Goal: Task Accomplishment & Management: Use online tool/utility

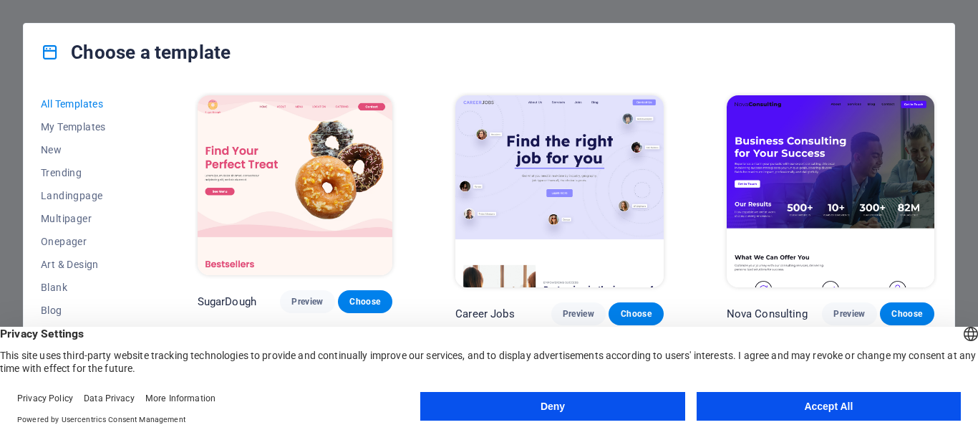
click at [804, 401] on button "Accept All" at bounding box center [829, 406] width 264 height 29
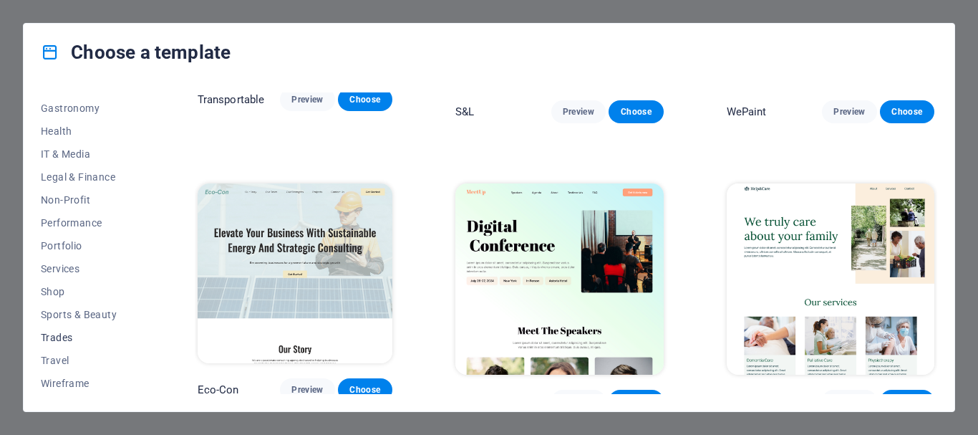
scroll to position [294, 0]
click at [54, 200] on span "Non-Profit" at bounding box center [88, 198] width 94 height 11
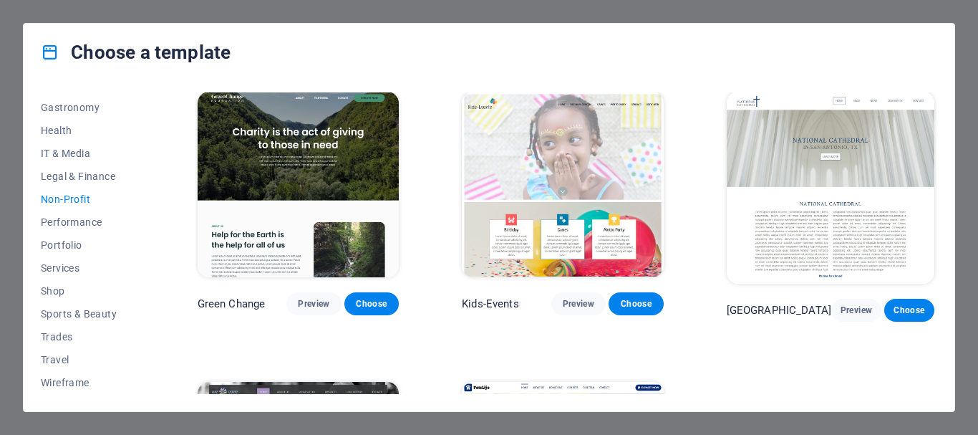
scroll to position [0, 0]
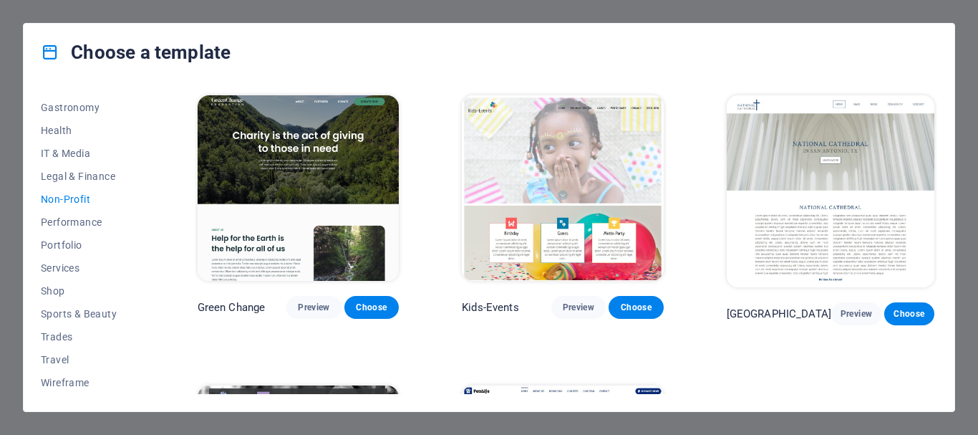
click at [39, 156] on div "All Templates My Templates New Trending Landingpage Multipager Onepager Art & D…" at bounding box center [489, 246] width 931 height 330
click at [44, 152] on span "IT & Media" at bounding box center [88, 153] width 94 height 11
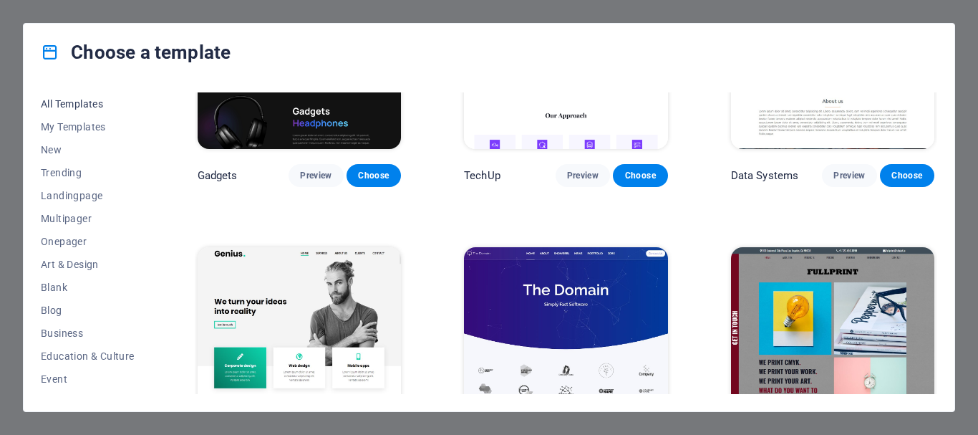
click at [57, 106] on span "All Templates" at bounding box center [88, 103] width 94 height 11
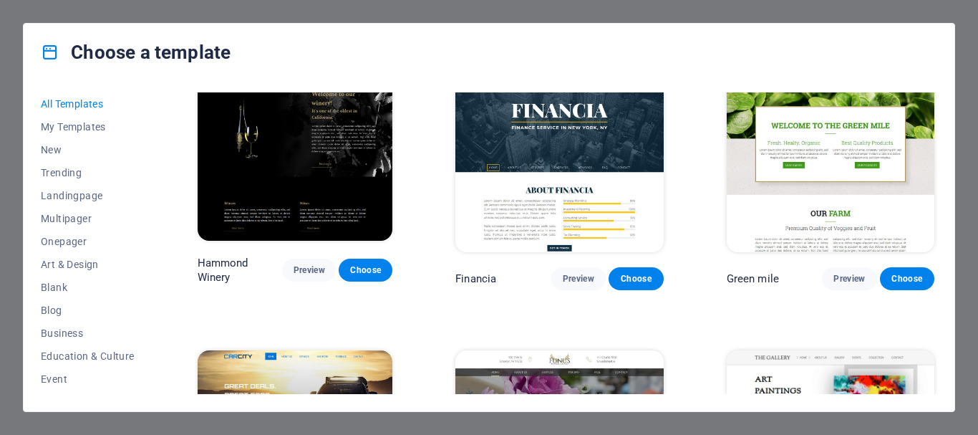
scroll to position [9356, 0]
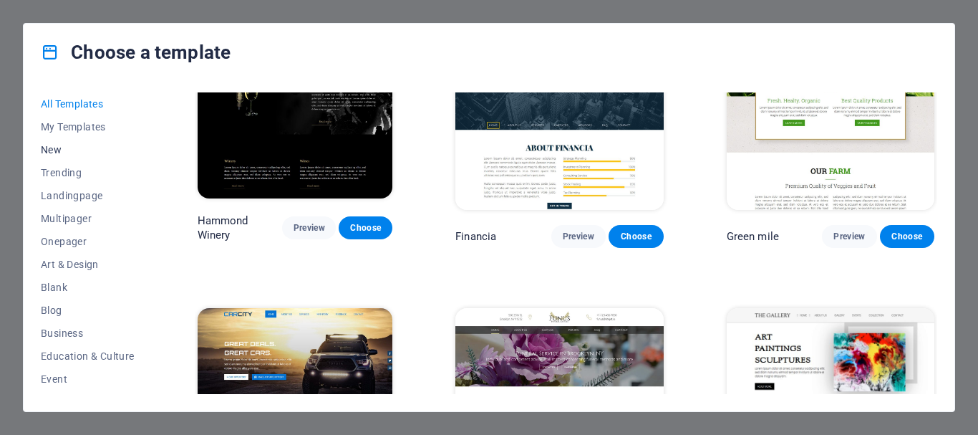
click at [51, 149] on span "New" at bounding box center [88, 149] width 94 height 11
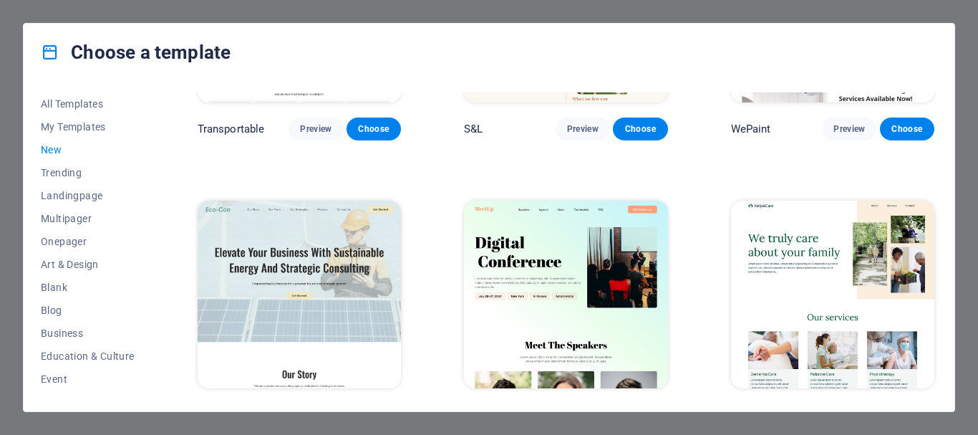
scroll to position [1347, 0]
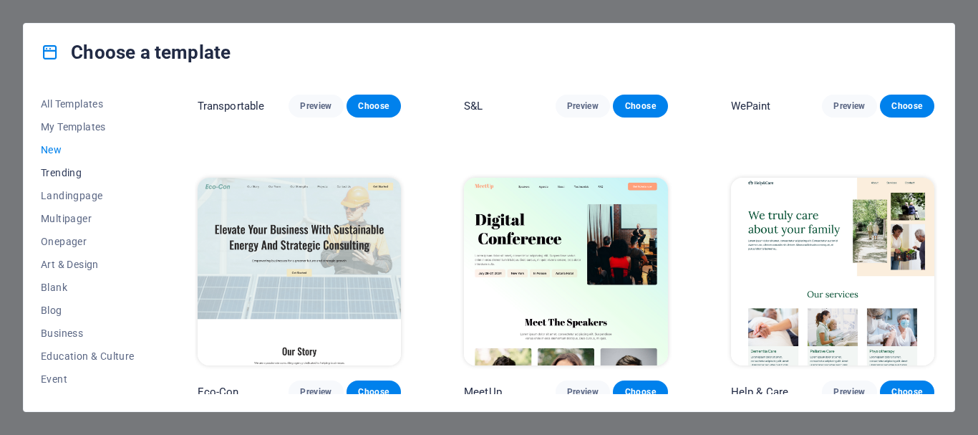
click at [87, 168] on span "Trending" at bounding box center [88, 172] width 94 height 11
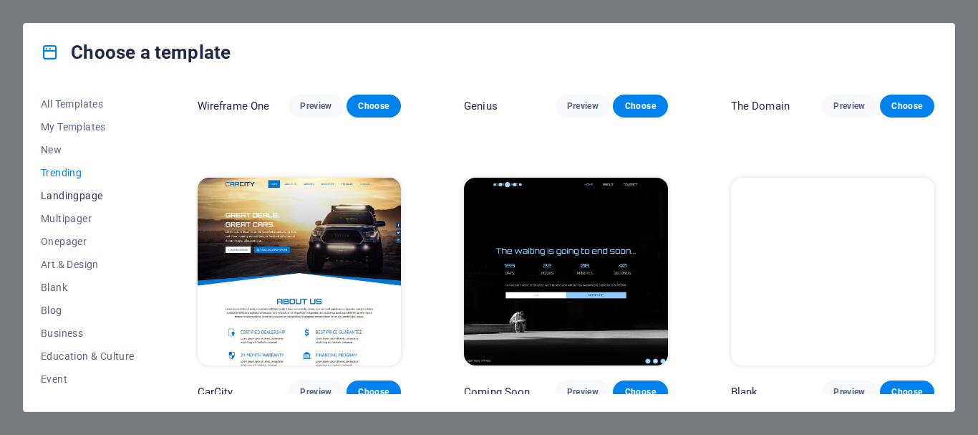
scroll to position [778, 0]
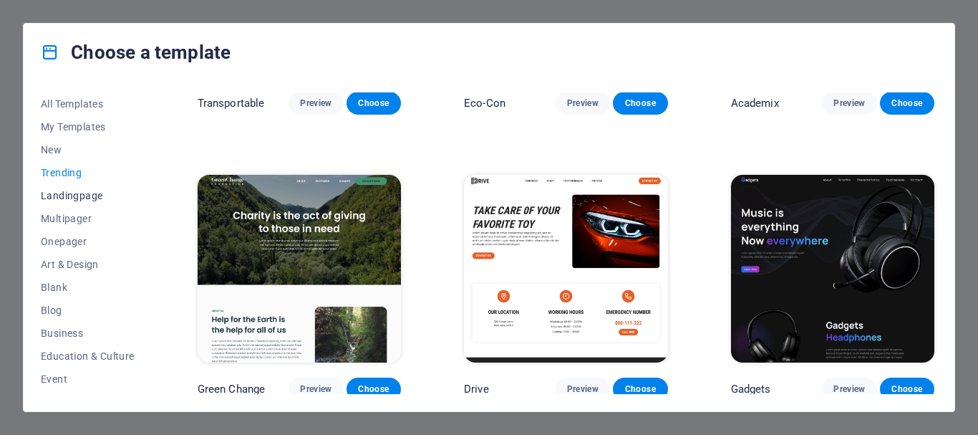
click at [78, 206] on button "Landingpage" at bounding box center [88, 195] width 94 height 23
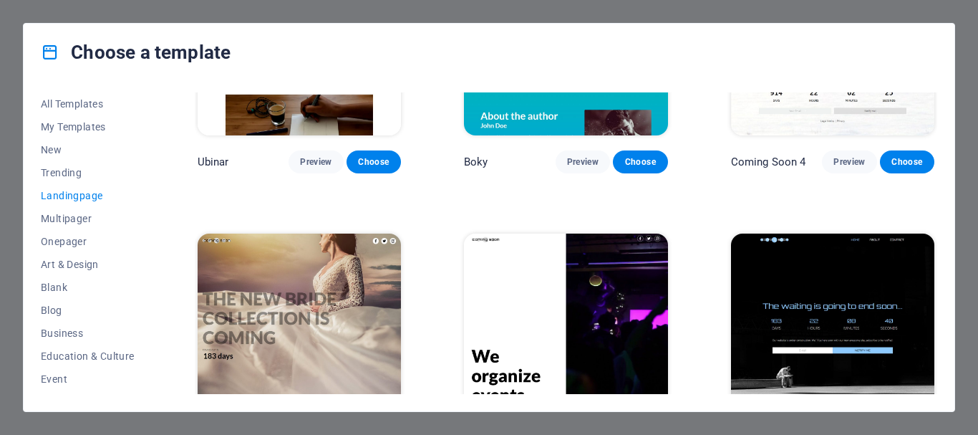
scroll to position [2199, 0]
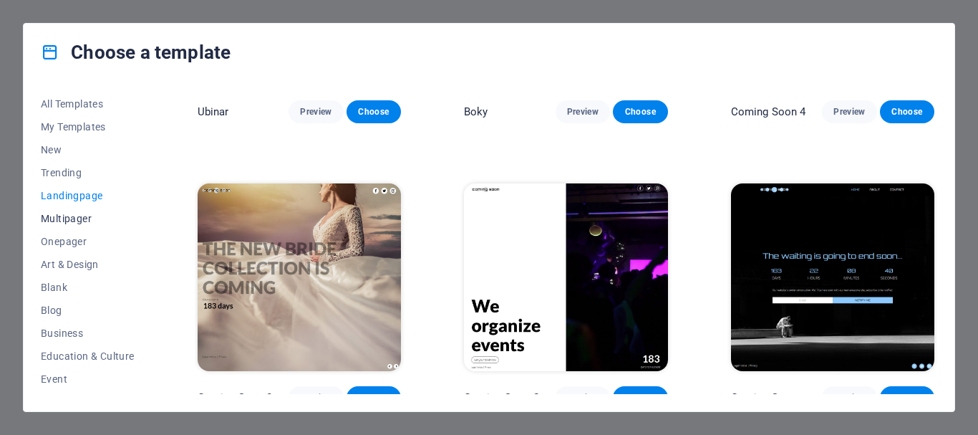
click at [95, 208] on button "Multipager" at bounding box center [88, 218] width 94 height 23
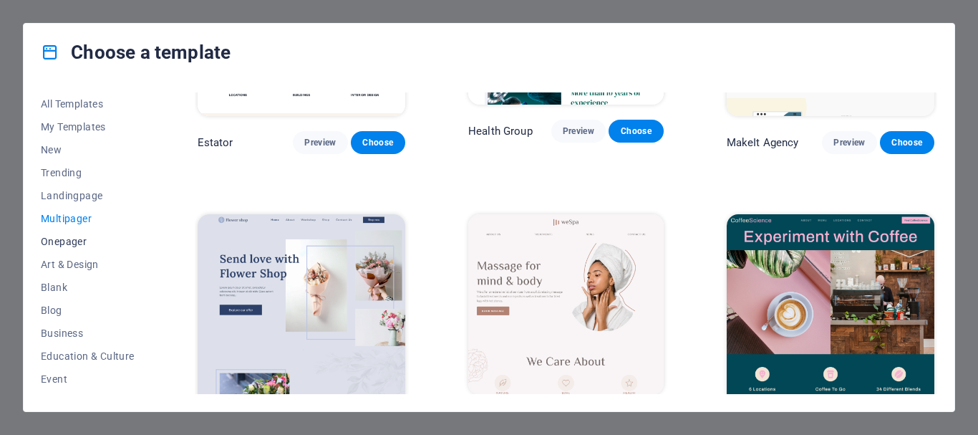
click at [87, 234] on button "Onepager" at bounding box center [88, 241] width 94 height 23
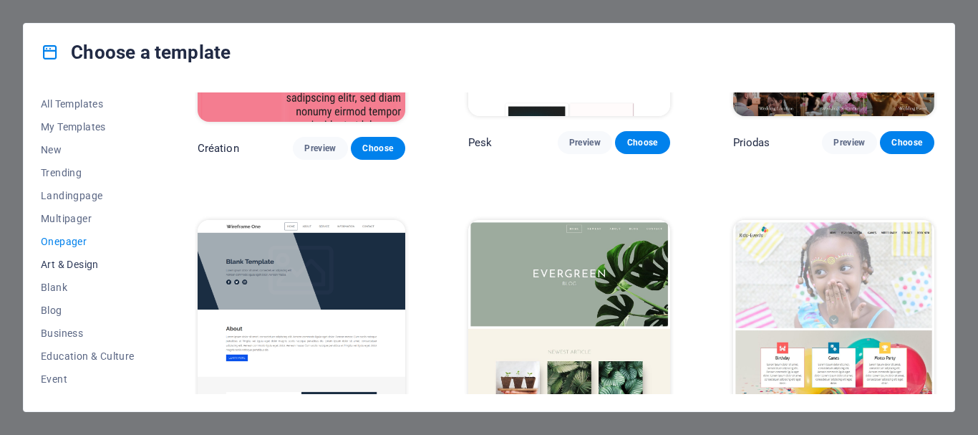
click at [87, 256] on button "Art & Design" at bounding box center [88, 264] width 94 height 23
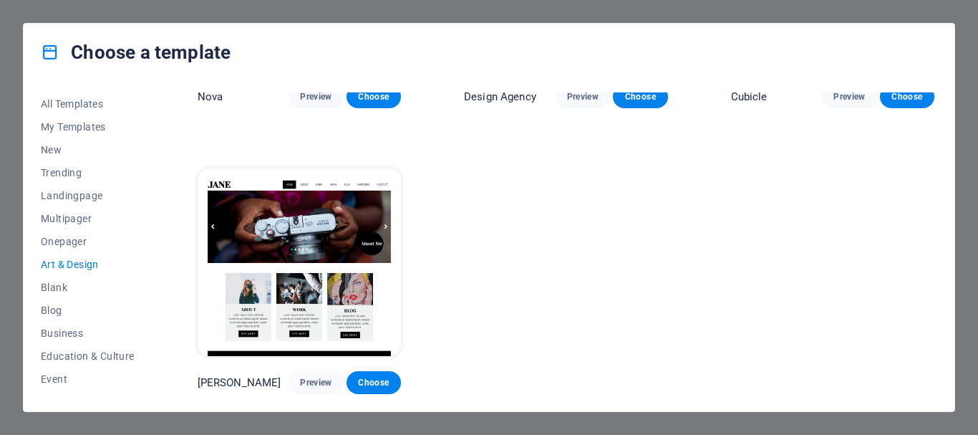
scroll to position [1347, 0]
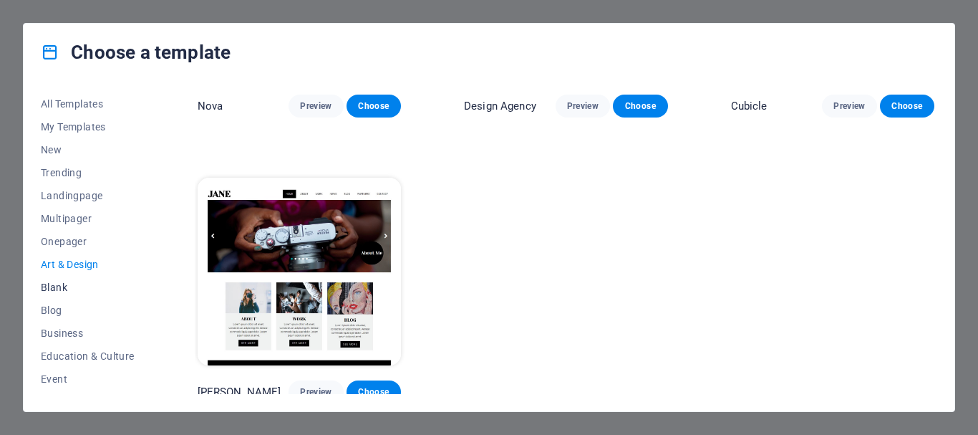
click at [67, 280] on button "Blank" at bounding box center [88, 287] width 94 height 23
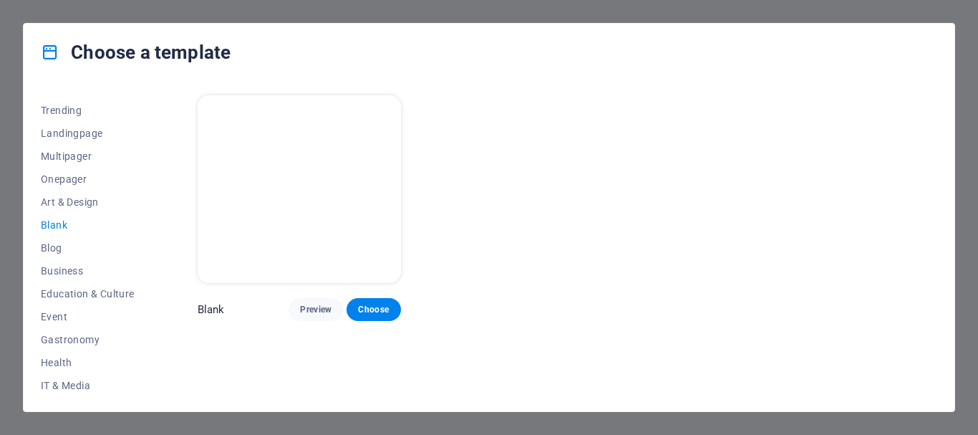
scroll to position [143, 0]
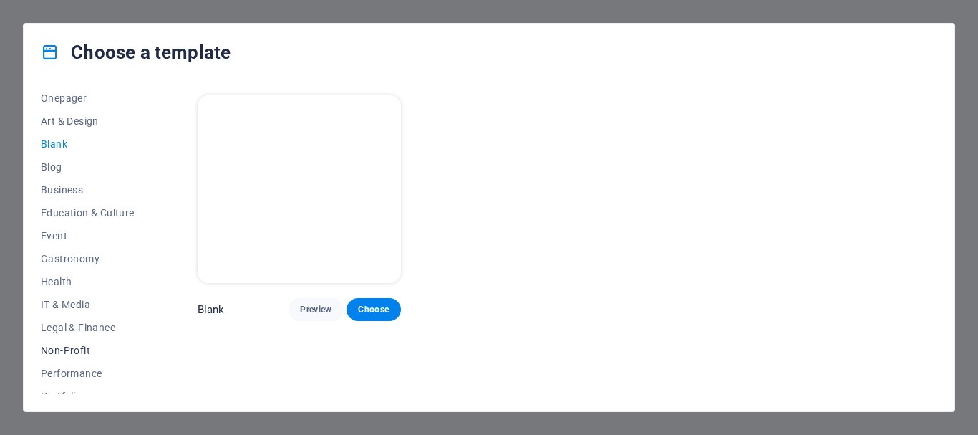
click at [76, 341] on button "Non-Profit" at bounding box center [88, 350] width 94 height 23
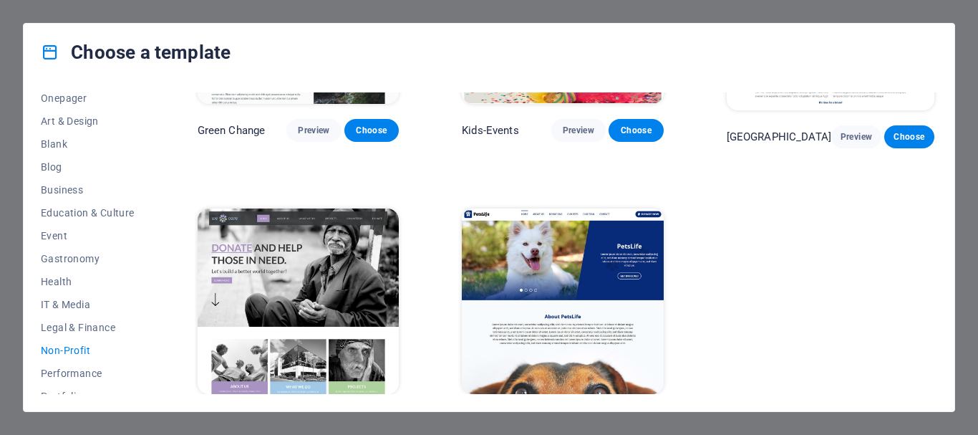
scroll to position [215, 0]
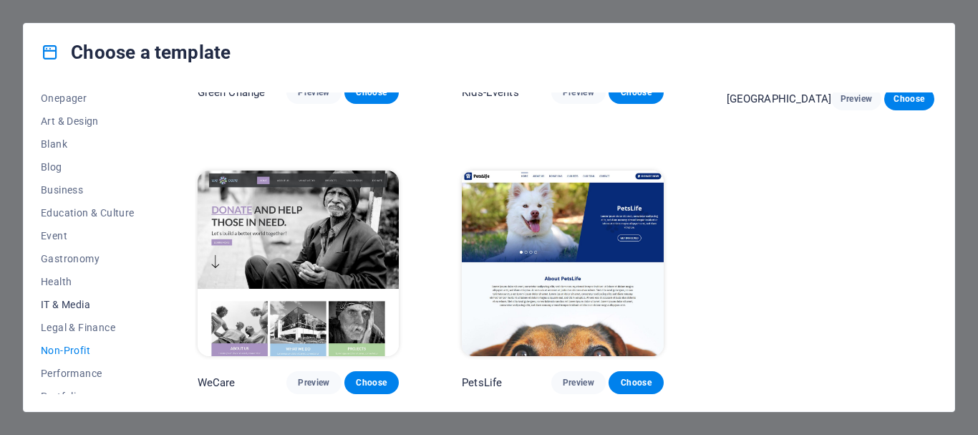
click at [80, 302] on span "IT & Media" at bounding box center [88, 304] width 94 height 11
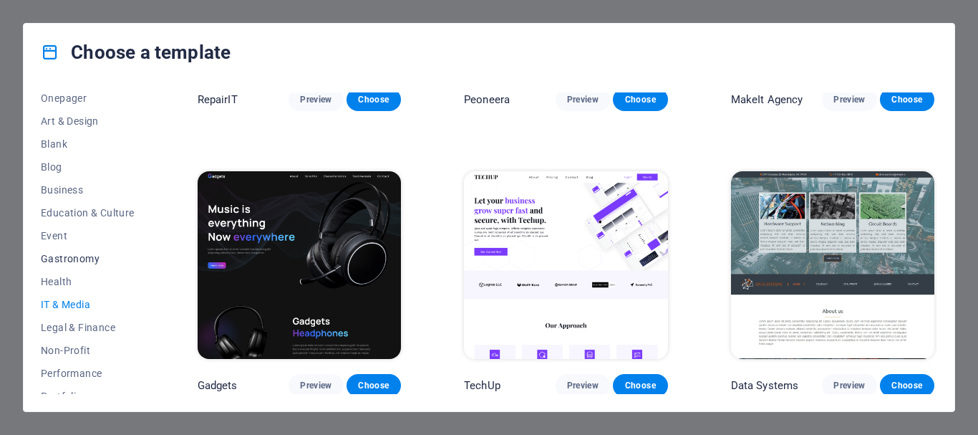
scroll to position [205, 0]
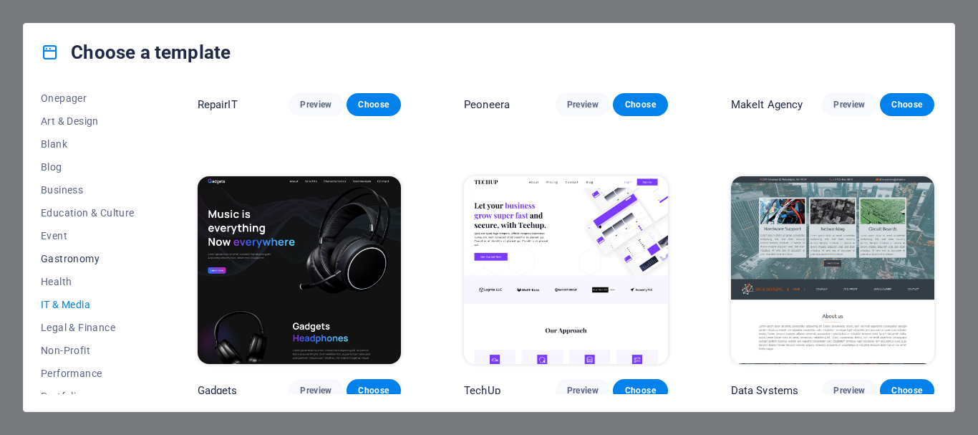
click at [77, 254] on span "Gastronomy" at bounding box center [88, 258] width 94 height 11
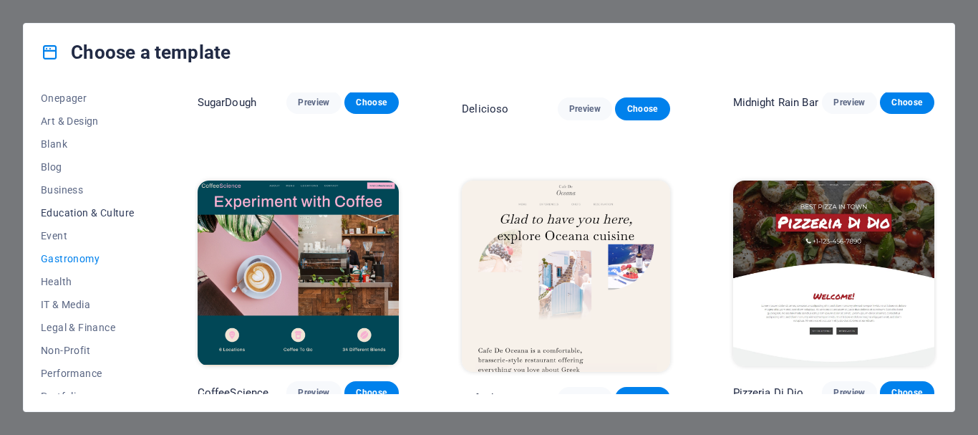
click at [59, 208] on span "Education & Culture" at bounding box center [88, 212] width 94 height 11
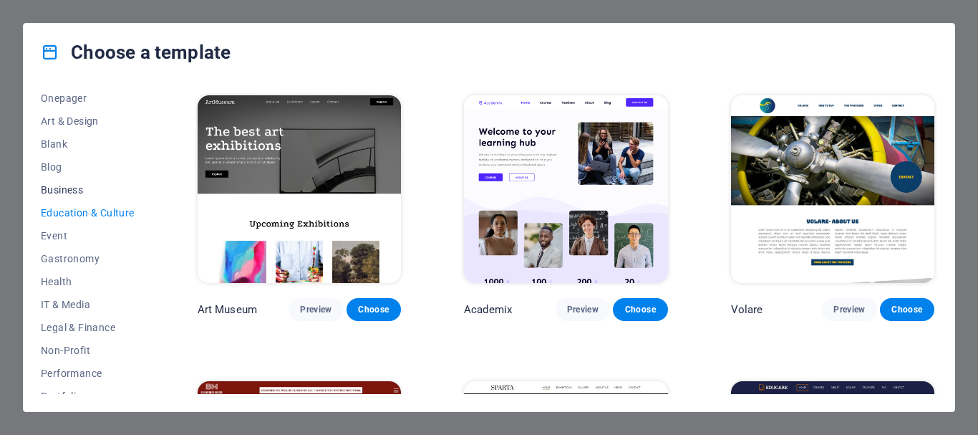
click at [55, 193] on span "Business" at bounding box center [88, 189] width 94 height 11
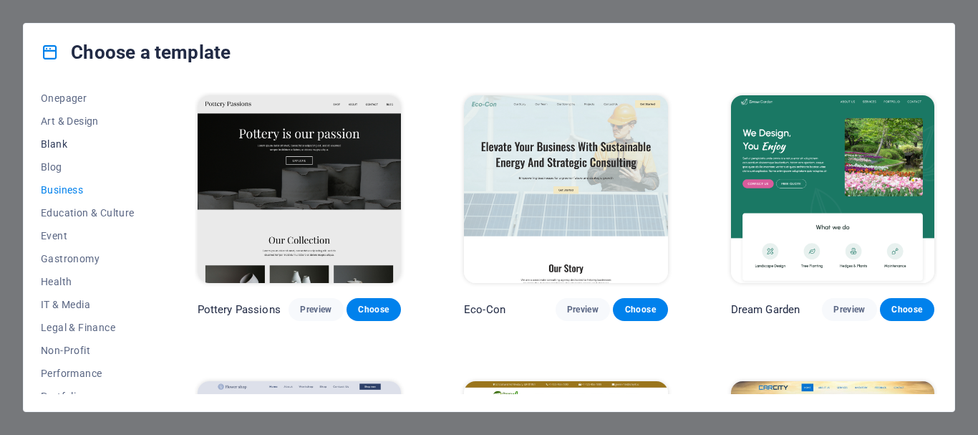
click at [53, 153] on button "Blank" at bounding box center [88, 144] width 94 height 23
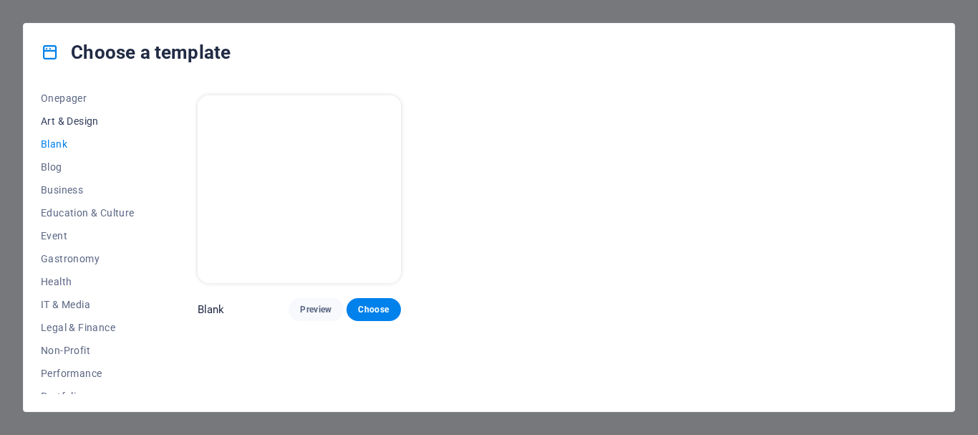
click at [56, 127] on button "Art & Design" at bounding box center [88, 121] width 94 height 23
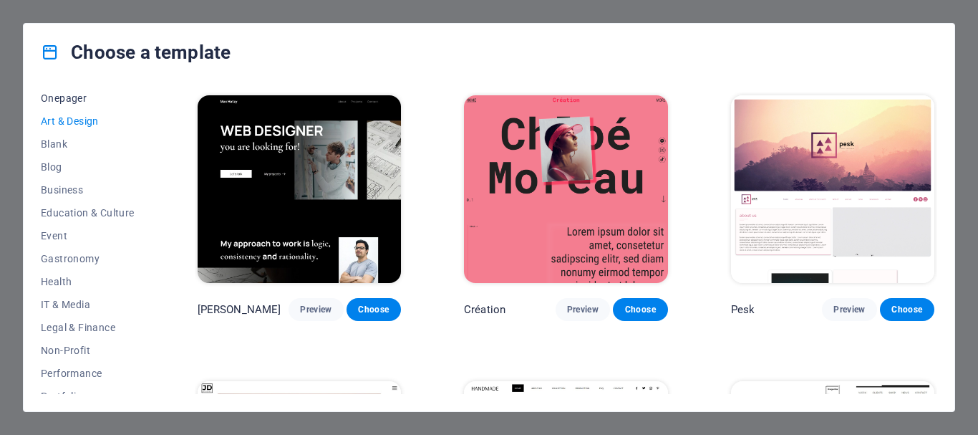
click at [67, 107] on button "Onepager" at bounding box center [88, 98] width 94 height 23
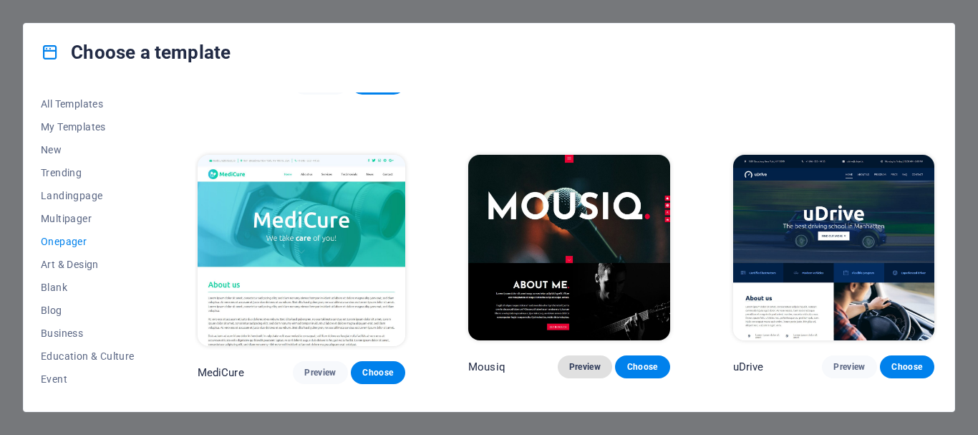
scroll to position [4584, 0]
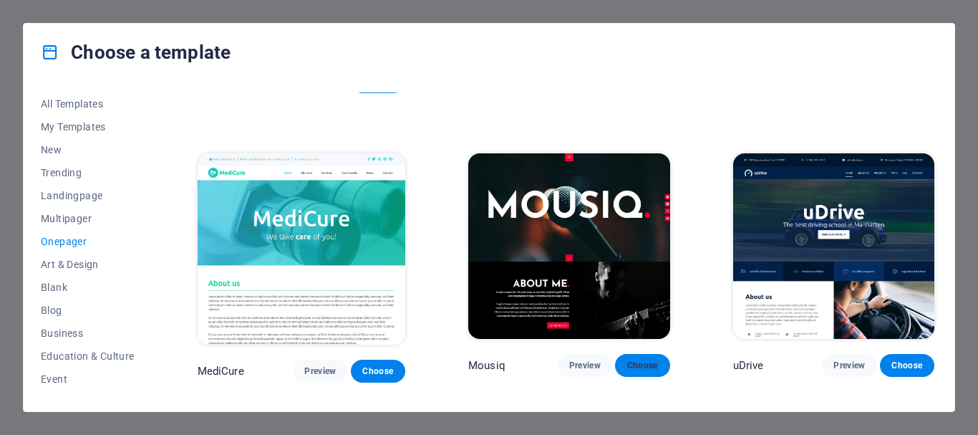
click at [635, 360] on span "Choose" at bounding box center [643, 365] width 32 height 11
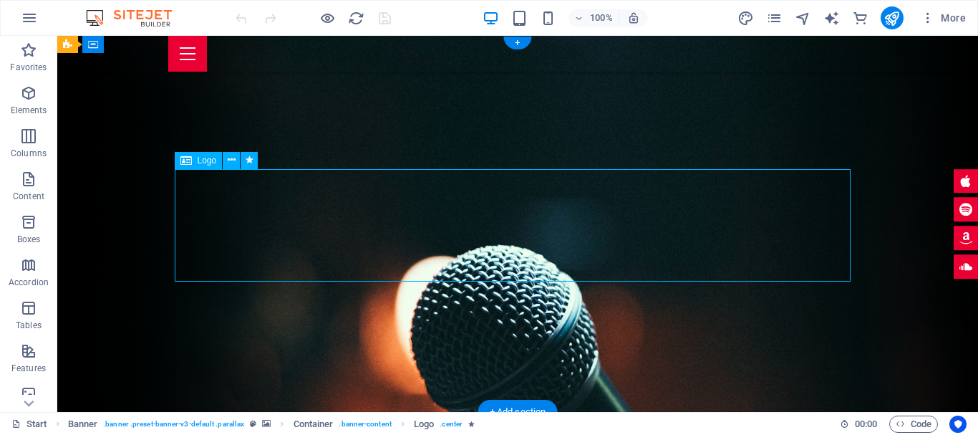
click at [231, 160] on icon at bounding box center [232, 160] width 8 height 15
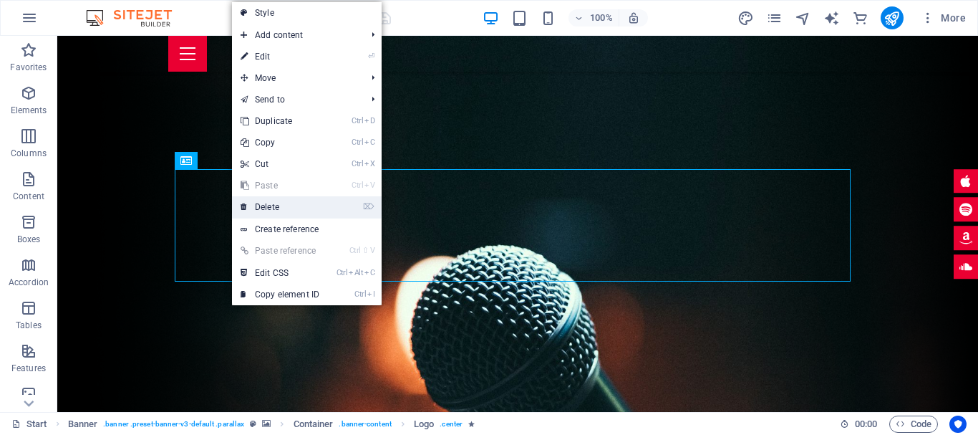
click at [269, 207] on link "⌦ Delete" at bounding box center [280, 206] width 96 height 21
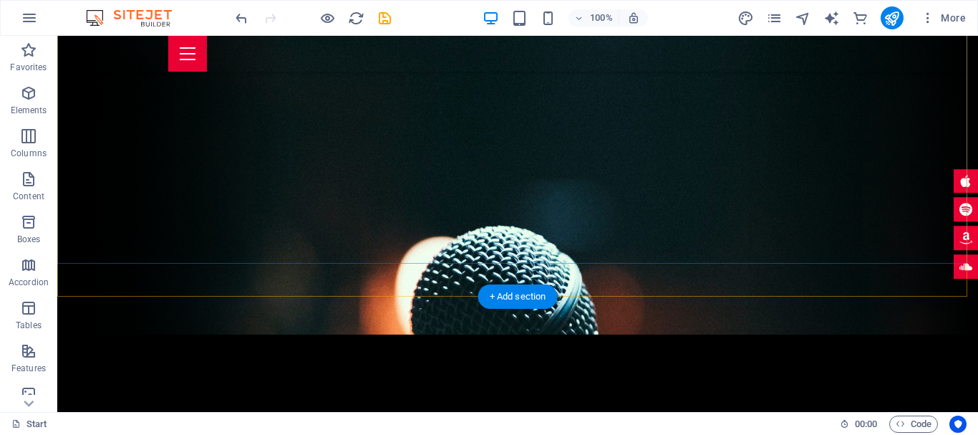
scroll to position [143, 0]
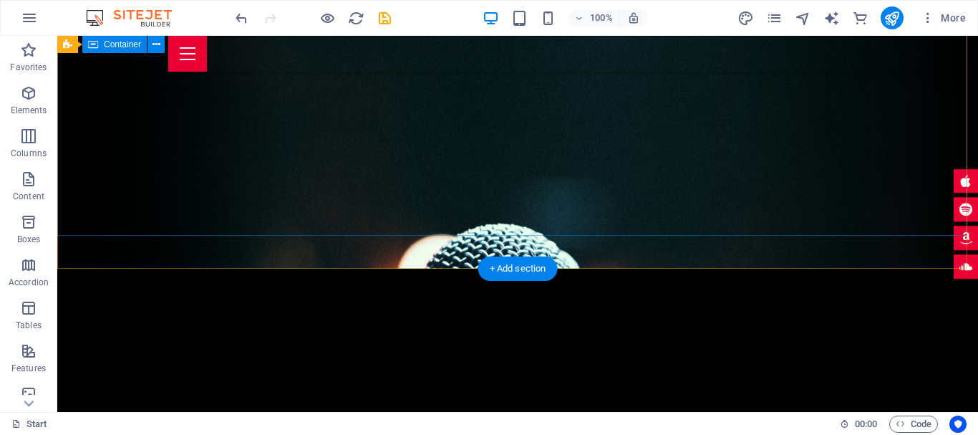
click at [501, 269] on div at bounding box center [517, 367] width 921 height 196
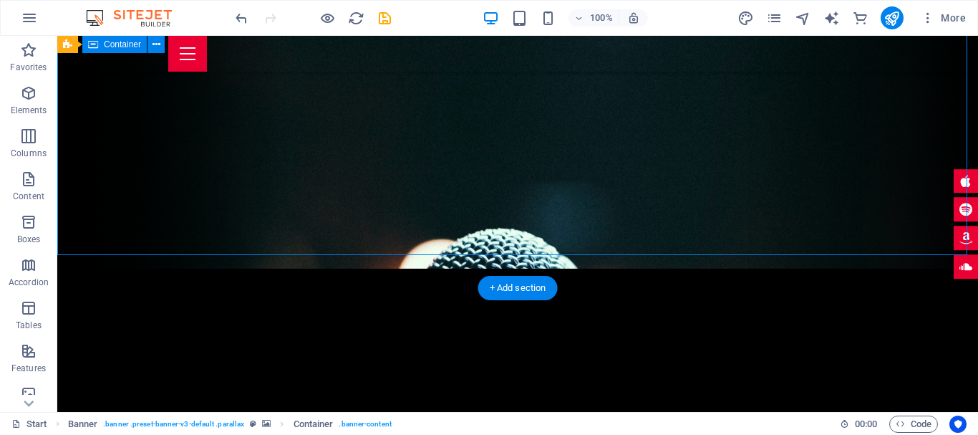
scroll to position [0, 0]
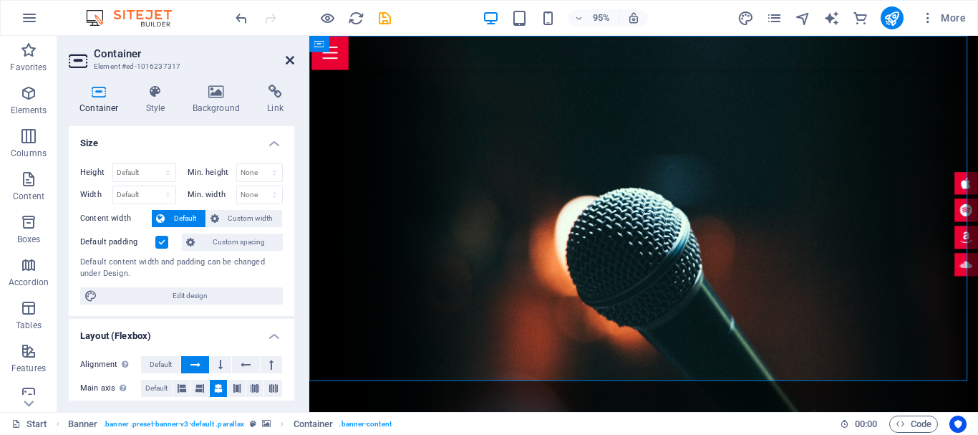
click at [291, 56] on icon at bounding box center [290, 59] width 9 height 11
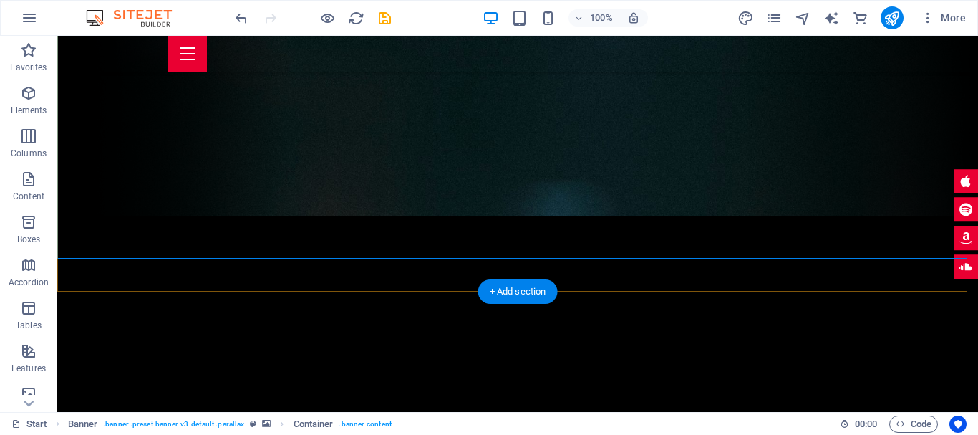
scroll to position [287, 0]
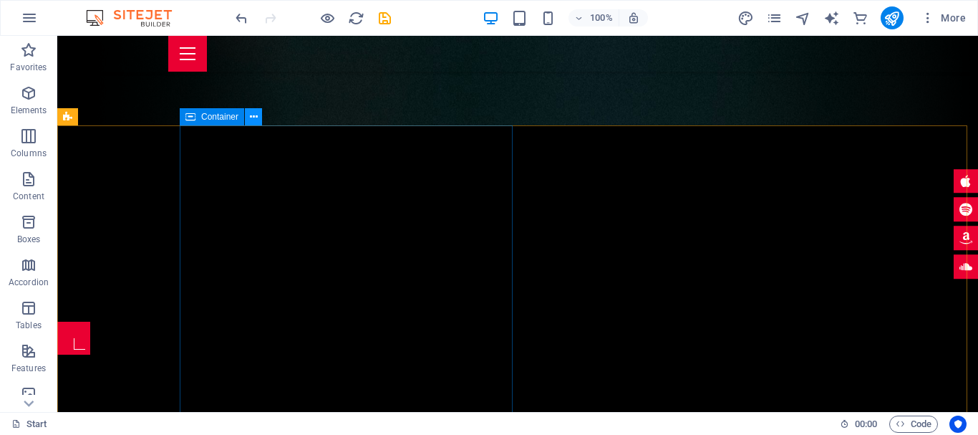
click at [253, 117] on icon at bounding box center [254, 117] width 8 height 15
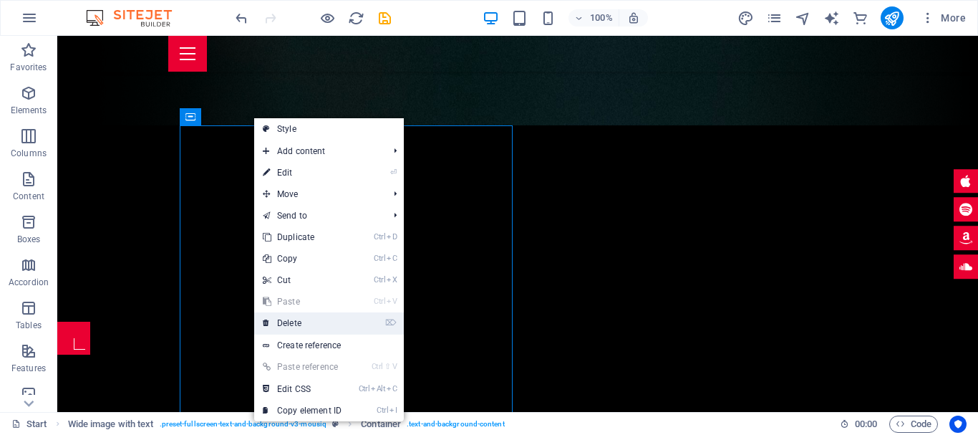
click at [299, 319] on link "⌦ Delete" at bounding box center [302, 322] width 96 height 21
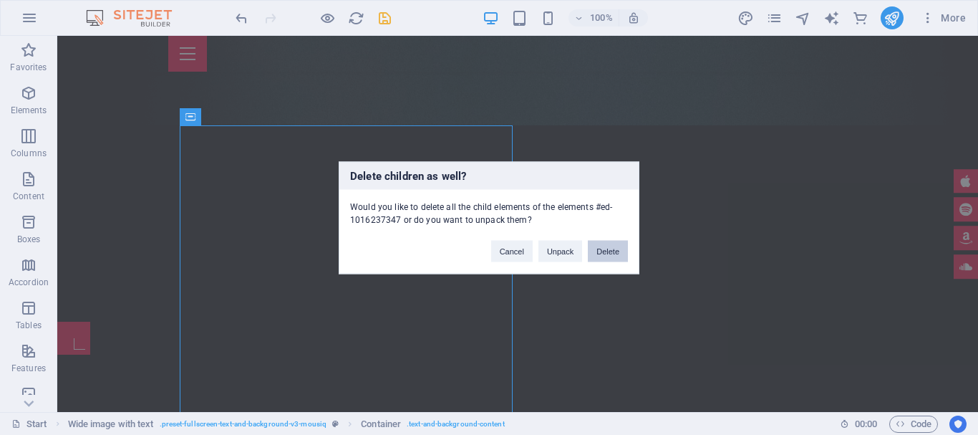
click at [597, 247] on button "Delete" at bounding box center [608, 250] width 40 height 21
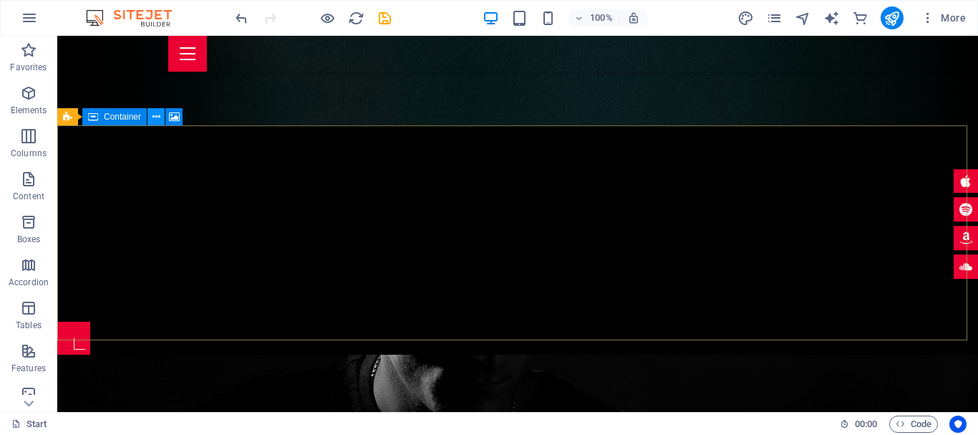
click at [158, 116] on icon at bounding box center [157, 117] width 8 height 15
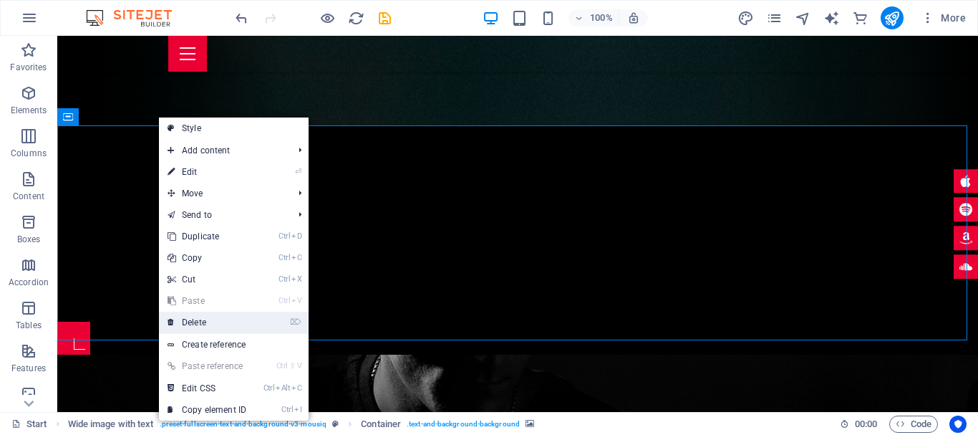
click at [208, 316] on link "⌦ Delete" at bounding box center [207, 322] width 96 height 21
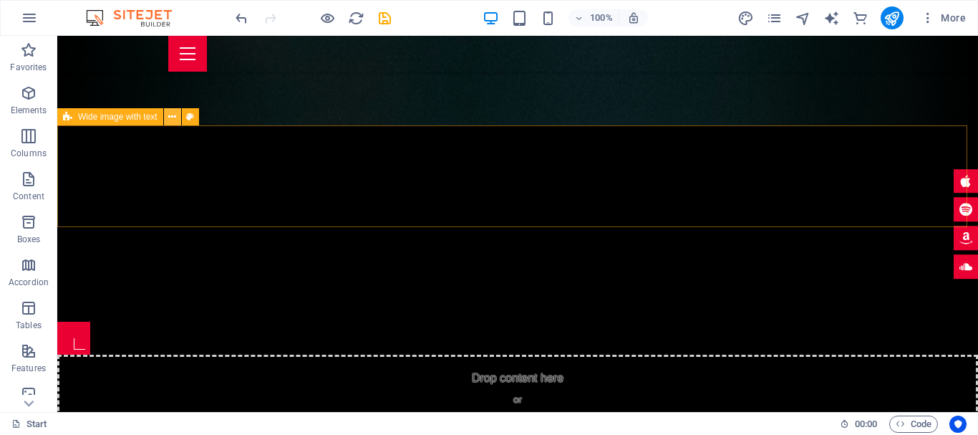
click at [165, 112] on button at bounding box center [172, 116] width 17 height 17
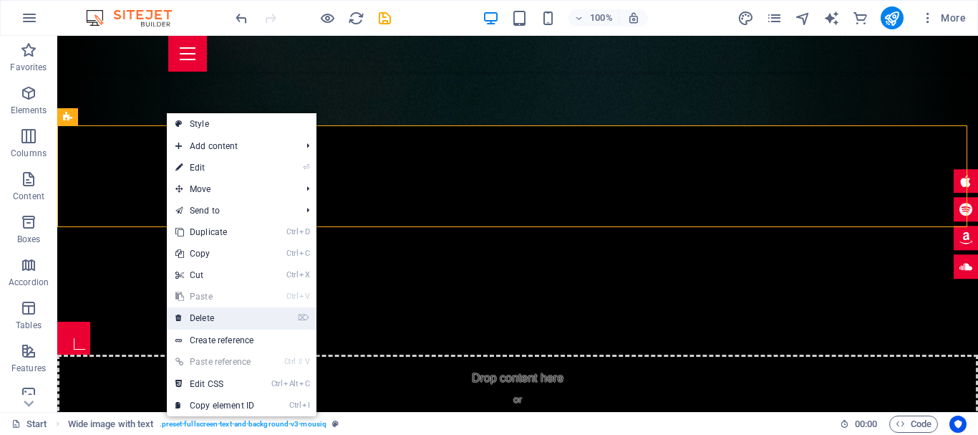
click at [223, 314] on link "⌦ Delete" at bounding box center [215, 317] width 96 height 21
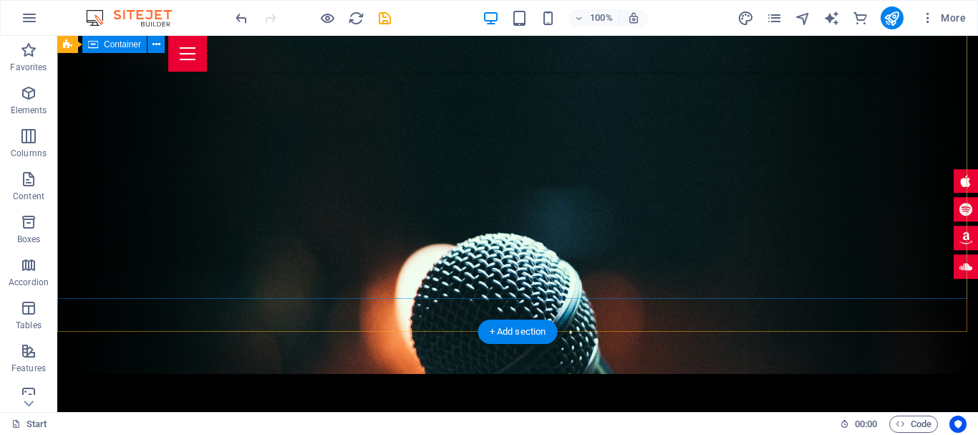
scroll to position [0, 0]
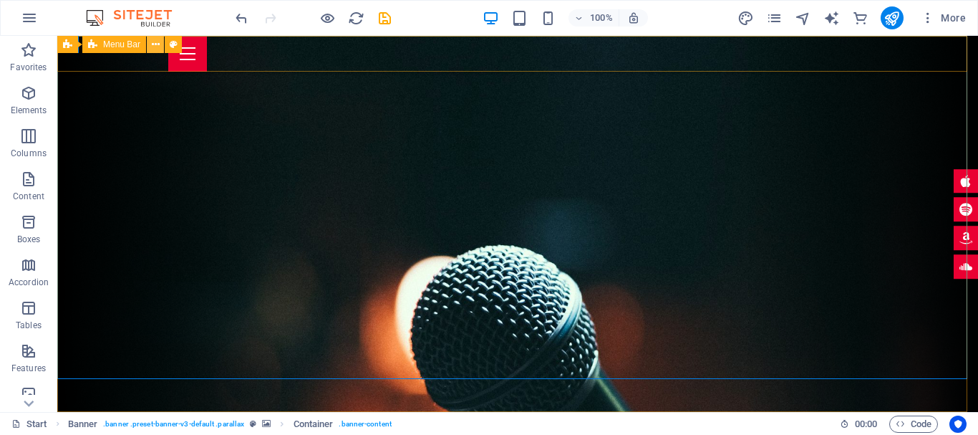
click at [148, 50] on button at bounding box center [155, 44] width 17 height 17
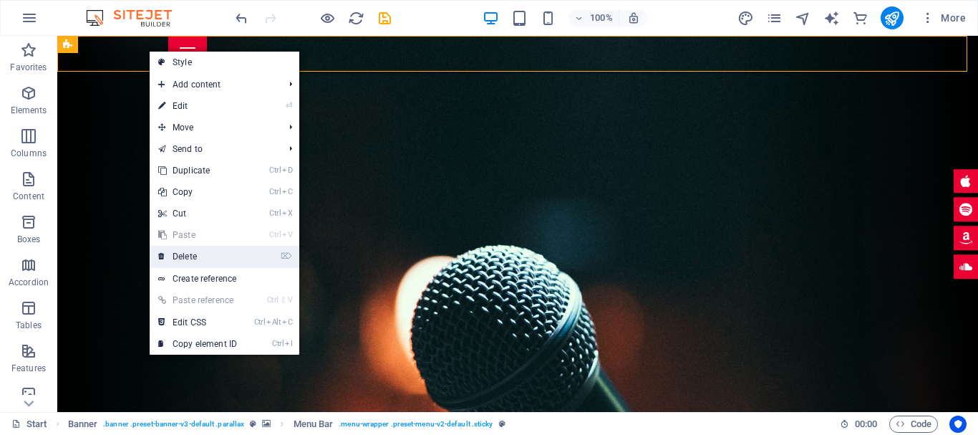
click at [187, 258] on link "⌦ Delete" at bounding box center [198, 256] width 96 height 21
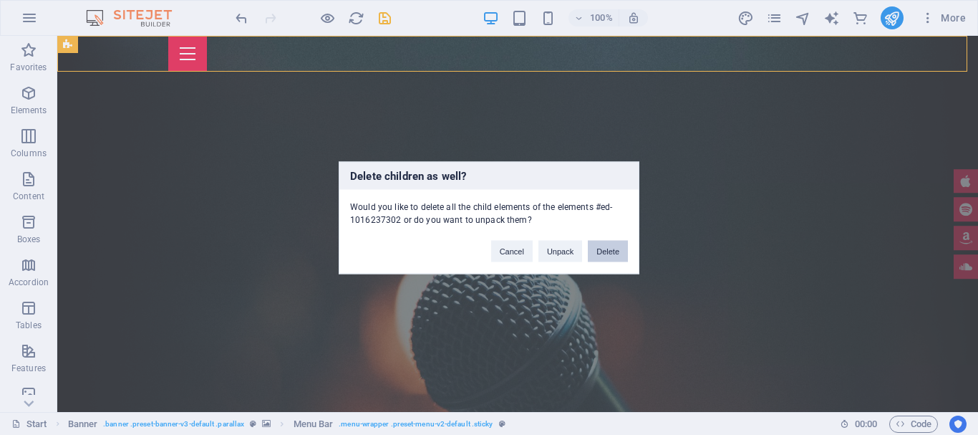
click at [590, 258] on button "Delete" at bounding box center [608, 250] width 40 height 21
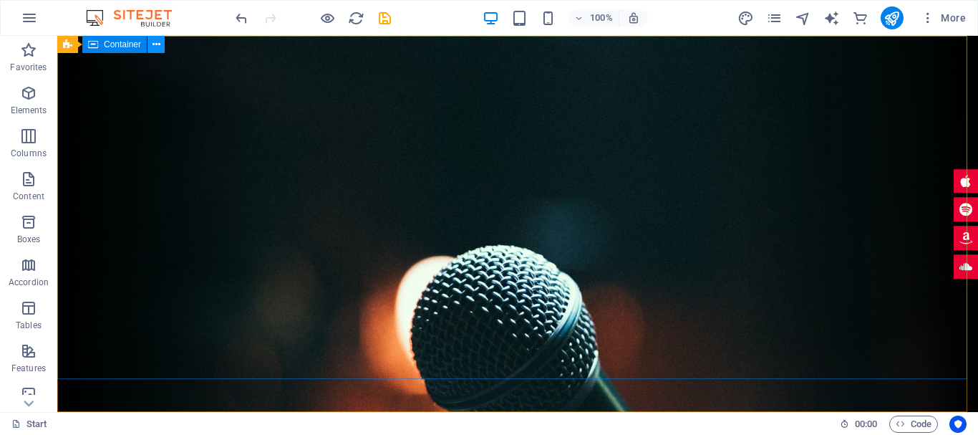
click at [162, 47] on button at bounding box center [156, 44] width 17 height 17
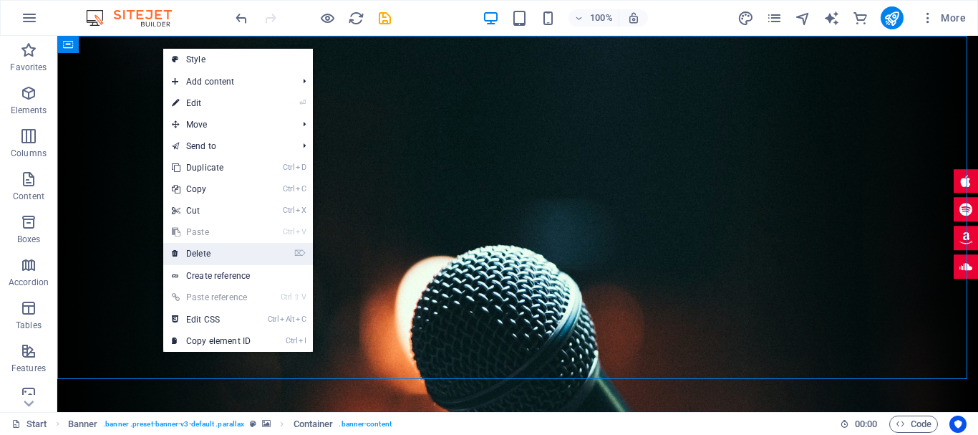
click at [220, 247] on link "⌦ Delete" at bounding box center [211, 253] width 96 height 21
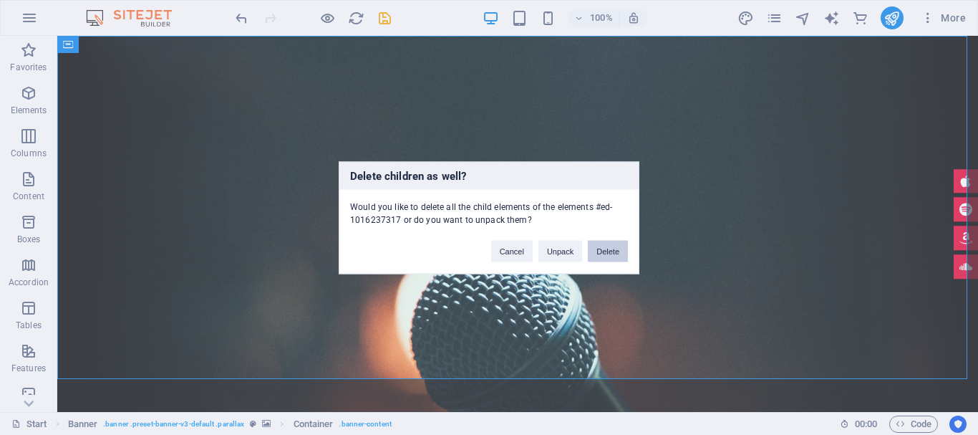
click at [604, 250] on button "Delete" at bounding box center [608, 250] width 40 height 21
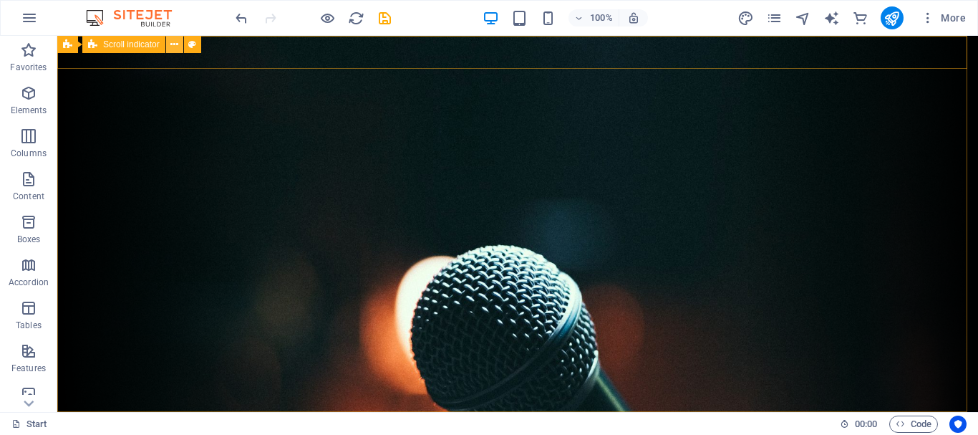
click at [173, 44] on icon at bounding box center [174, 44] width 8 height 15
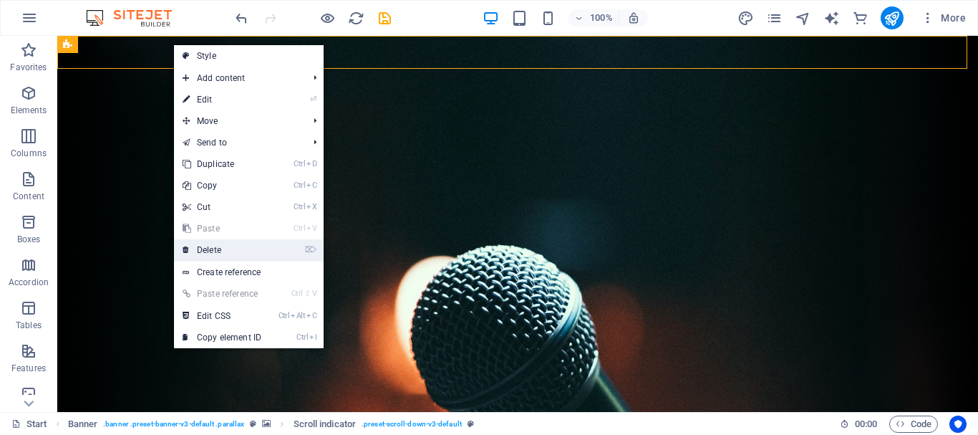
click at [229, 246] on link "⌦ Delete" at bounding box center [222, 249] width 96 height 21
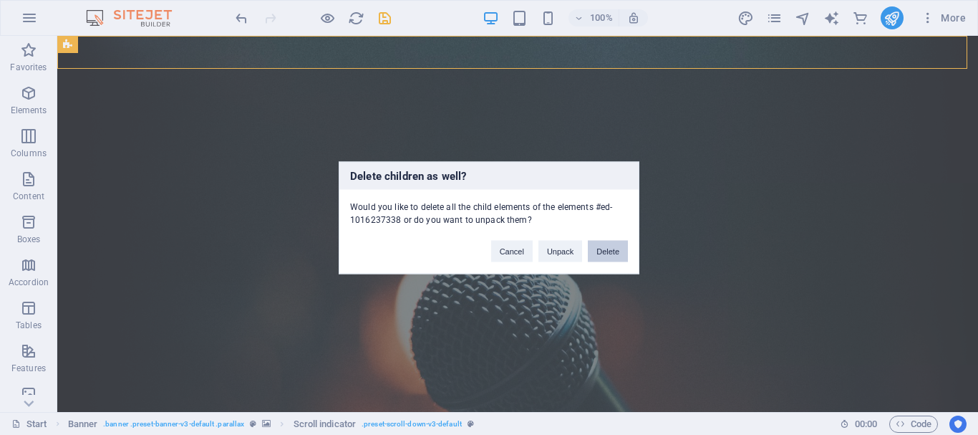
click at [611, 252] on button "Delete" at bounding box center [608, 250] width 40 height 21
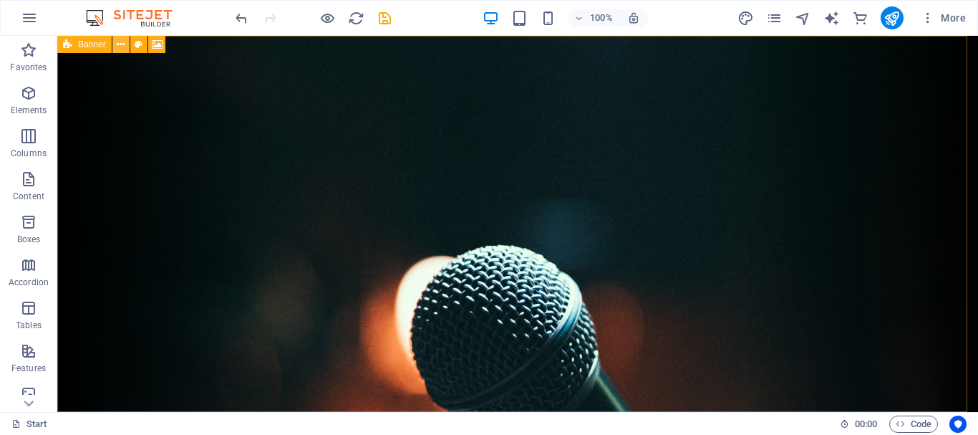
click at [122, 44] on icon at bounding box center [121, 44] width 8 height 15
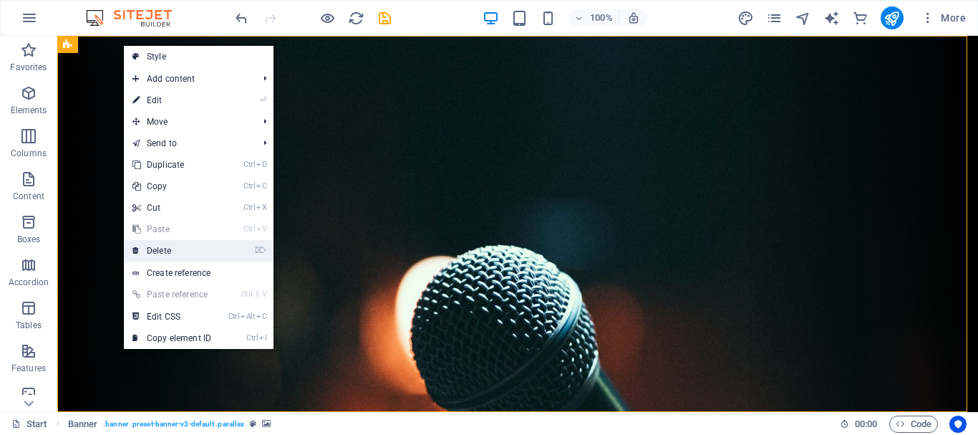
click at [171, 248] on link "⌦ Delete" at bounding box center [172, 250] width 96 height 21
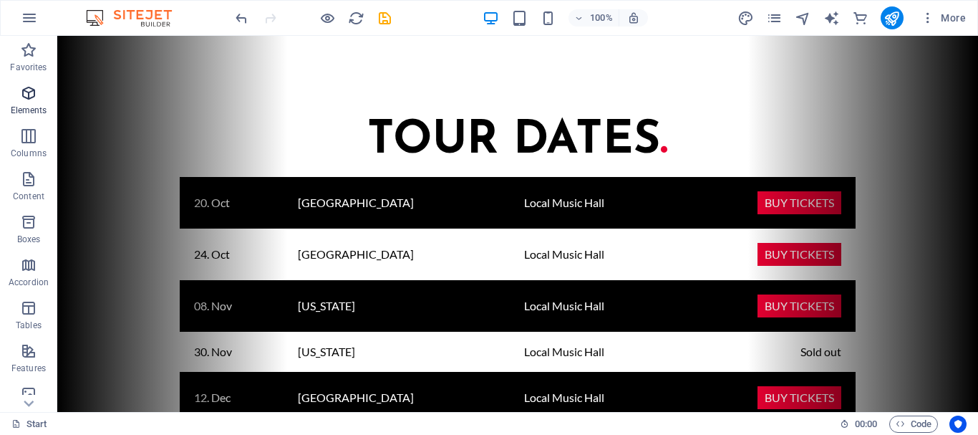
click at [21, 90] on icon "button" at bounding box center [28, 93] width 17 height 17
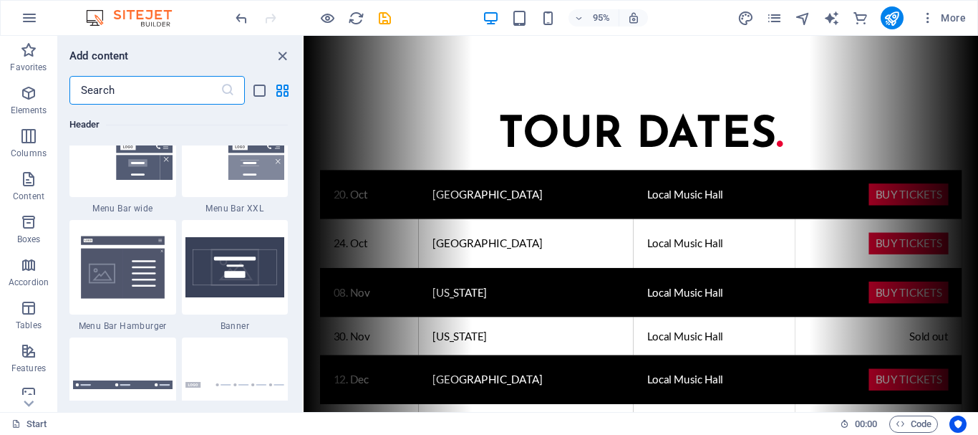
scroll to position [9106, 0]
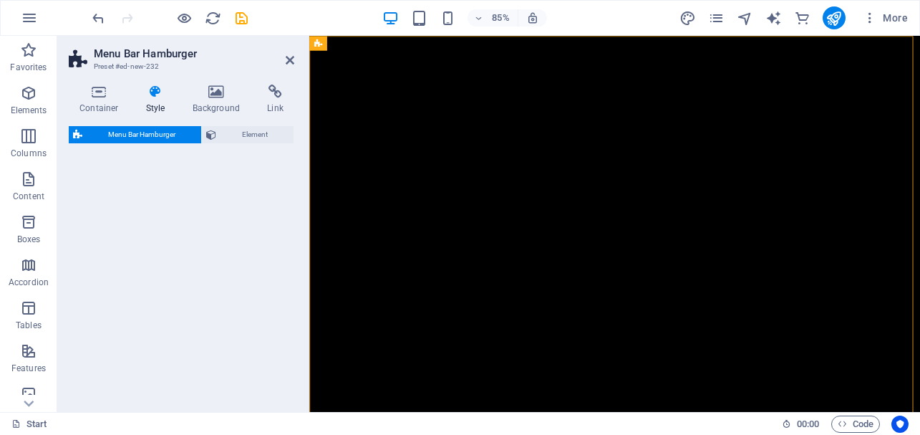
select select "rem"
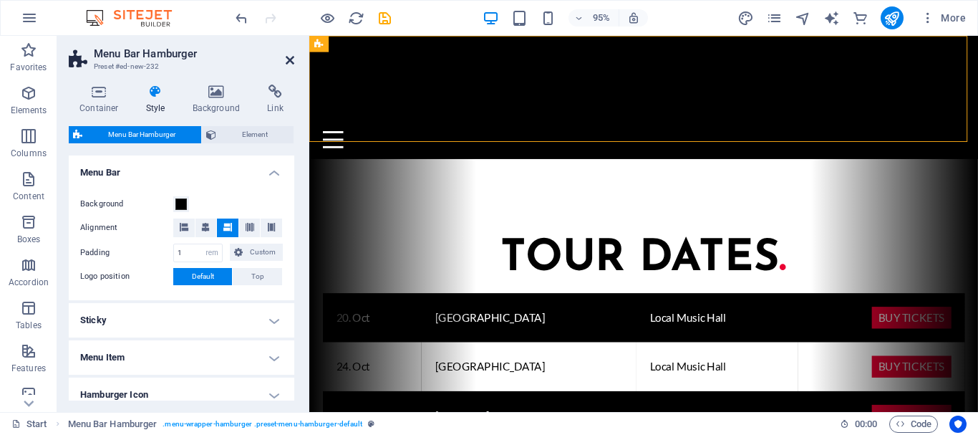
click at [289, 59] on icon at bounding box center [290, 59] width 9 height 11
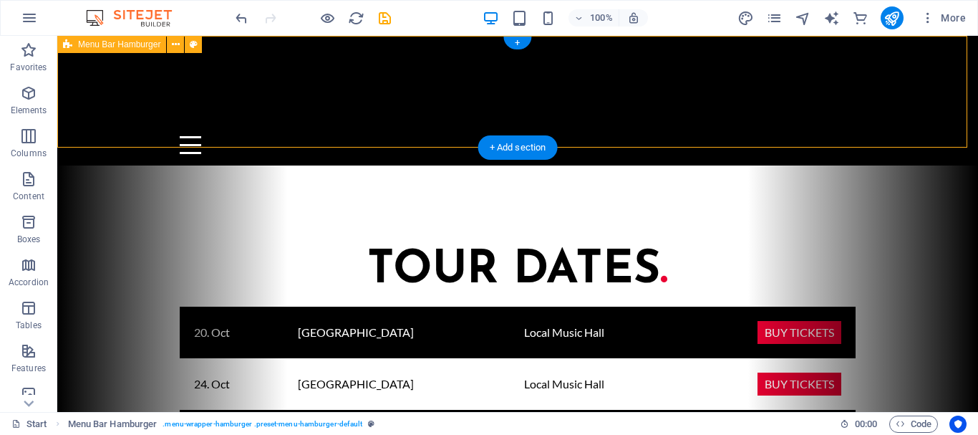
click at [112, 105] on div "Menu Drop content here or Add elements Paste clipboard 01. STARTPAGE 02. SUBPAG…" at bounding box center [517, 101] width 921 height 130
select select "rem"
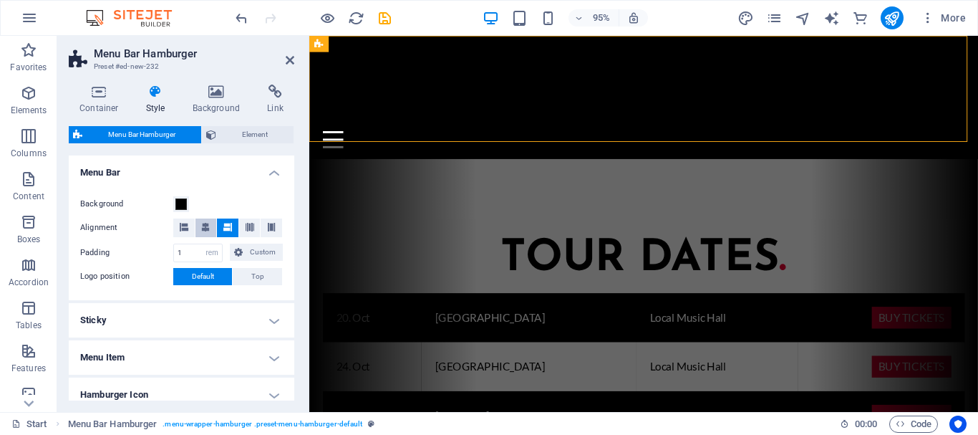
click at [202, 227] on icon at bounding box center [205, 227] width 9 height 9
click at [223, 229] on icon at bounding box center [227, 227] width 9 height 9
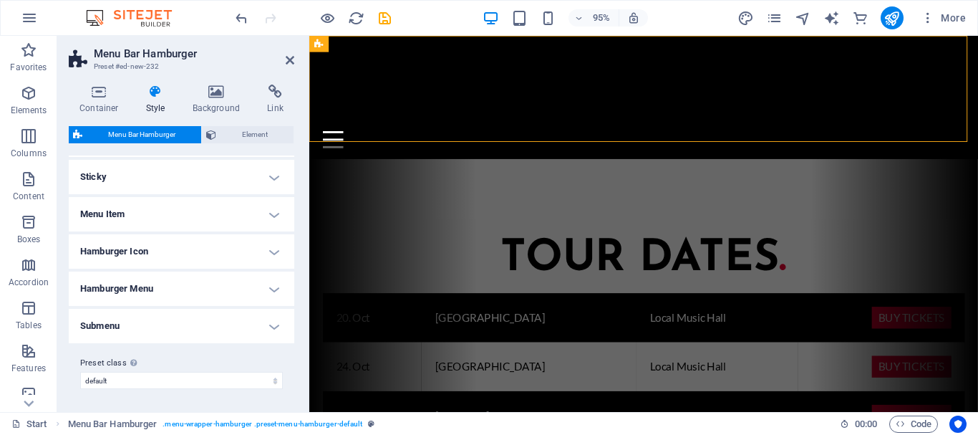
scroll to position [0, 0]
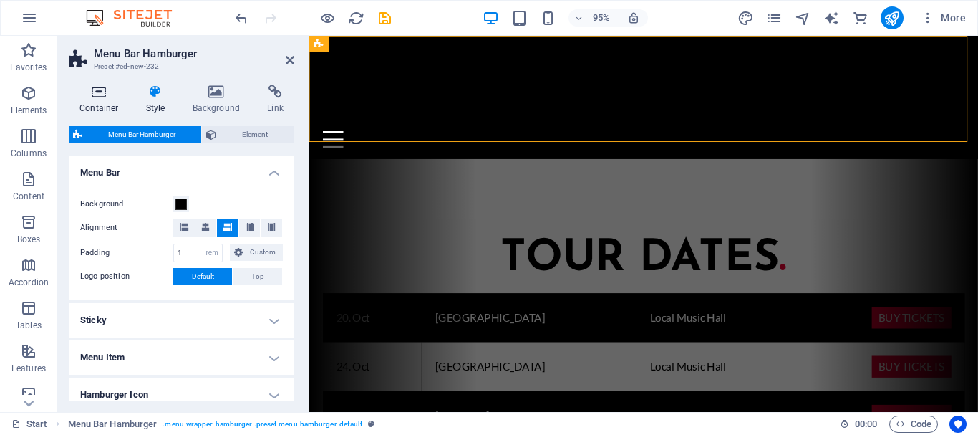
click at [102, 99] on h4 "Container" at bounding box center [102, 100] width 67 height 30
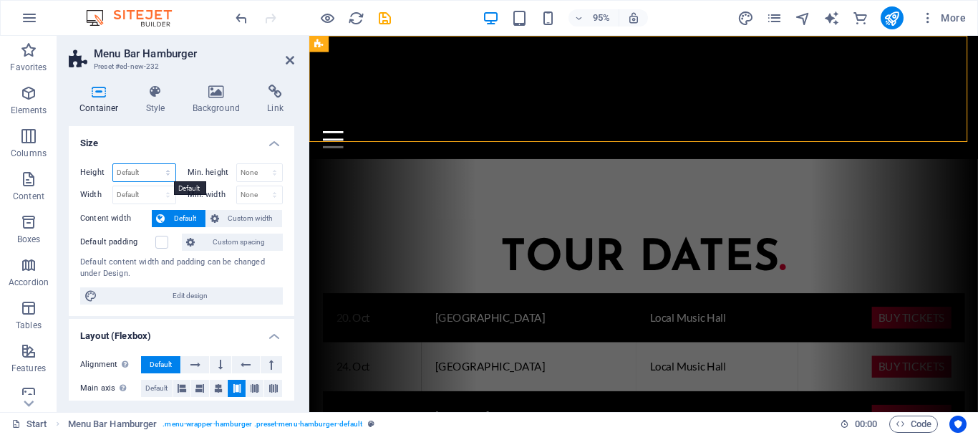
click at [155, 166] on select "Default px rem % vh vw" at bounding box center [144, 172] width 62 height 17
select select "px"
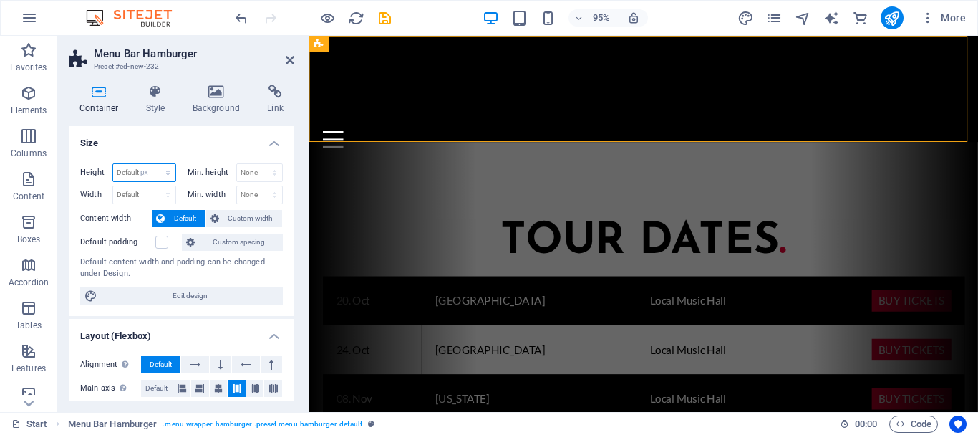
click at [153, 164] on select "Default px rem % vh vw" at bounding box center [144, 172] width 62 height 17
type input "156"
click at [136, 173] on input "156" at bounding box center [144, 172] width 62 height 17
click at [153, 175] on input "156" at bounding box center [144, 172] width 62 height 17
click at [165, 174] on select "Default px rem % vh vw" at bounding box center [165, 172] width 20 height 17
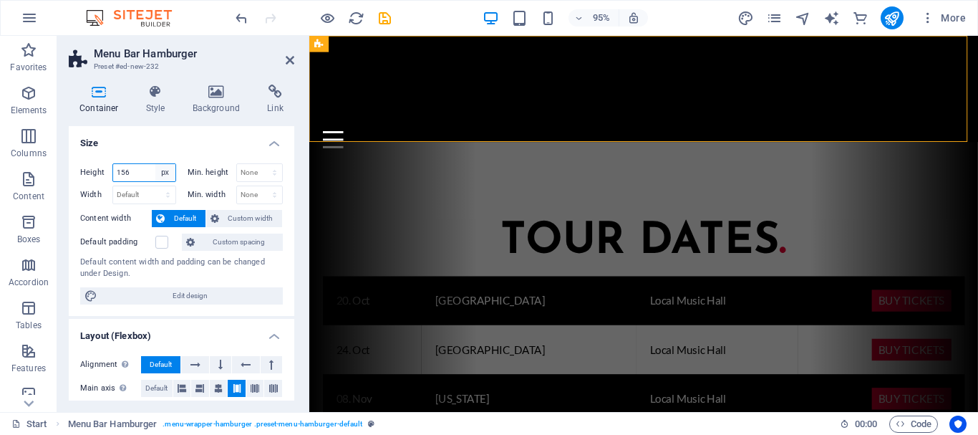
click at [163, 170] on select "Default px rem % vh vw" at bounding box center [165, 172] width 20 height 17
click at [135, 168] on input "156" at bounding box center [144, 172] width 62 height 17
click at [163, 174] on select "Default px rem % vh vw" at bounding box center [165, 172] width 20 height 17
select select "default"
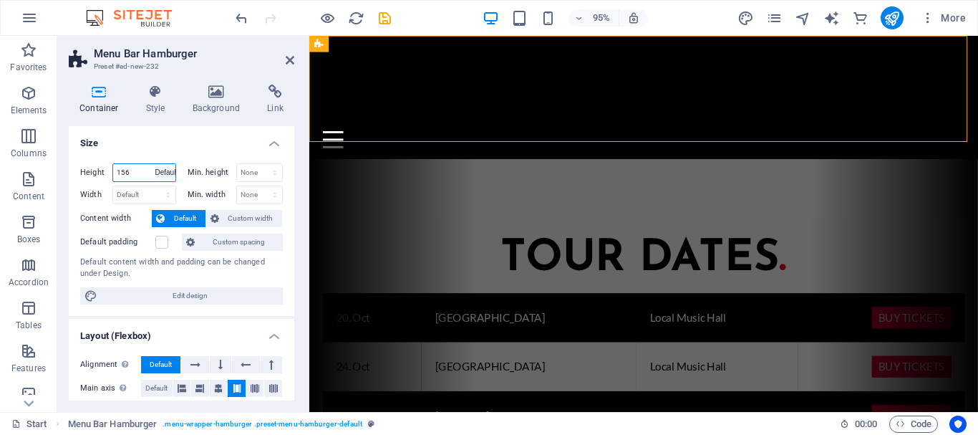
click at [155, 164] on select "Default px rem % vh vw" at bounding box center [165, 172] width 20 height 17
select select "DISABLED_OPTION_VALUE"
click at [282, 62] on header "Menu Bar Hamburger Preset #ed-new-232" at bounding box center [182, 54] width 226 height 37
click at [289, 61] on icon at bounding box center [290, 59] width 9 height 11
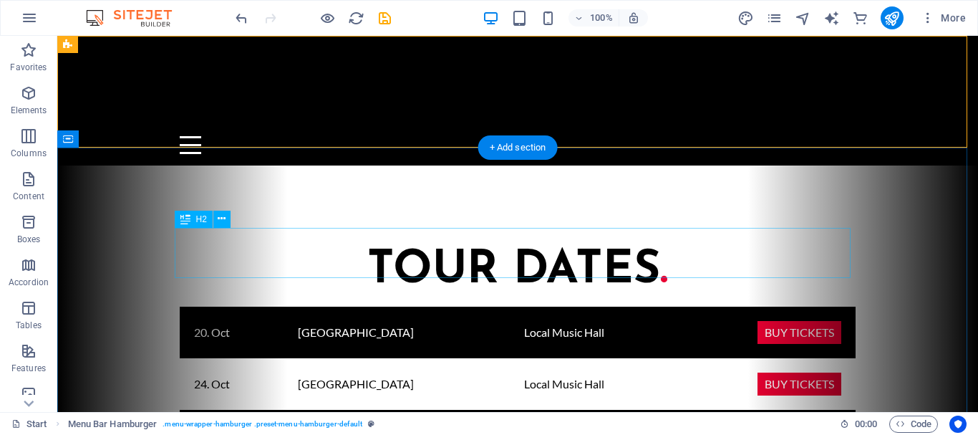
click at [640, 246] on div "Tour Dates ." at bounding box center [518, 271] width 676 height 50
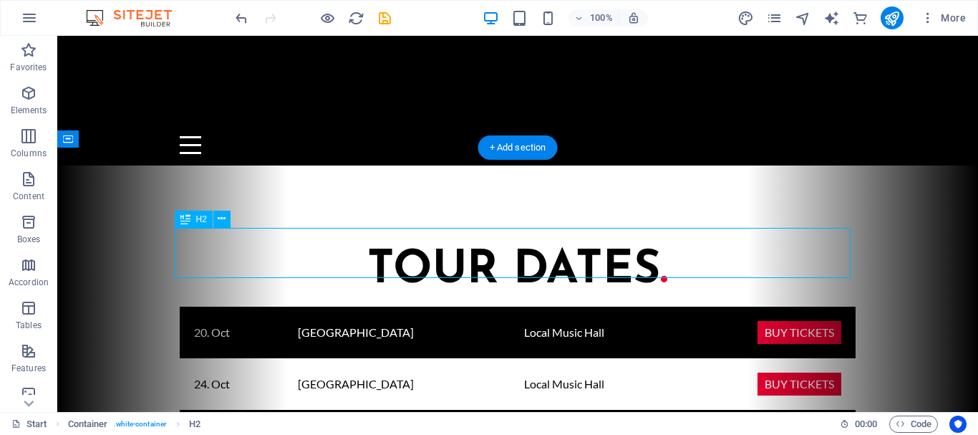
click at [649, 246] on div "Tour Dates ." at bounding box center [518, 271] width 676 height 50
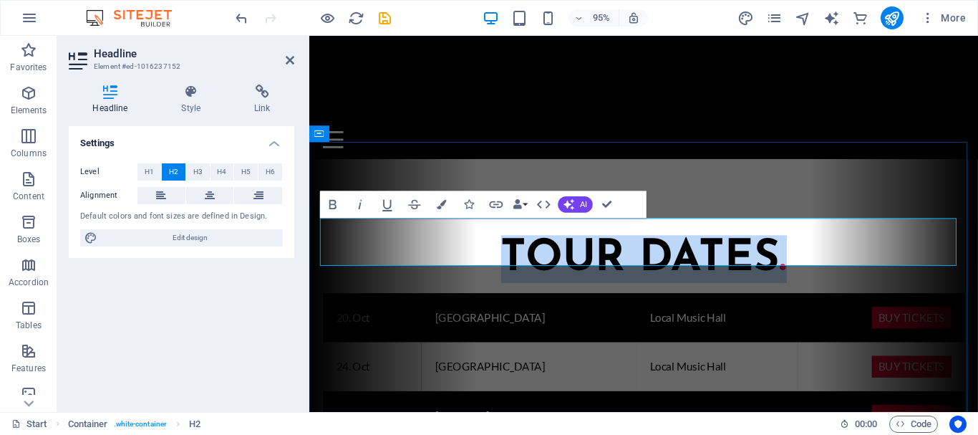
click at [816, 251] on h2 "Tour Dates ." at bounding box center [662, 271] width 676 height 50
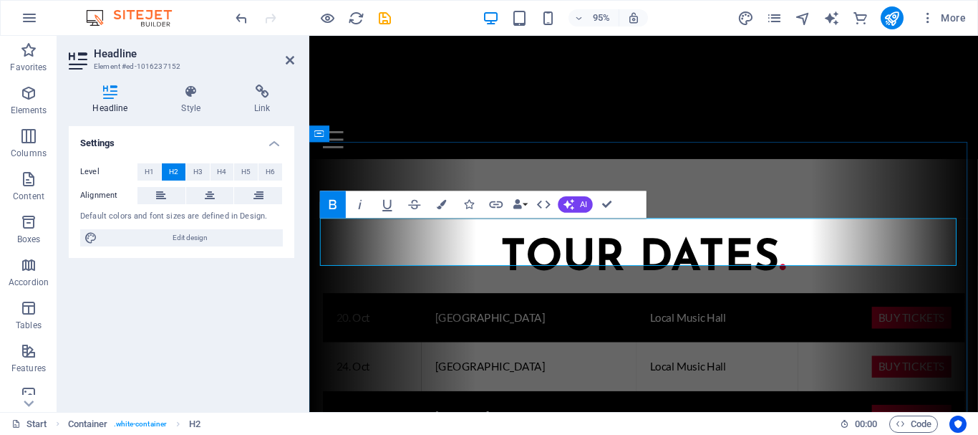
click at [833, 246] on h2 "Tour Dates ." at bounding box center [662, 271] width 676 height 50
drag, startPoint x: 287, startPoint y: 57, endPoint x: 232, endPoint y: 27, distance: 62.5
click at [287, 57] on icon at bounding box center [290, 59] width 9 height 11
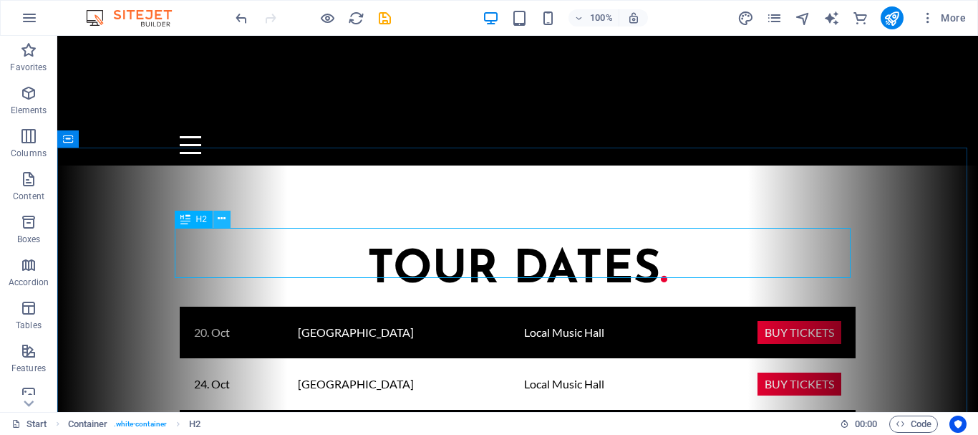
click at [225, 225] on icon at bounding box center [222, 218] width 8 height 15
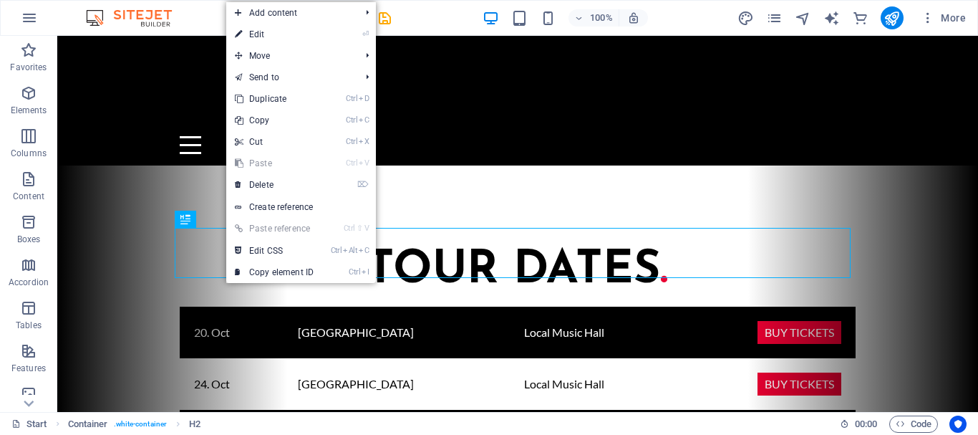
click at [251, 171] on link "Ctrl V Paste" at bounding box center [274, 163] width 96 height 21
click at [257, 181] on link "⌦ Delete" at bounding box center [274, 184] width 96 height 21
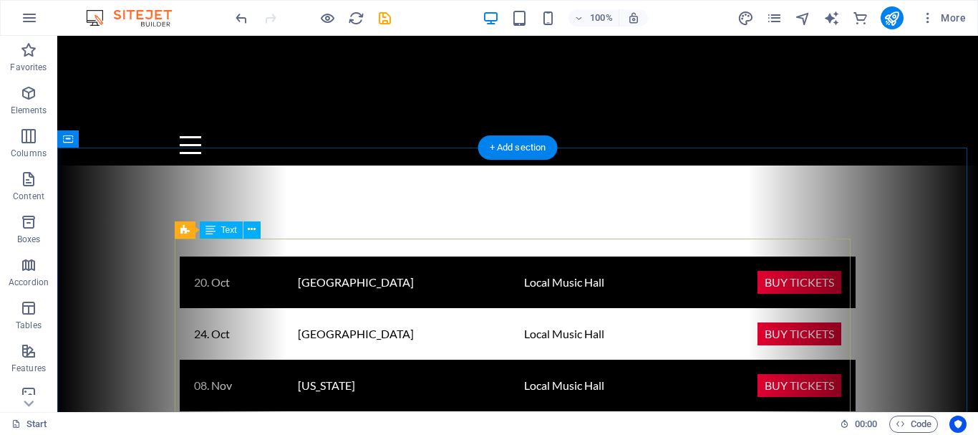
click at [355, 271] on div "20. Oct Los Angeles Local Music Hall Buy tickets 24. Oct San Francisco Local Mu…" at bounding box center [518, 425] width 676 height 338
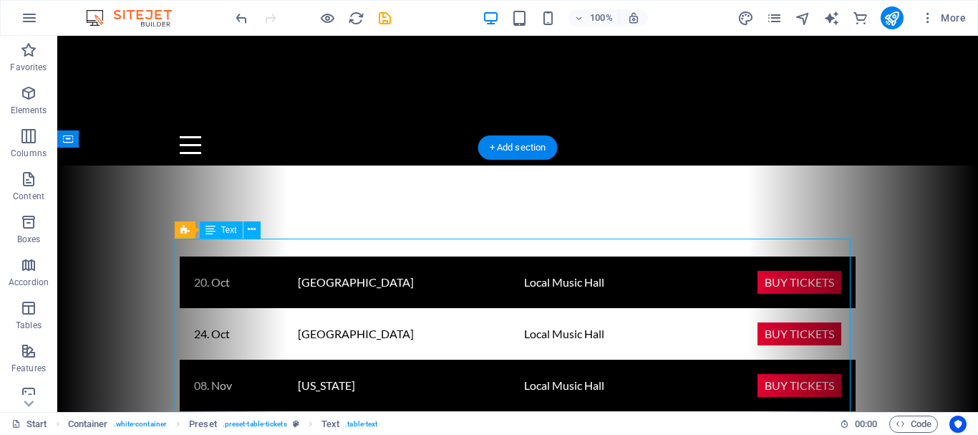
click at [495, 278] on div "20. Oct Los Angeles Local Music Hall Buy tickets 24. Oct San Francisco Local Mu…" at bounding box center [518, 425] width 676 height 338
click at [595, 266] on div "20. Oct Los Angeles Local Music Hall Buy tickets 24. Oct San Francisco Local Mu…" at bounding box center [518, 425] width 676 height 338
click at [607, 266] on div "20. Oct Los Angeles Local Music Hall Buy tickets 24. Oct San Francisco Local Mu…" at bounding box center [518, 425] width 676 height 338
click at [731, 275] on div "20. Oct Los Angeles Local Music Hall Buy tickets 24. Oct San Francisco Local Mu…" at bounding box center [518, 425] width 676 height 338
click at [812, 270] on div "20. Oct Los Angeles Local Music Hall Buy tickets 24. Oct San Francisco Local Mu…" at bounding box center [518, 425] width 676 height 338
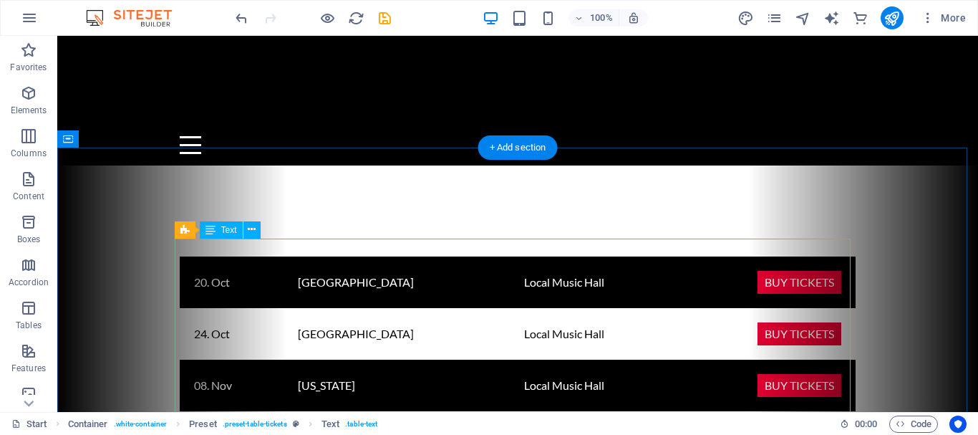
click at [250, 264] on div "20. Oct Los Angeles Local Music Hall Buy tickets 24. Oct San Francisco Local Mu…" at bounding box center [518, 425] width 676 height 338
drag, startPoint x: 261, startPoint y: 277, endPoint x: 266, endPoint y: 289, distance: 13.5
click at [264, 284] on div "20. Oct Los Angeles Local Music Hall Buy tickets 24. Oct San Francisco Local Mu…" at bounding box center [518, 425] width 676 height 338
click at [269, 295] on div "20. Oct Los Angeles Local Music Hall Buy tickets 24. Oct San Francisco Local Mu…" at bounding box center [518, 425] width 676 height 338
drag, startPoint x: 271, startPoint y: 303, endPoint x: 285, endPoint y: 323, distance: 24.6
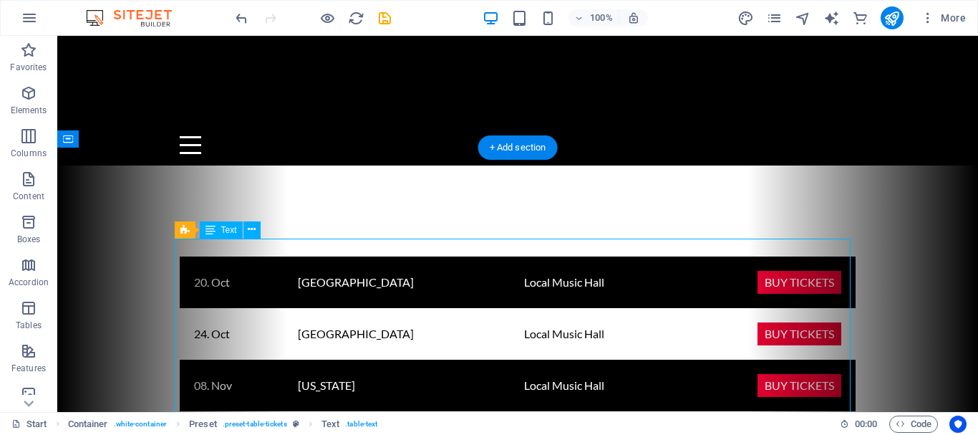
click at [271, 306] on div "20. Oct Los Angeles Local Music Hall Buy tickets 24. Oct San Francisco Local Mu…" at bounding box center [518, 425] width 676 height 338
drag, startPoint x: 285, startPoint y: 323, endPoint x: 332, endPoint y: 328, distance: 47.5
click at [298, 328] on div "20. Oct Los Angeles Local Music Hall Buy tickets 24. Oct San Francisco Local Mu…" at bounding box center [518, 425] width 676 height 338
click at [193, 256] on div "20. Oct Los Angeles Local Music Hall Buy tickets 24. Oct San Francisco Local Mu…" at bounding box center [518, 425] width 676 height 338
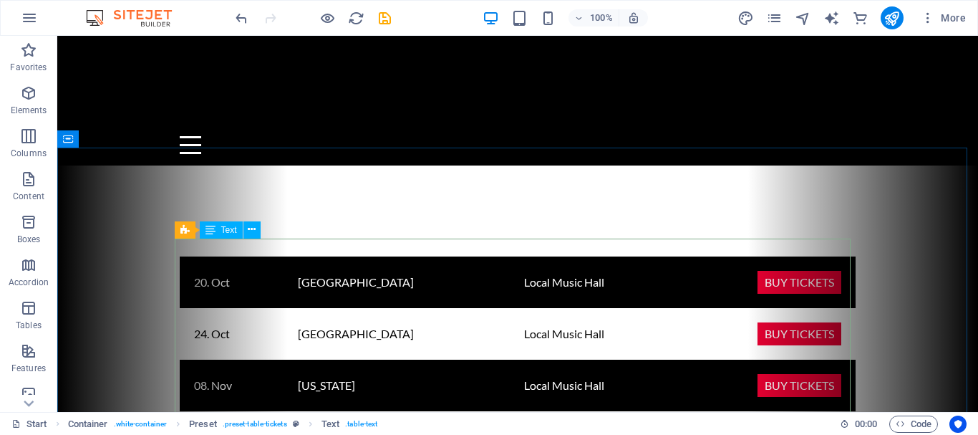
click at [221, 232] on span "Text" at bounding box center [229, 230] width 16 height 9
click at [248, 232] on icon at bounding box center [252, 229] width 8 height 15
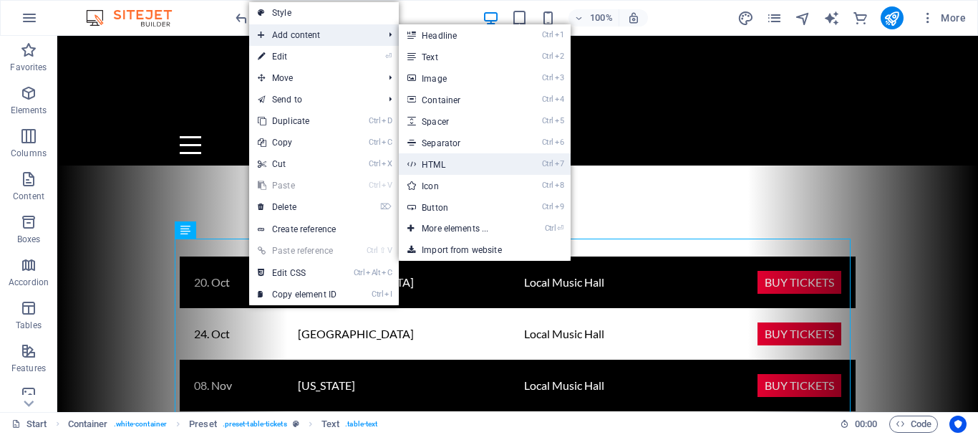
click at [438, 160] on link "Ctrl 7 HTML" at bounding box center [458, 163] width 118 height 21
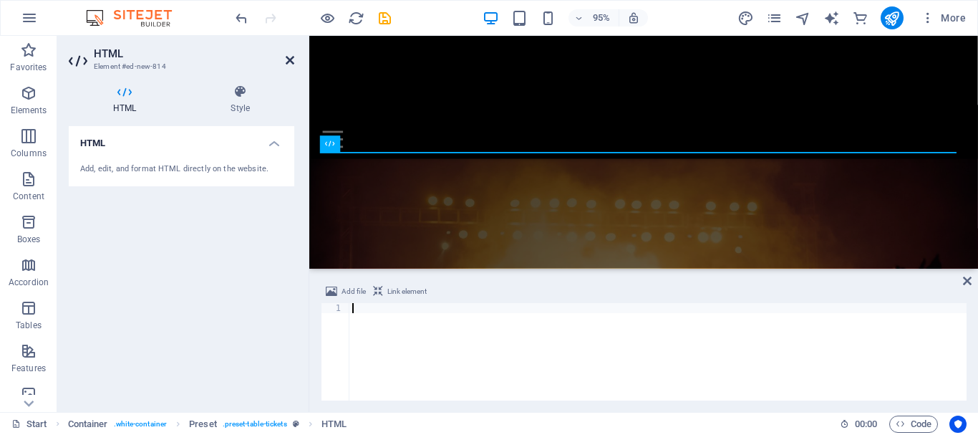
click at [287, 57] on icon at bounding box center [290, 59] width 9 height 11
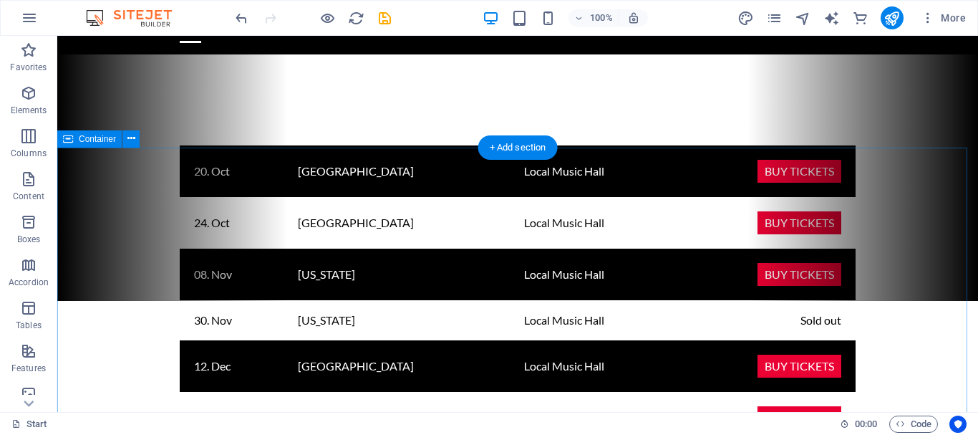
scroll to position [0, 0]
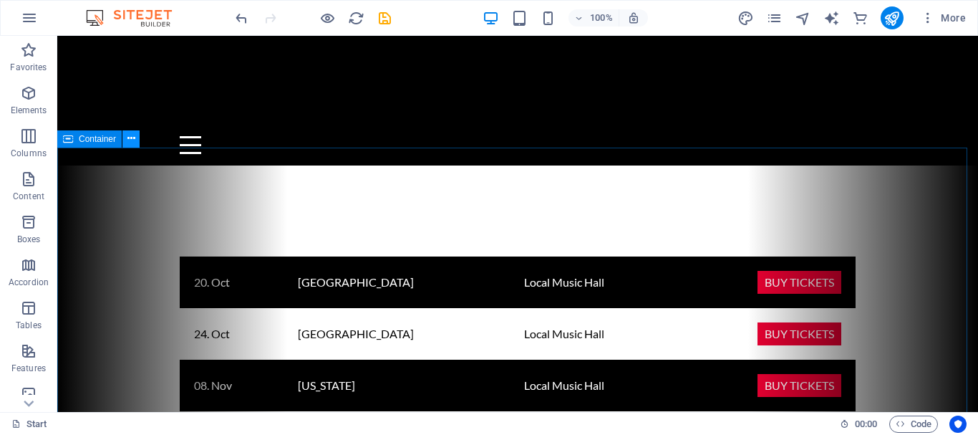
click at [128, 141] on icon at bounding box center [132, 138] width 8 height 15
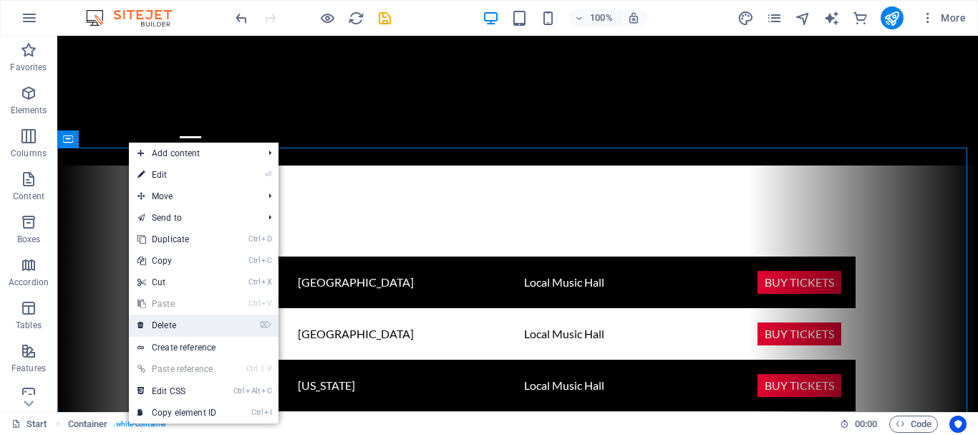
click at [166, 321] on link "⌦ Delete" at bounding box center [177, 324] width 96 height 21
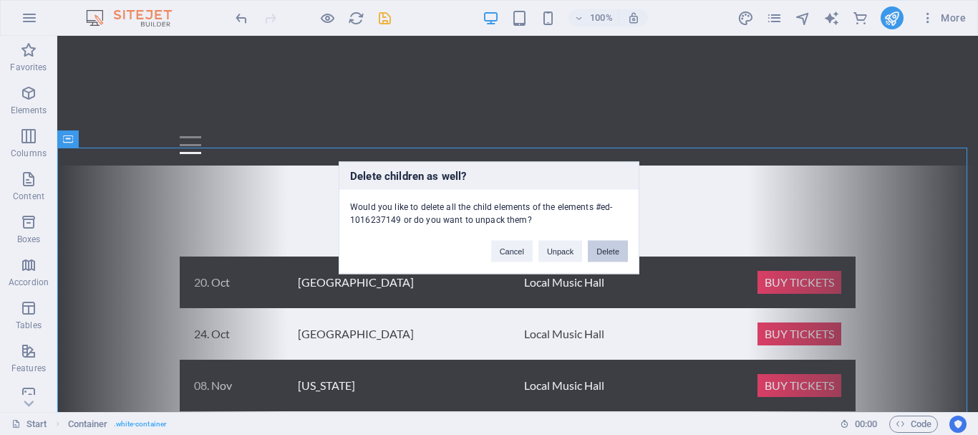
click at [607, 259] on button "Delete" at bounding box center [608, 250] width 40 height 21
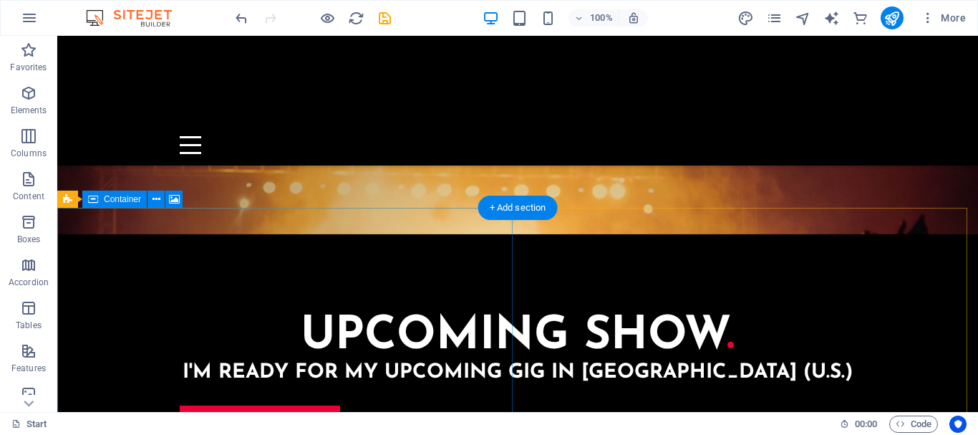
scroll to position [287, 0]
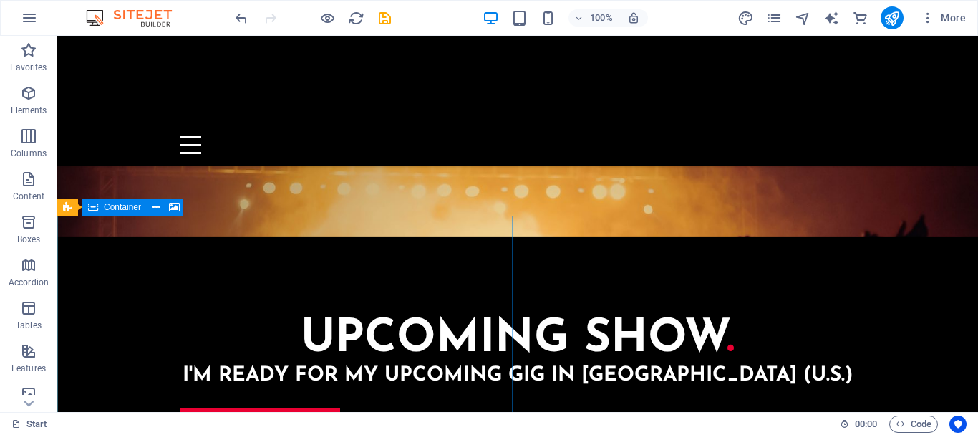
click at [146, 208] on div "Container" at bounding box center [114, 206] width 64 height 17
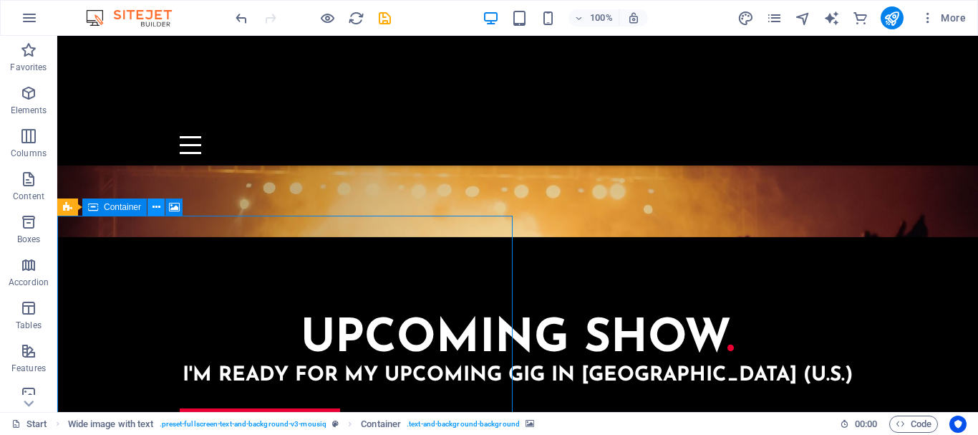
click at [149, 211] on button at bounding box center [156, 206] width 17 height 17
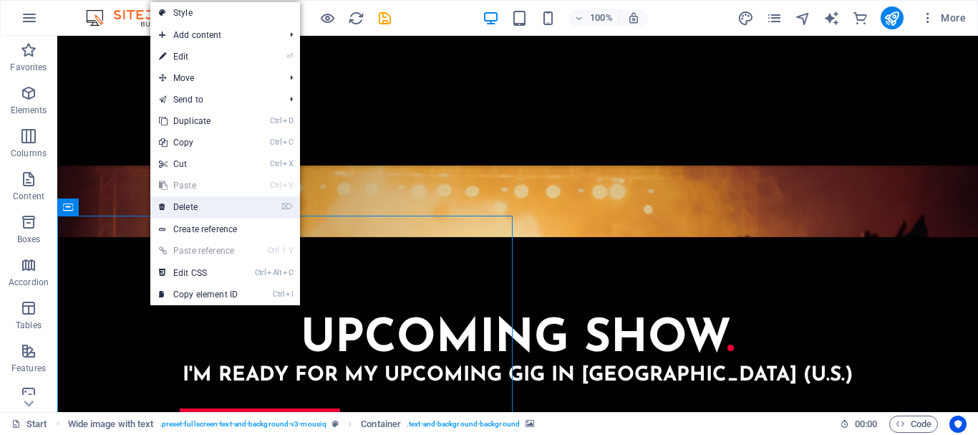
click at [182, 204] on link "⌦ Delete" at bounding box center [198, 206] width 96 height 21
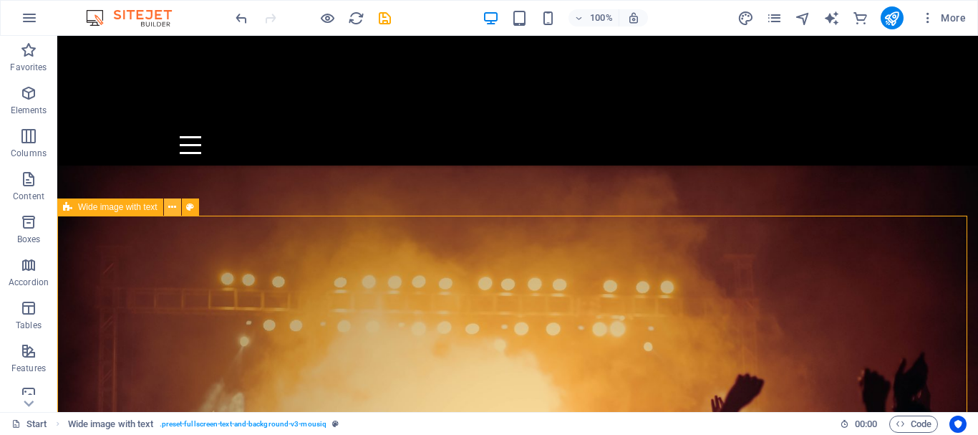
click at [165, 208] on button at bounding box center [172, 206] width 17 height 17
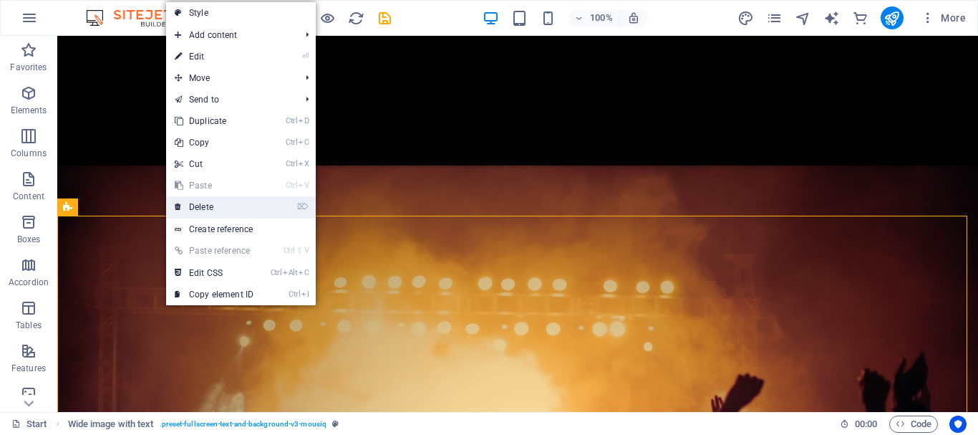
click at [188, 213] on link "⌦ Delete" at bounding box center [214, 206] width 96 height 21
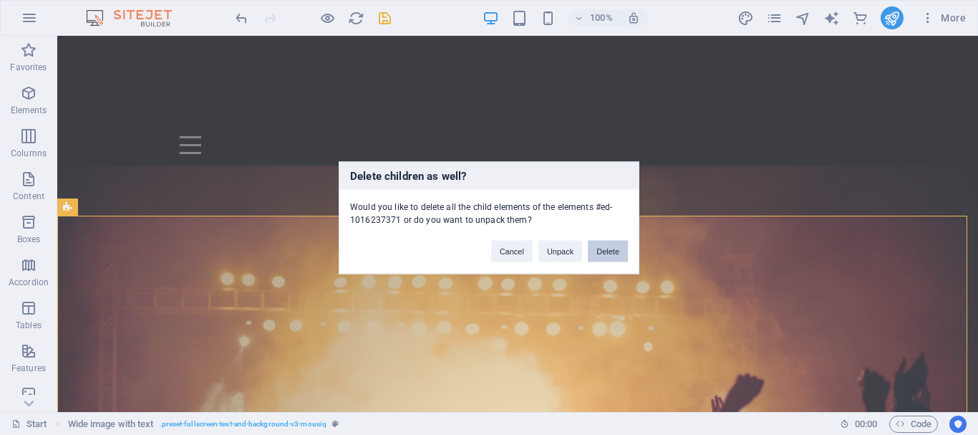
click at [597, 251] on button "Delete" at bounding box center [608, 250] width 40 height 21
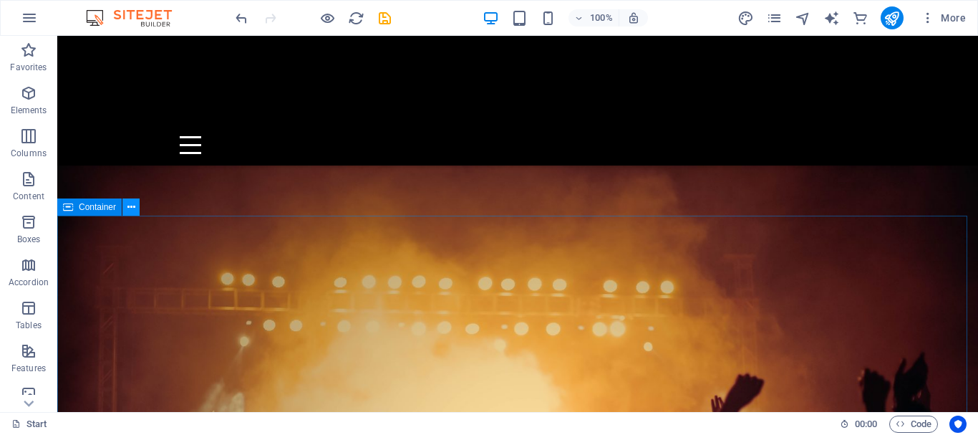
click at [132, 208] on icon at bounding box center [132, 207] width 8 height 15
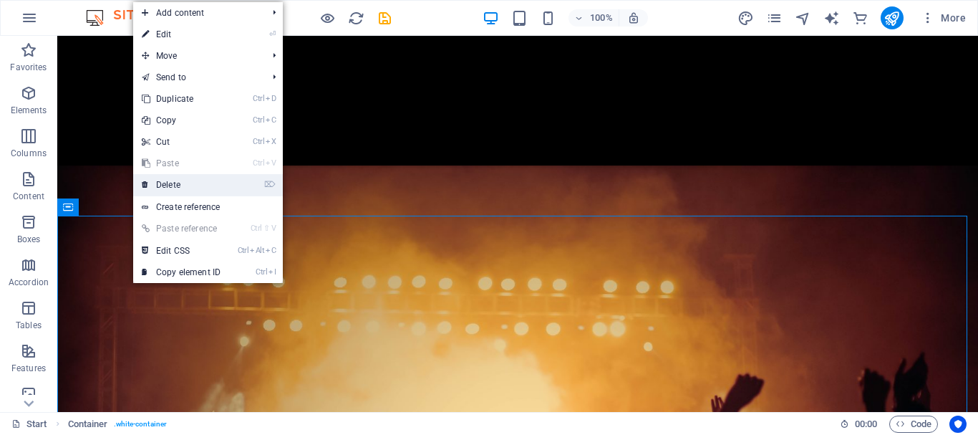
click at [167, 183] on link "⌦ Delete" at bounding box center [181, 184] width 96 height 21
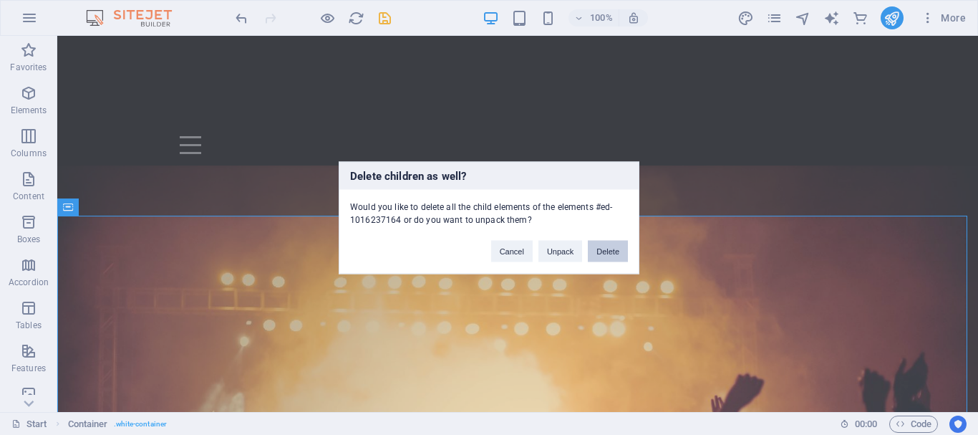
click at [604, 246] on button "Delete" at bounding box center [608, 250] width 40 height 21
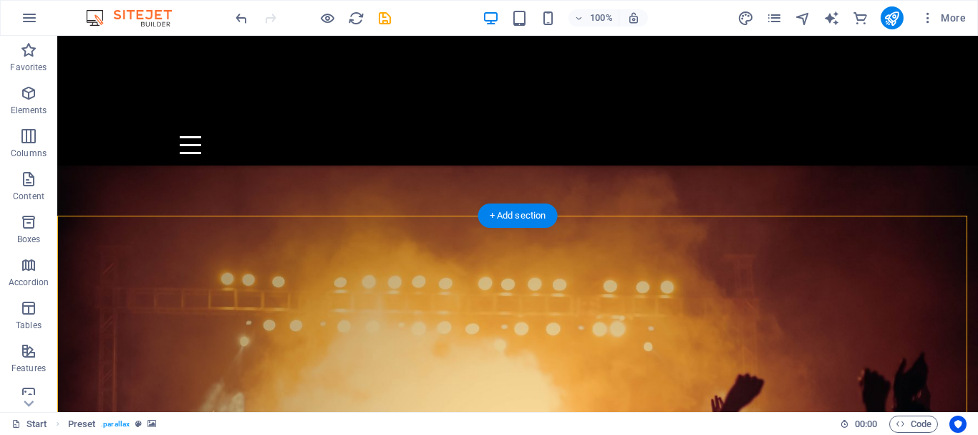
drag, startPoint x: 174, startPoint y: 229, endPoint x: 208, endPoint y: 231, distance: 34.5
click at [485, 215] on div "+ Add section" at bounding box center [518, 215] width 80 height 24
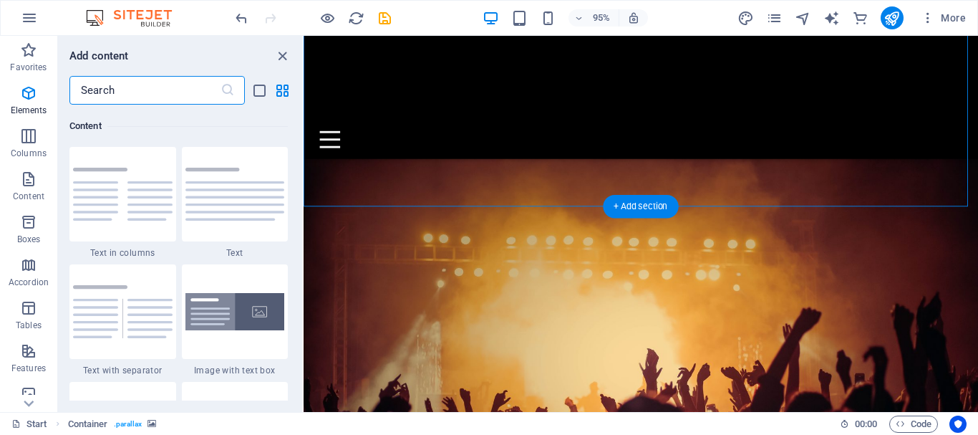
scroll to position [2506, 0]
click at [284, 54] on icon "close panel" at bounding box center [282, 56] width 16 height 16
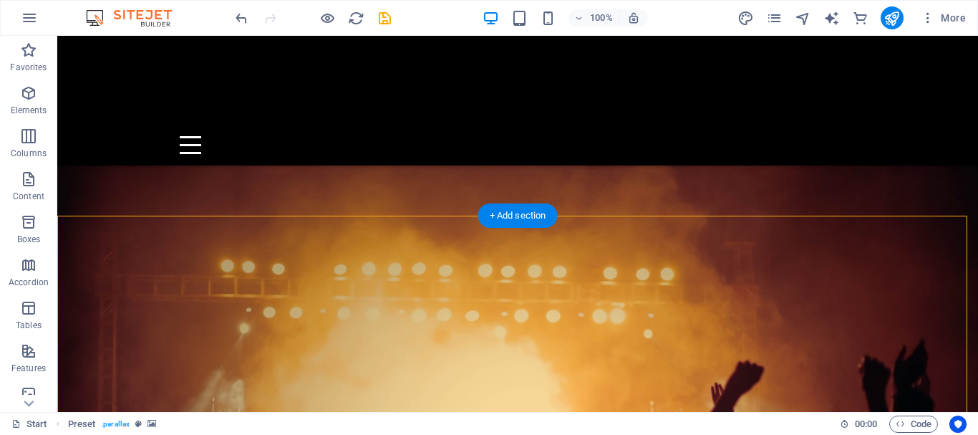
scroll to position [501, 0]
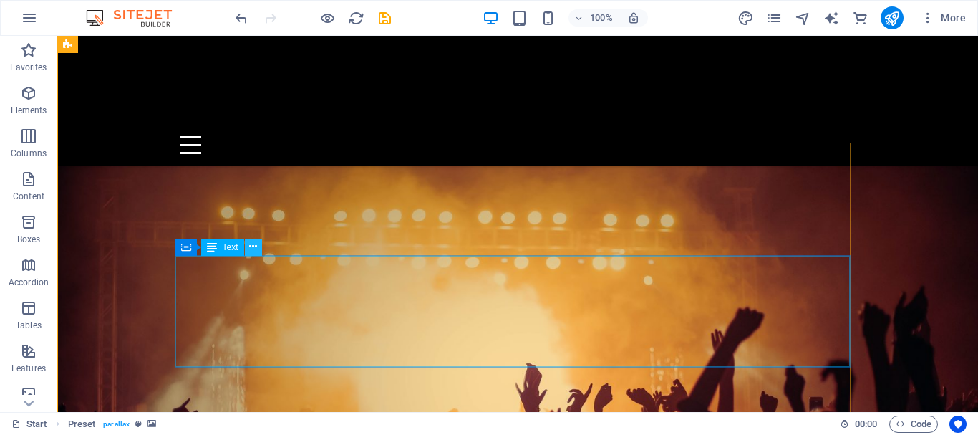
click at [253, 245] on icon at bounding box center [253, 246] width 8 height 15
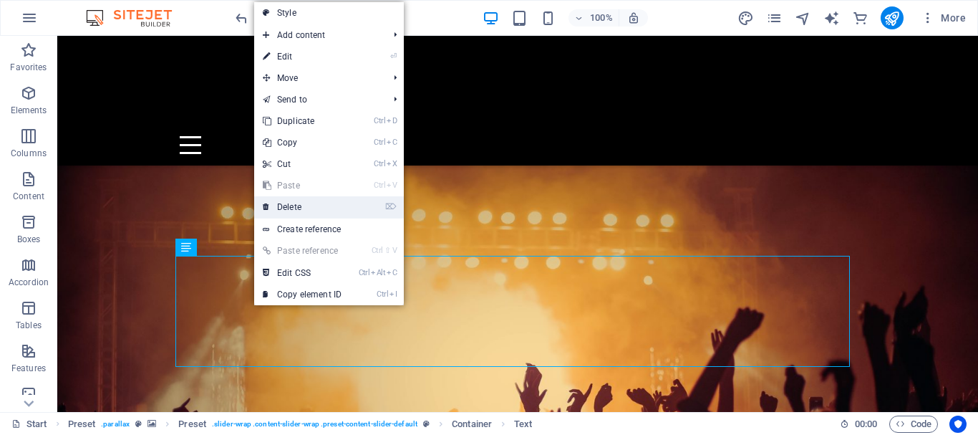
click at [305, 207] on link "⌦ Delete" at bounding box center [302, 206] width 96 height 21
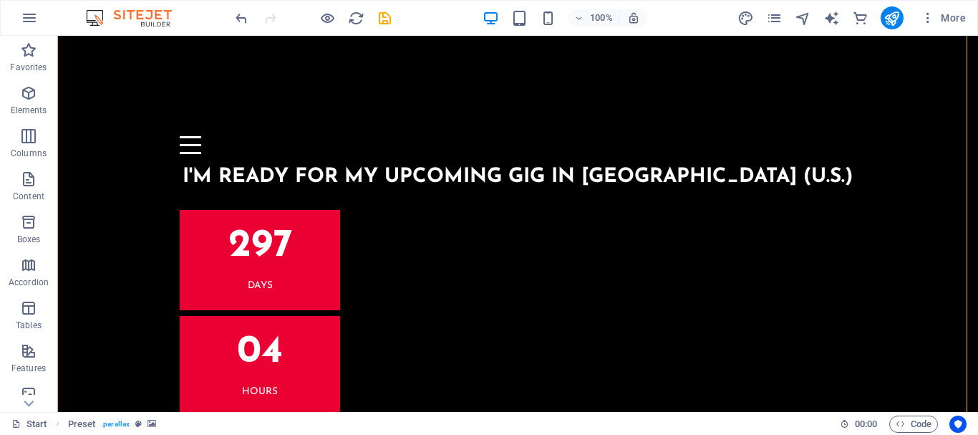
drag, startPoint x: 92, startPoint y: 234, endPoint x: 103, endPoint y: 236, distance: 11.7
drag, startPoint x: 159, startPoint y: 236, endPoint x: 191, endPoint y: 246, distance: 33.8
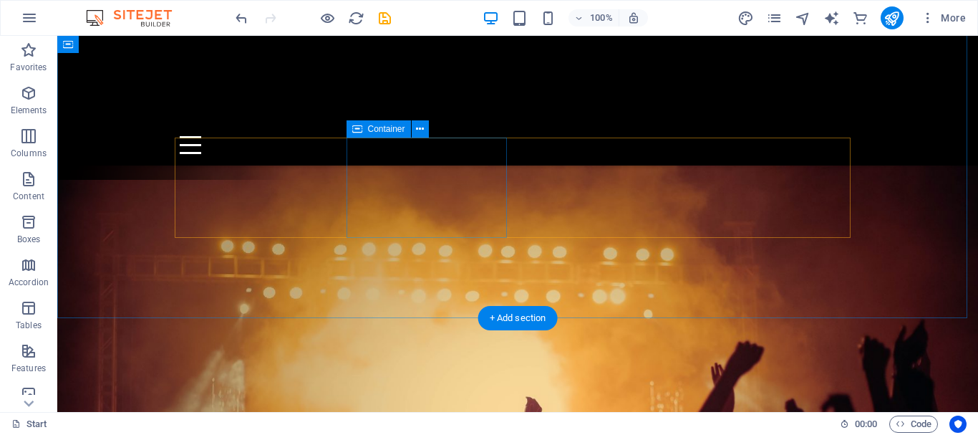
scroll to position [184, 0]
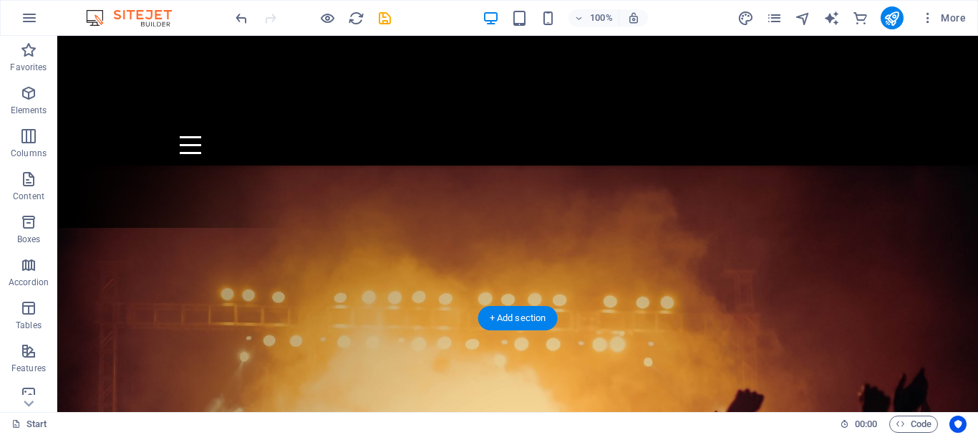
click at [127, 170] on figure at bounding box center [517, 315] width 921 height 390
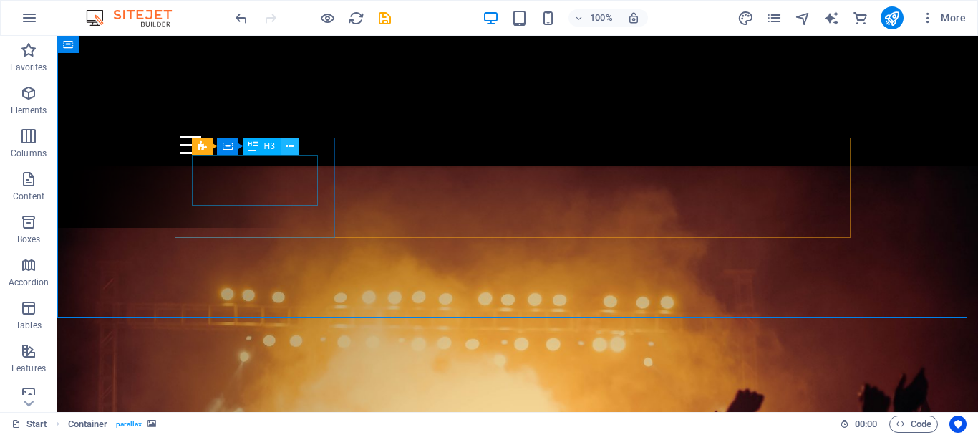
click at [293, 148] on icon at bounding box center [290, 146] width 8 height 15
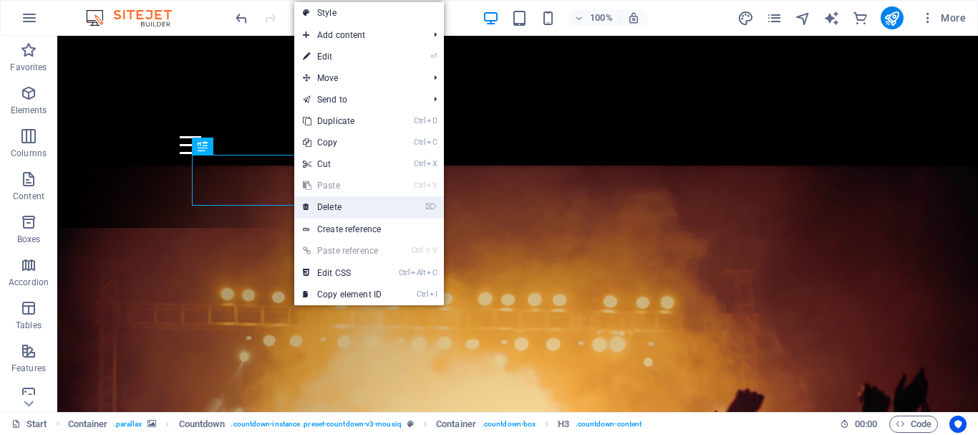
click at [338, 210] on link "⌦ Delete" at bounding box center [342, 206] width 96 height 21
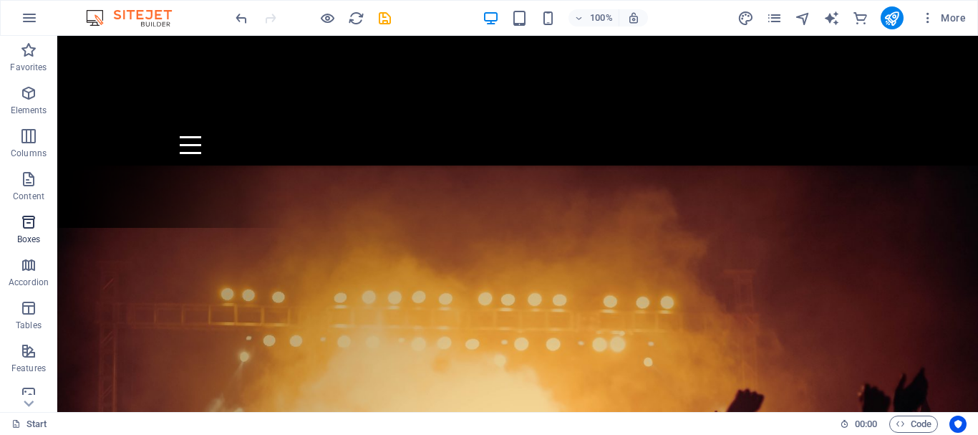
click at [1, 211] on button "Boxes" at bounding box center [28, 229] width 57 height 43
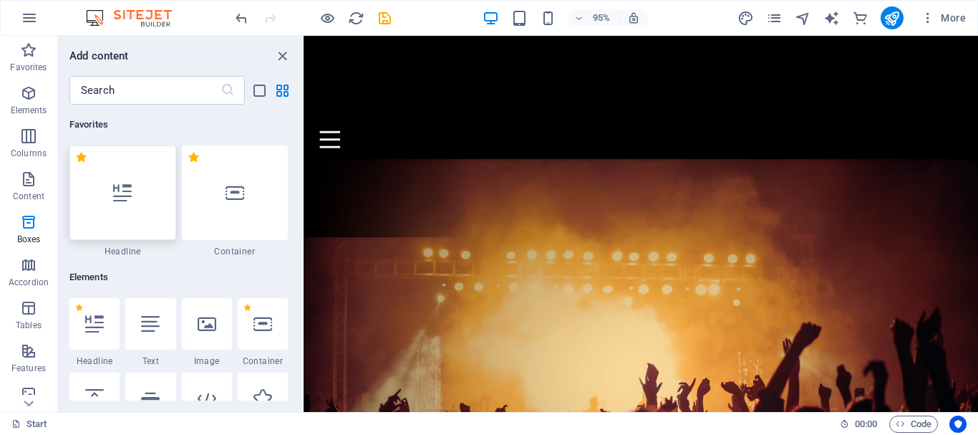
click at [110, 206] on div at bounding box center [122, 192] width 107 height 95
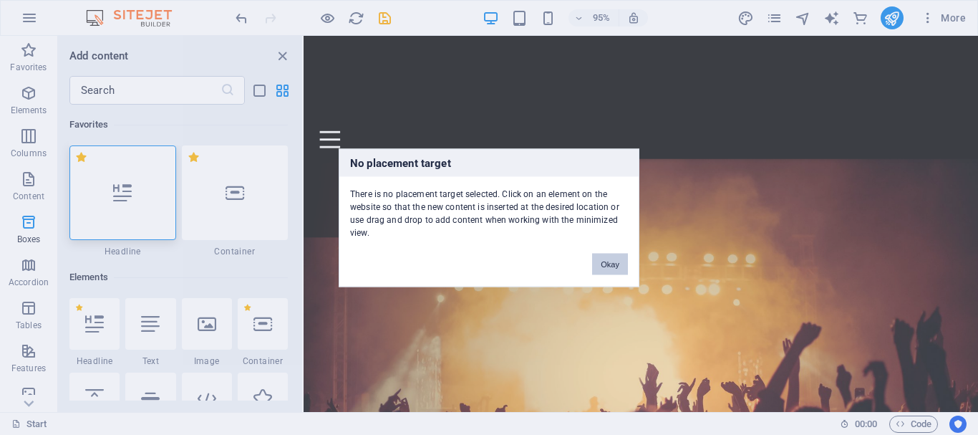
click at [605, 264] on button "Okay" at bounding box center [610, 263] width 36 height 21
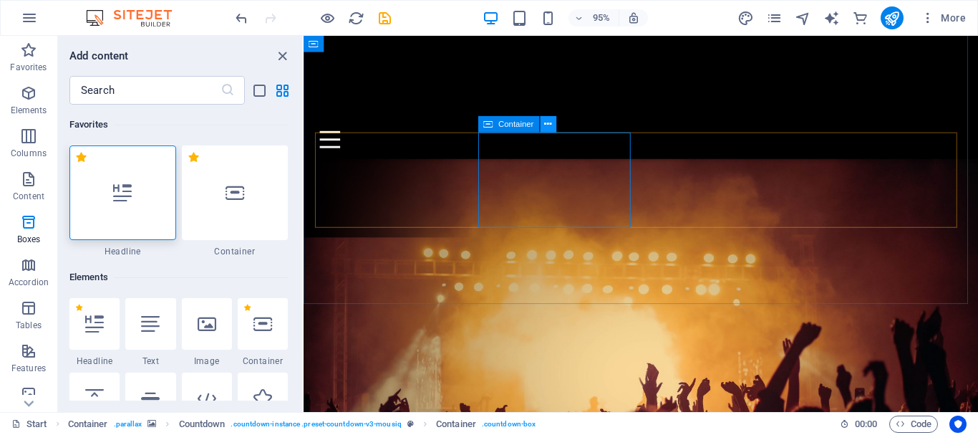
click at [544, 120] on icon at bounding box center [547, 124] width 7 height 14
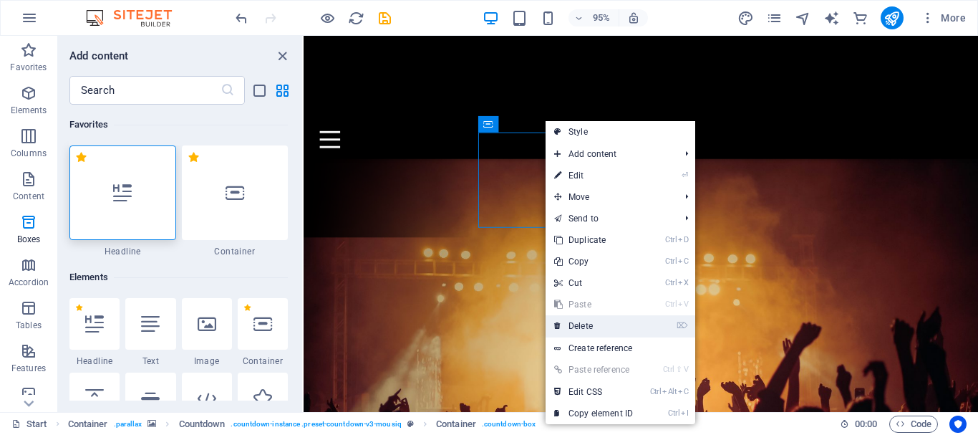
click at [593, 326] on link "⌦ Delete" at bounding box center [594, 325] width 96 height 21
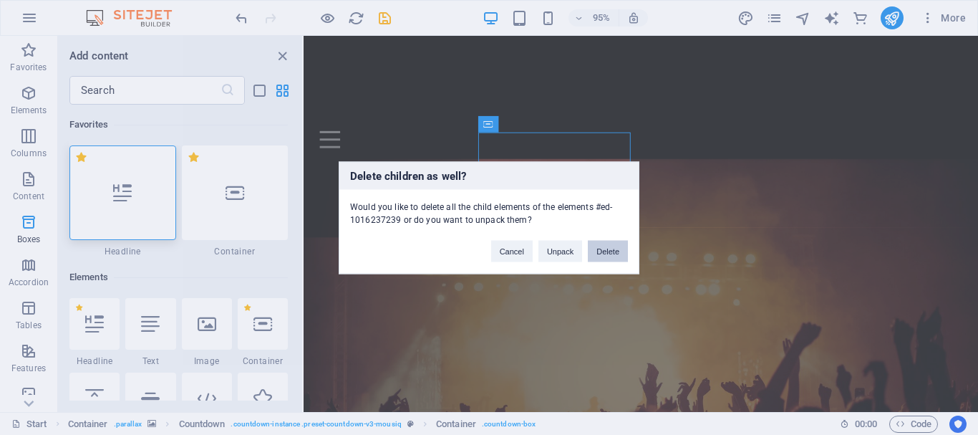
click at [608, 249] on button "Delete" at bounding box center [608, 250] width 40 height 21
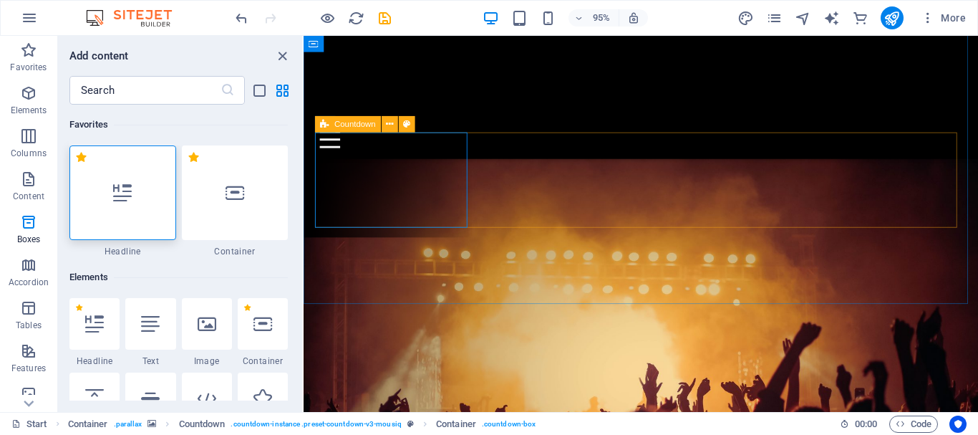
click at [332, 125] on div "Countdown" at bounding box center [348, 124] width 67 height 16
click at [390, 124] on icon at bounding box center [390, 124] width 7 height 14
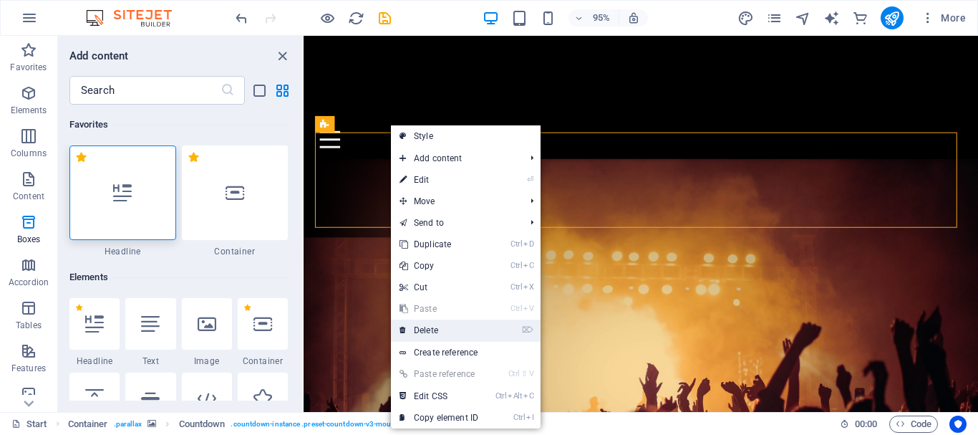
click at [440, 329] on link "⌦ Delete" at bounding box center [439, 329] width 96 height 21
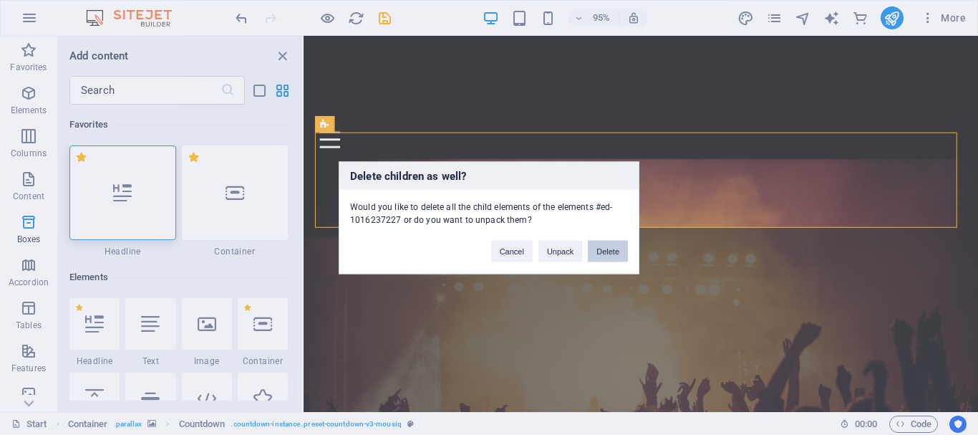
click at [605, 249] on button "Delete" at bounding box center [608, 250] width 40 height 21
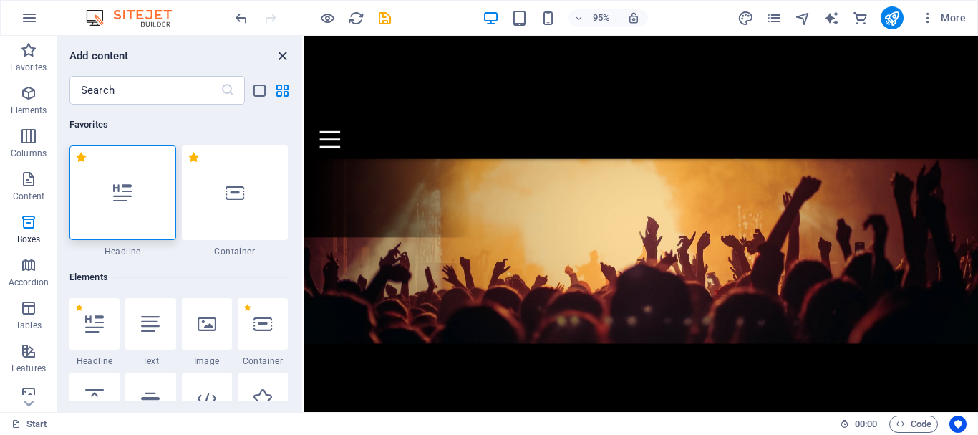
click at [282, 59] on icon "close panel" at bounding box center [282, 56] width 16 height 16
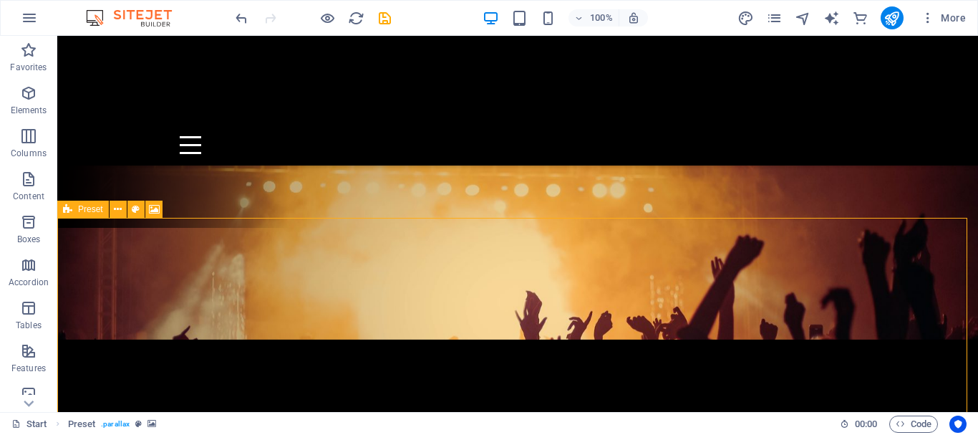
click at [66, 210] on icon at bounding box center [67, 209] width 9 height 17
click at [112, 208] on button at bounding box center [118, 209] width 17 height 17
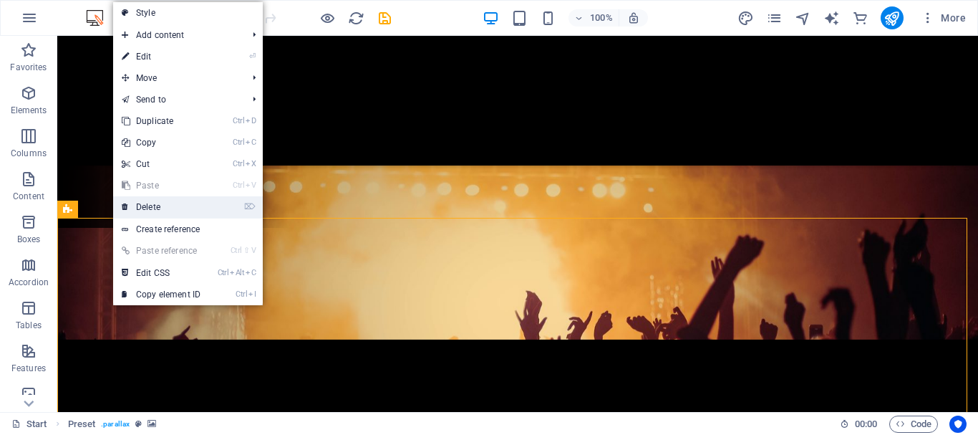
click at [139, 203] on link "⌦ Delete" at bounding box center [161, 206] width 96 height 21
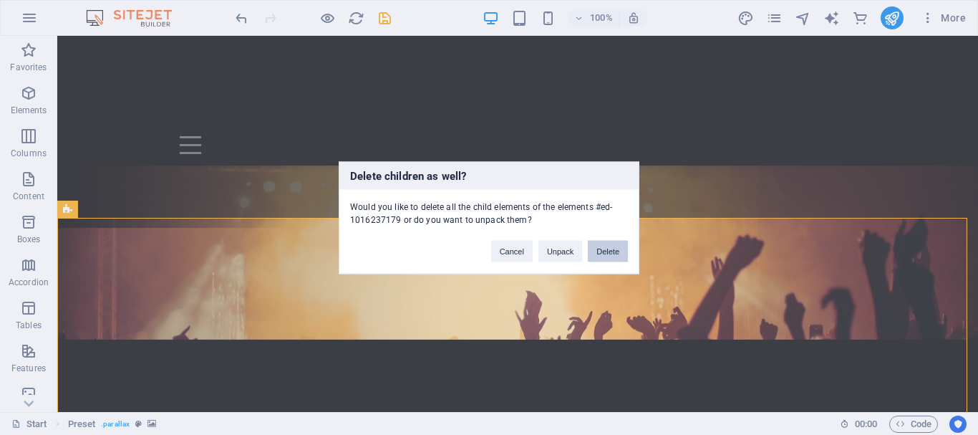
click at [614, 245] on button "Delete" at bounding box center [608, 250] width 40 height 21
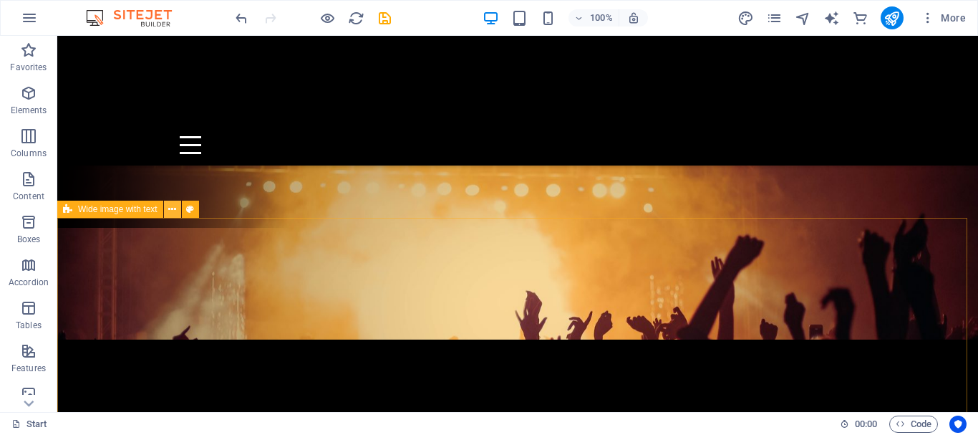
click at [170, 210] on icon at bounding box center [172, 209] width 8 height 15
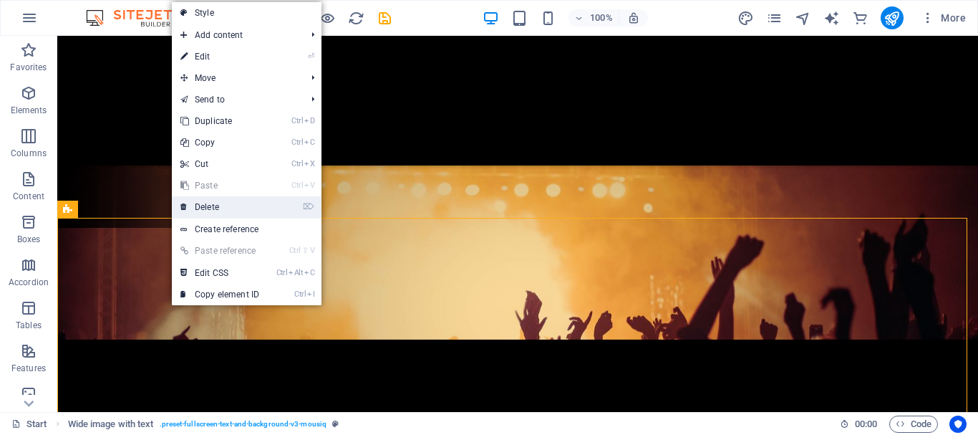
click at [198, 211] on link "⌦ Delete" at bounding box center [220, 206] width 96 height 21
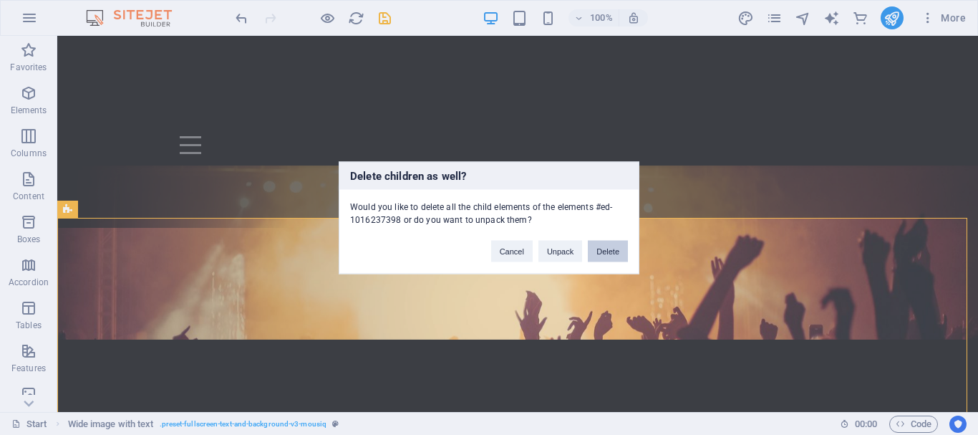
click at [612, 243] on button "Delete" at bounding box center [608, 250] width 40 height 21
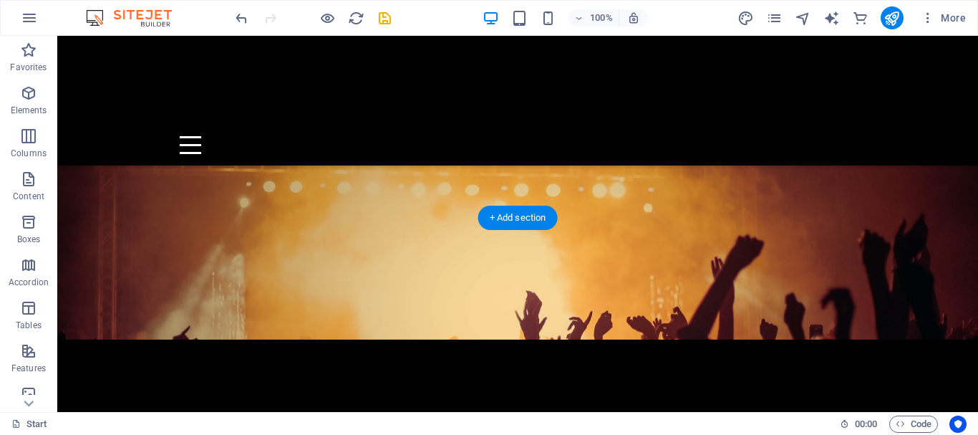
click at [476, 163] on figure at bounding box center [517, 151] width 921 height 376
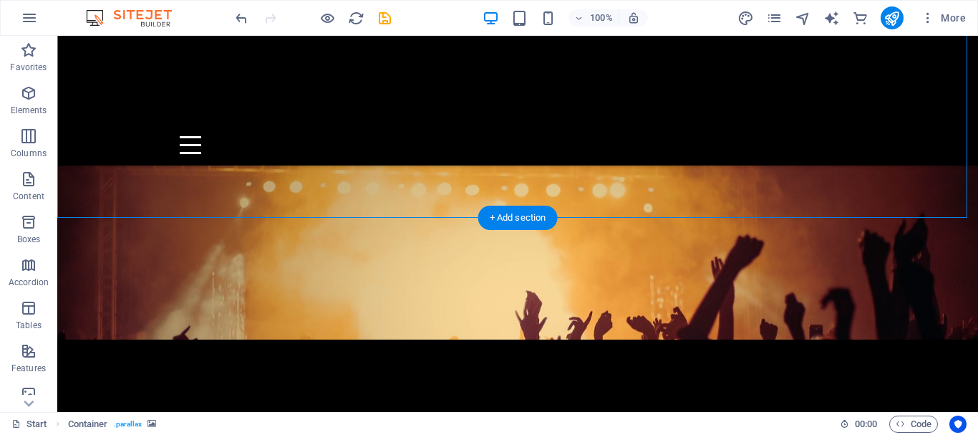
click at [92, 165] on figure at bounding box center [517, 151] width 921 height 376
click at [94, 160] on figure at bounding box center [517, 151] width 921 height 376
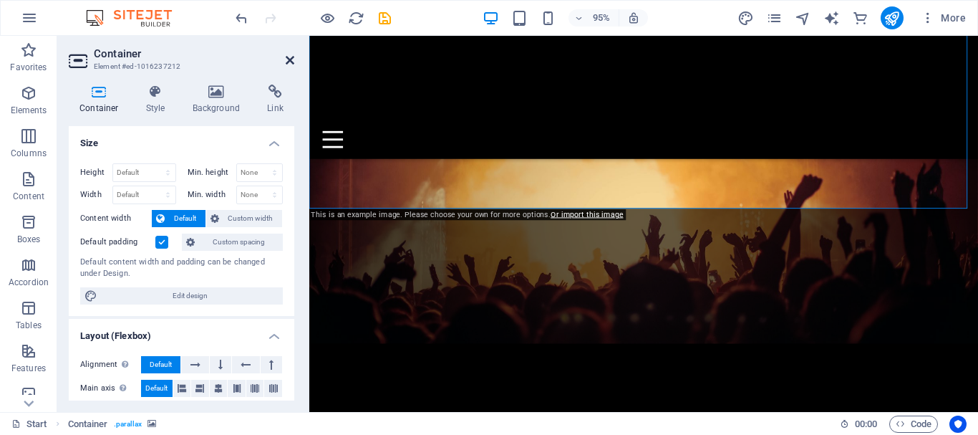
drag, startPoint x: 284, startPoint y: 57, endPoint x: 285, endPoint y: 66, distance: 8.6
click at [284, 58] on h2 "Container" at bounding box center [194, 53] width 201 height 13
click at [287, 57] on icon at bounding box center [290, 59] width 9 height 11
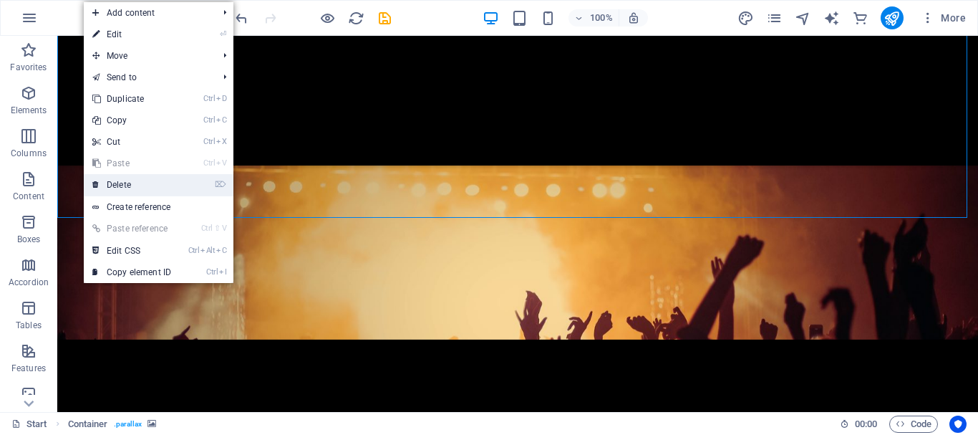
click at [108, 183] on link "⌦ Delete" at bounding box center [132, 184] width 96 height 21
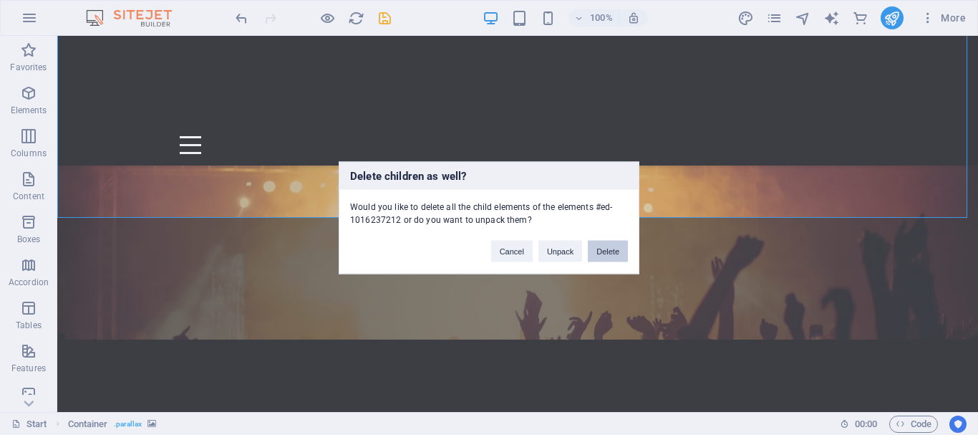
click at [610, 247] on button "Delete" at bounding box center [608, 250] width 40 height 21
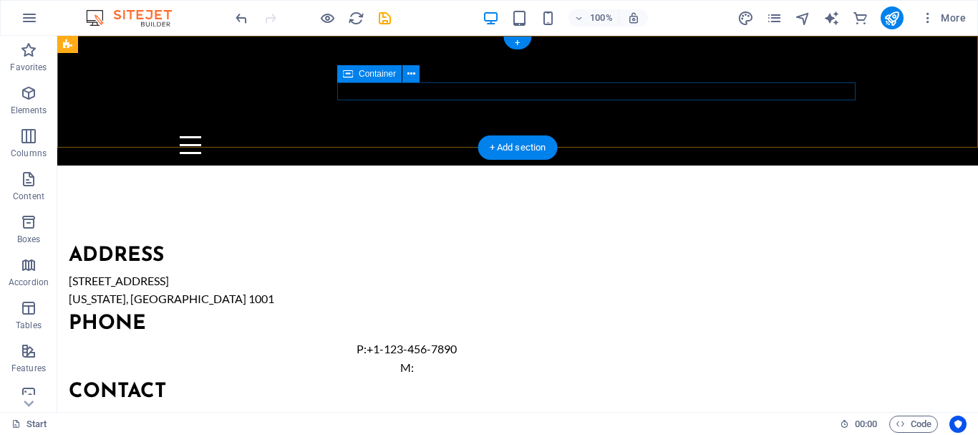
drag, startPoint x: 554, startPoint y: 95, endPoint x: 547, endPoint y: 95, distance: 7.2
click at [551, 136] on div "Menu" at bounding box center [518, 145] width 676 height 18
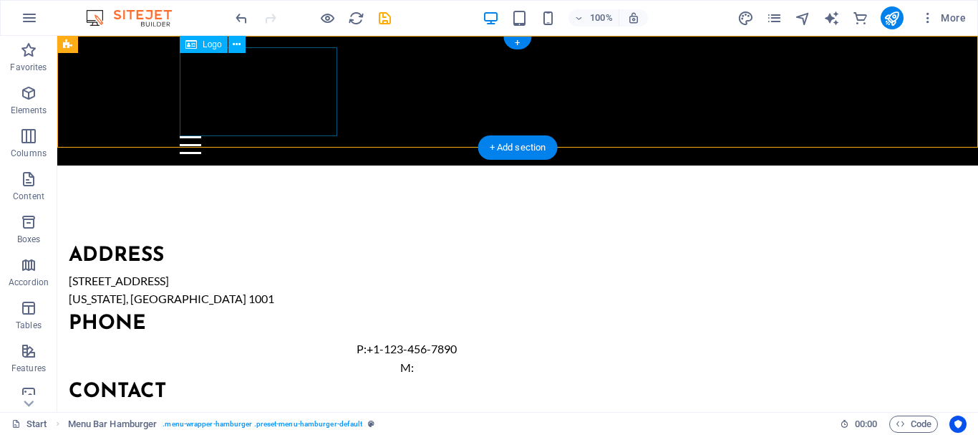
click at [278, 94] on div at bounding box center [518, 91] width 676 height 89
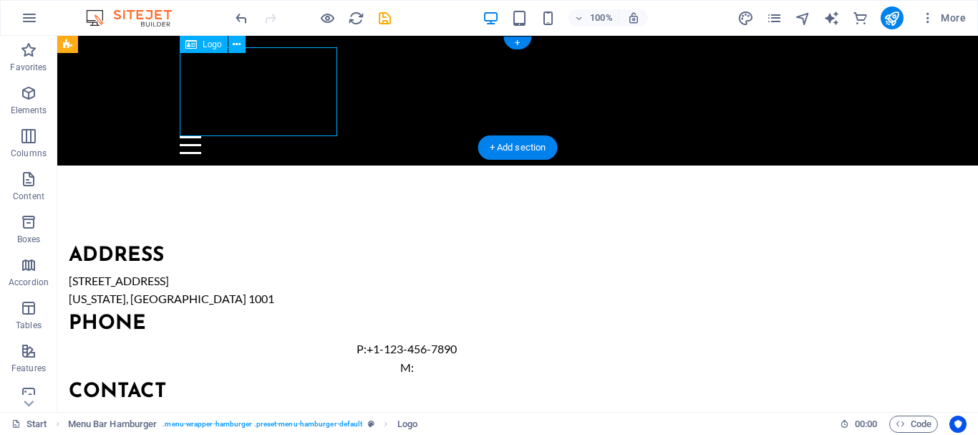
click at [278, 94] on div at bounding box center [518, 91] width 676 height 89
select select "px"
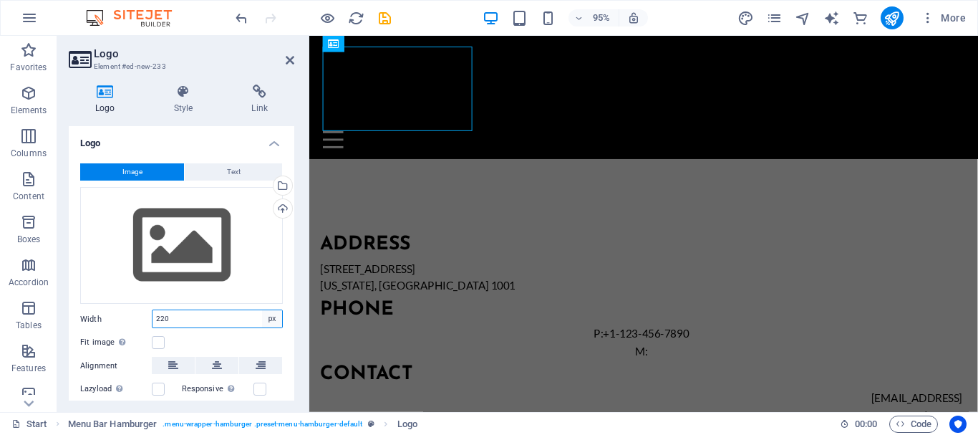
click at [267, 319] on select "Default auto px rem % em vh vw" at bounding box center [272, 318] width 20 height 17
click at [200, 304] on div "Image Text Drag files here, click to choose files or select files from Files or…" at bounding box center [182, 304] width 226 height 304
click at [174, 312] on input "220" at bounding box center [218, 318] width 130 height 17
type input "2"
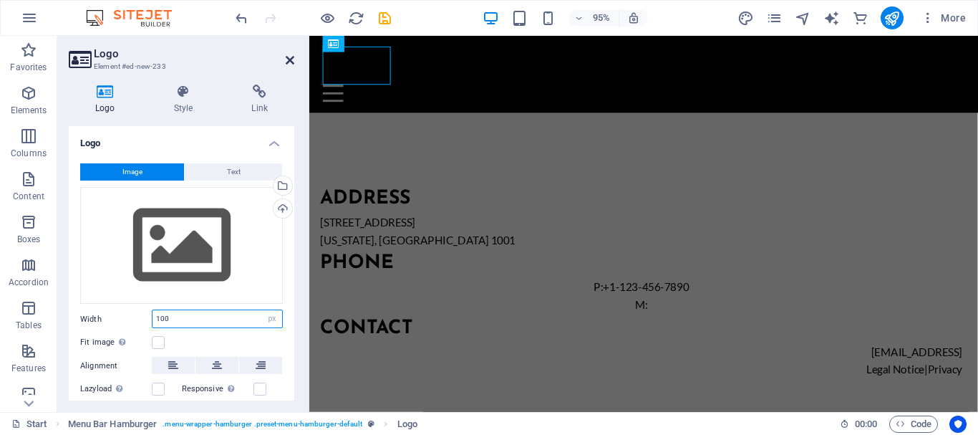
type input "100"
click at [287, 59] on icon at bounding box center [290, 59] width 9 height 11
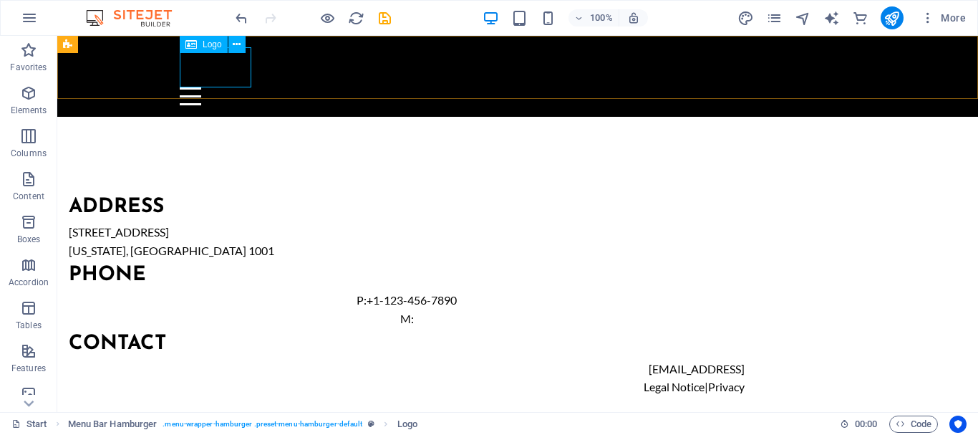
click at [221, 40] on span "Logo" at bounding box center [212, 44] width 19 height 9
click at [227, 51] on div "Logo" at bounding box center [204, 44] width 48 height 17
click at [213, 71] on div at bounding box center [518, 67] width 676 height 40
select select "px"
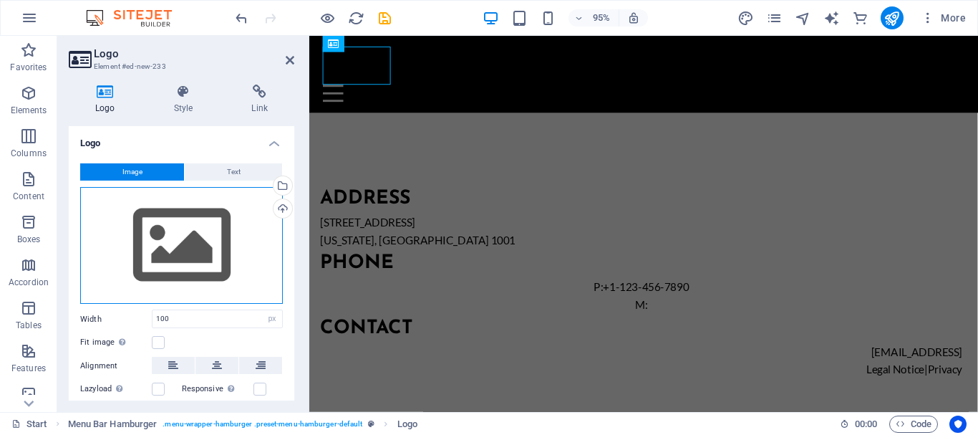
click at [192, 274] on div "Drag files here, click to choose files or select files from Files or our free s…" at bounding box center [181, 245] width 203 height 117
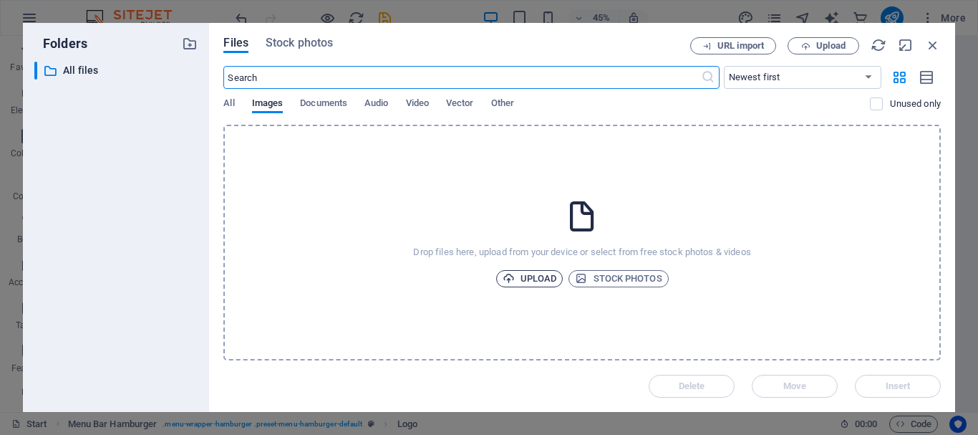
click at [534, 282] on span "Upload" at bounding box center [530, 278] width 54 height 17
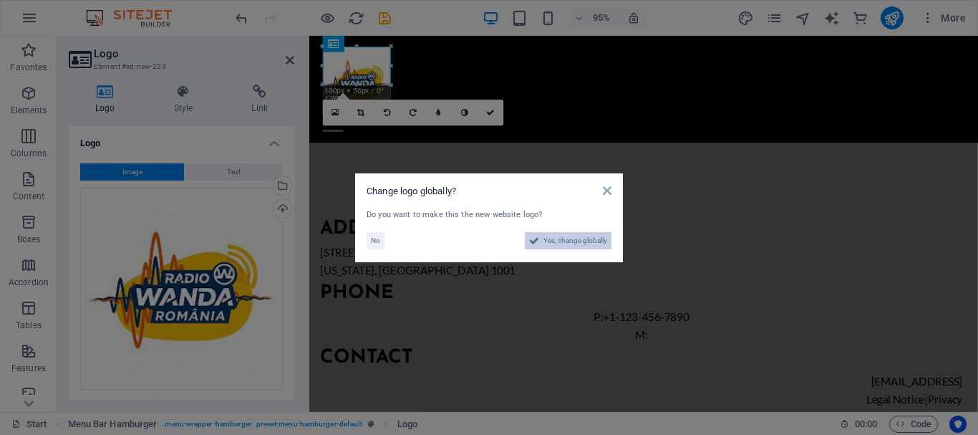
click at [572, 243] on span "Yes, change globally" at bounding box center [576, 240] width 64 height 17
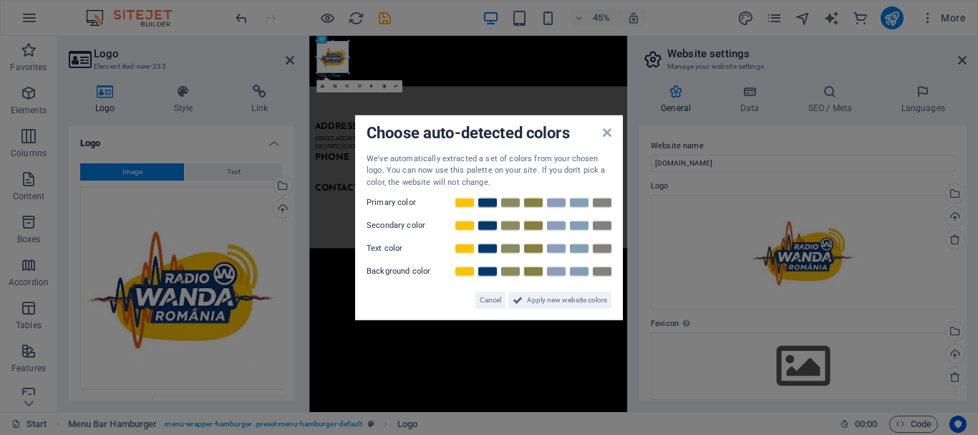
click at [287, 61] on aside "Choose auto-detected colors We've automatically extracted a set of colors from …" at bounding box center [489, 217] width 978 height 435
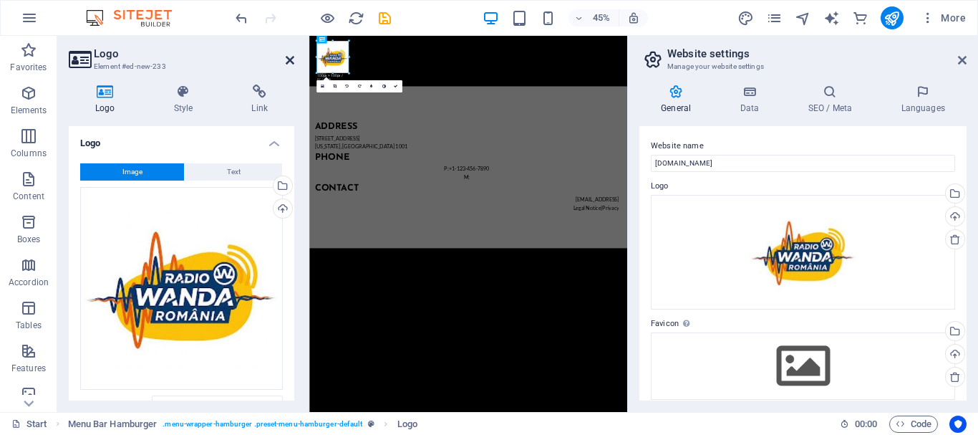
click at [288, 60] on icon at bounding box center [290, 59] width 9 height 11
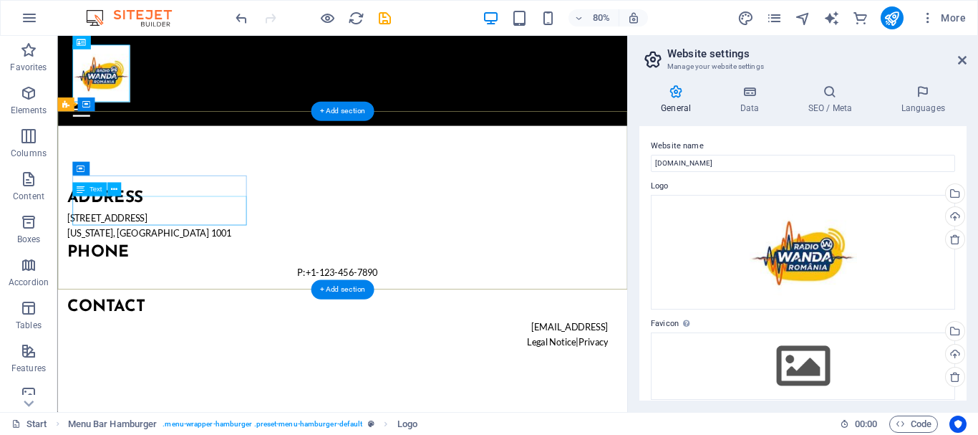
click at [156, 254] on div "770 11th Ave New York, NY 1001" at bounding box center [407, 272] width 676 height 37
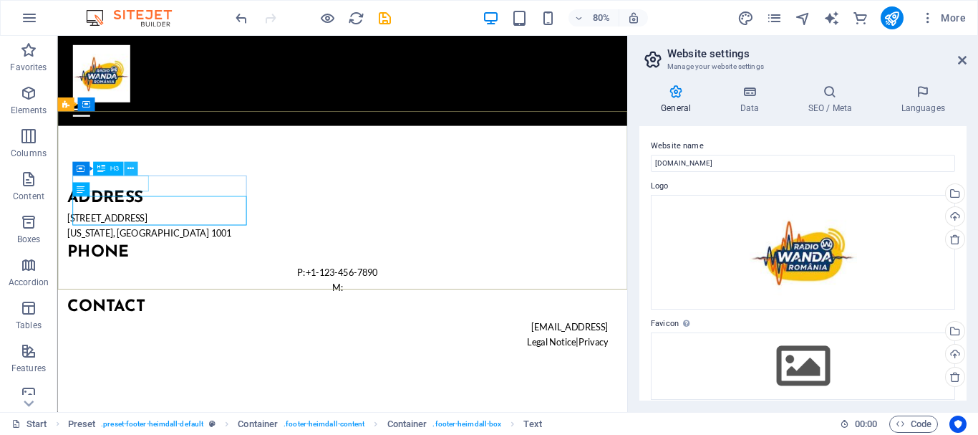
click at [128, 170] on icon at bounding box center [131, 169] width 6 height 12
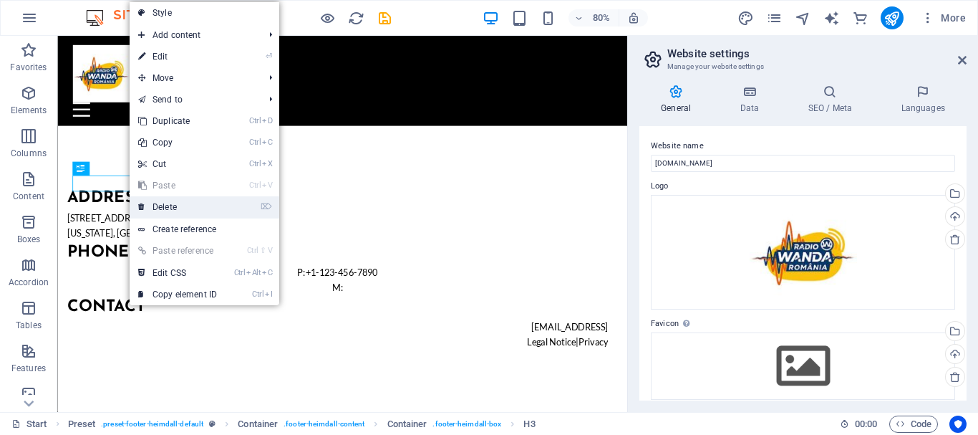
click at [158, 207] on link "⌦ Delete" at bounding box center [178, 206] width 96 height 21
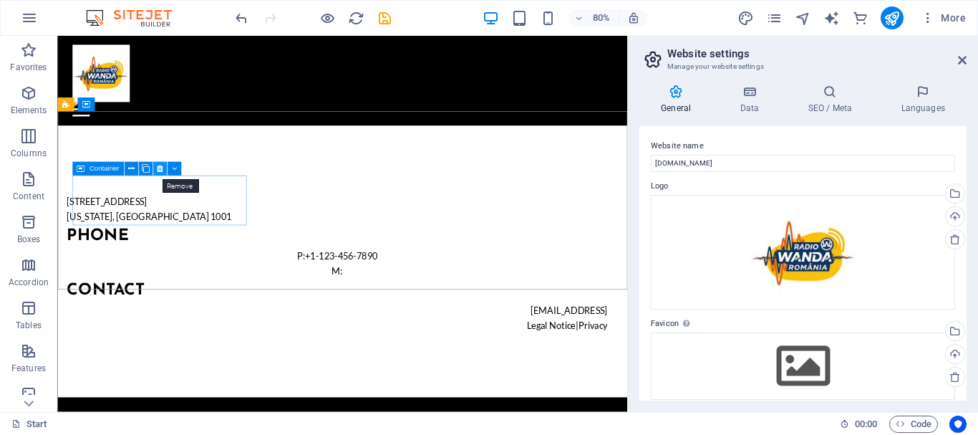
click at [158, 170] on icon at bounding box center [159, 169] width 6 height 12
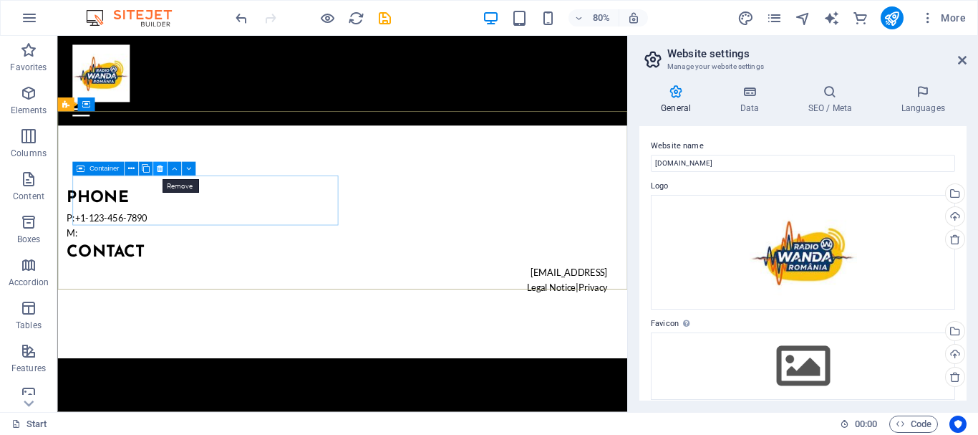
click at [163, 168] on icon at bounding box center [159, 169] width 6 height 12
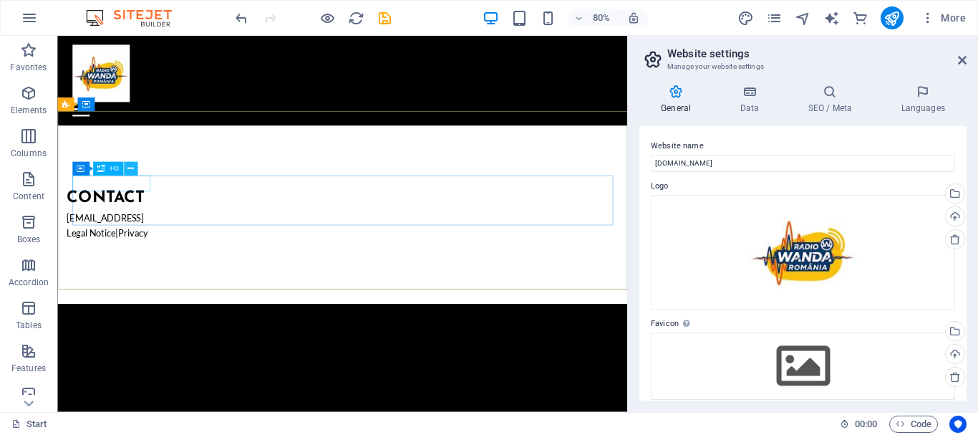
click at [131, 170] on icon at bounding box center [131, 169] width 6 height 12
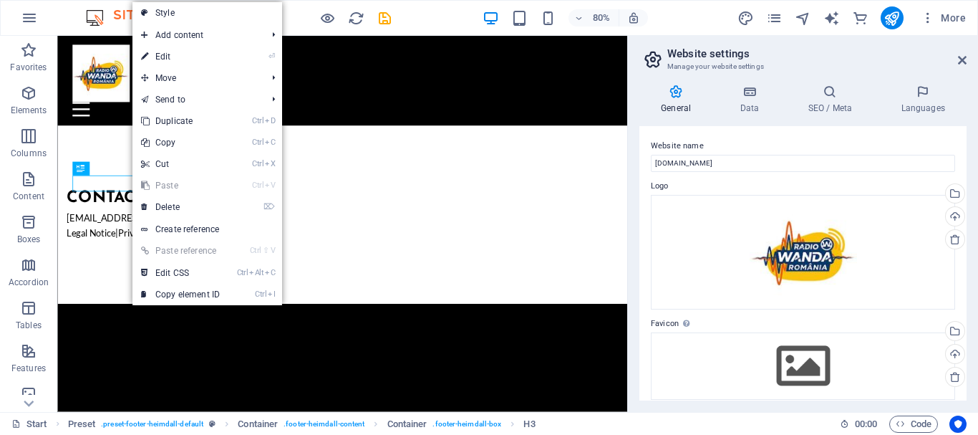
click at [154, 371] on html "Skip to main content Menu Drop content here or Add elements Paste clipboard 01.…" at bounding box center [413, 203] width 713 height 335
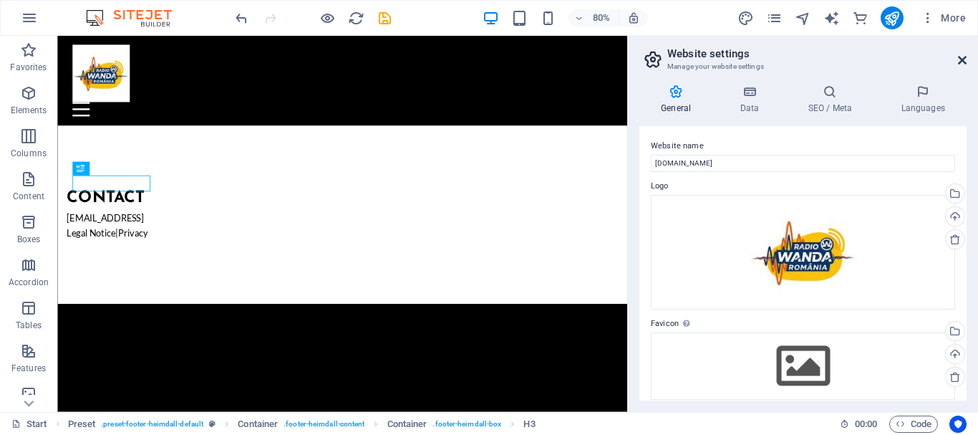
click at [961, 61] on icon at bounding box center [962, 59] width 9 height 11
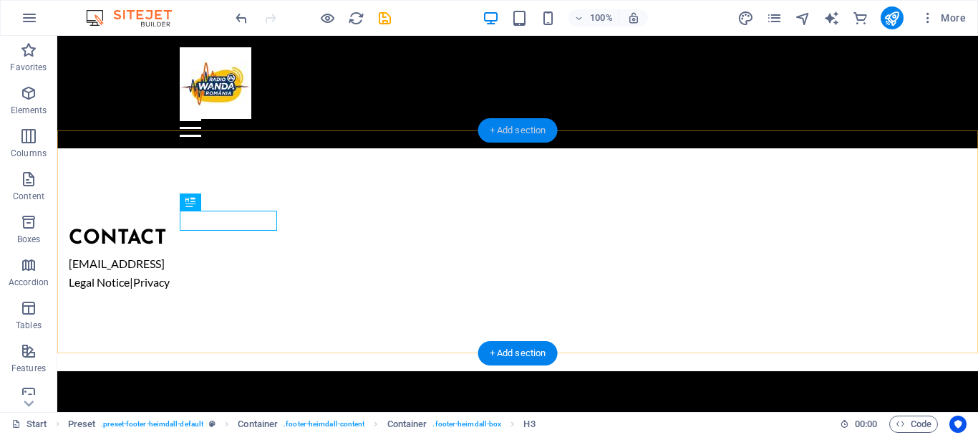
click at [513, 127] on div "+ Add section" at bounding box center [518, 130] width 80 height 24
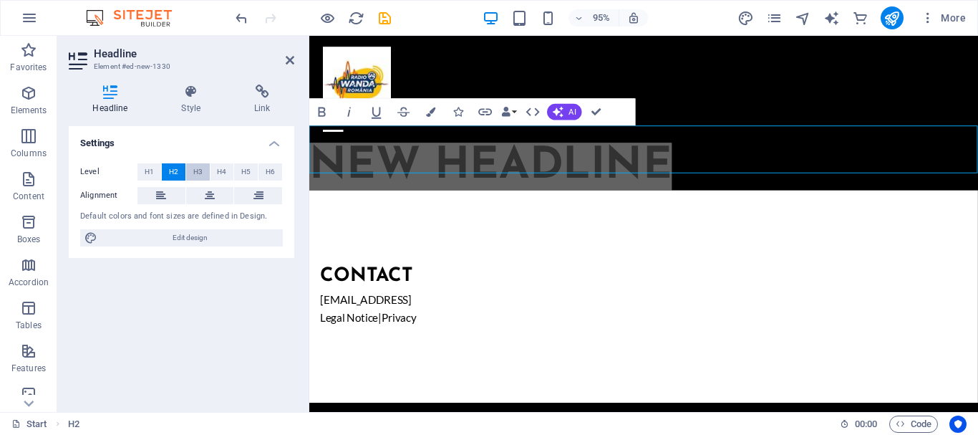
click at [194, 170] on span "H3" at bounding box center [197, 171] width 9 height 17
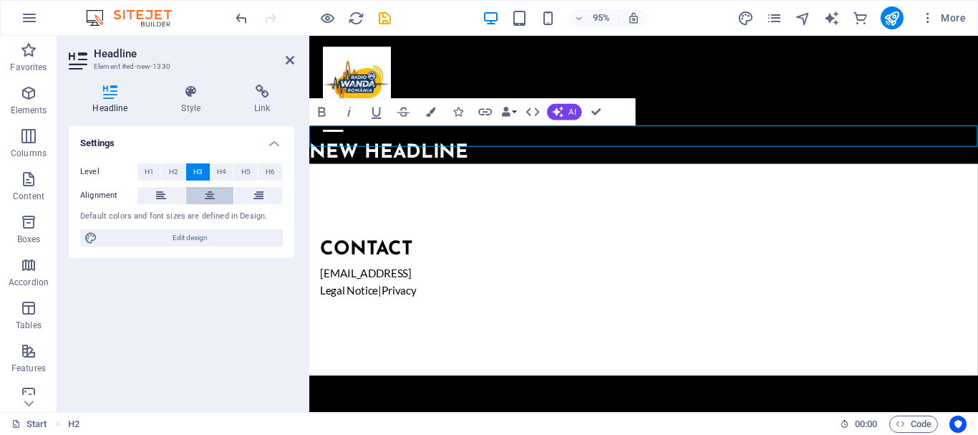
click at [204, 191] on button at bounding box center [210, 195] width 48 height 17
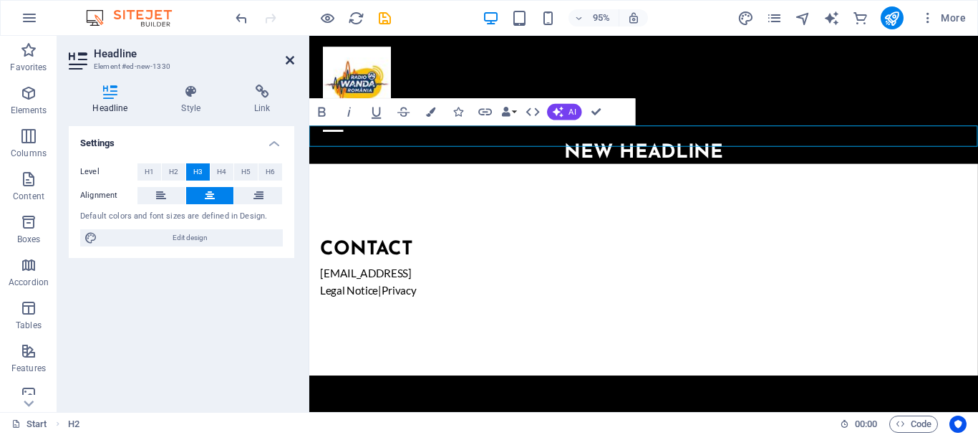
click at [292, 59] on icon at bounding box center [290, 59] width 9 height 11
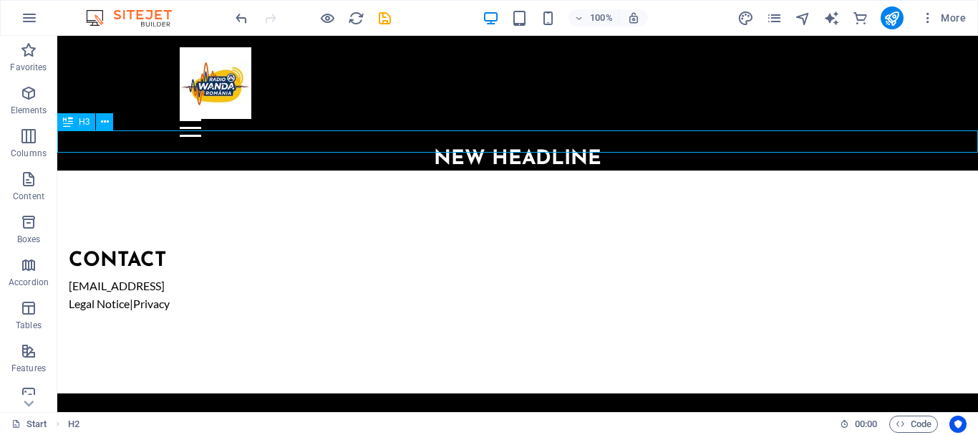
click at [615, 148] on div "New headline" at bounding box center [517, 159] width 921 height 22
click at [592, 148] on div "New headline" at bounding box center [517, 159] width 921 height 22
click at [596, 148] on div "New headline" at bounding box center [517, 159] width 921 height 22
drag, startPoint x: 596, startPoint y: 141, endPoint x: 357, endPoint y: 146, distance: 239.3
click at [595, 148] on div "New headline" at bounding box center [517, 159] width 921 height 22
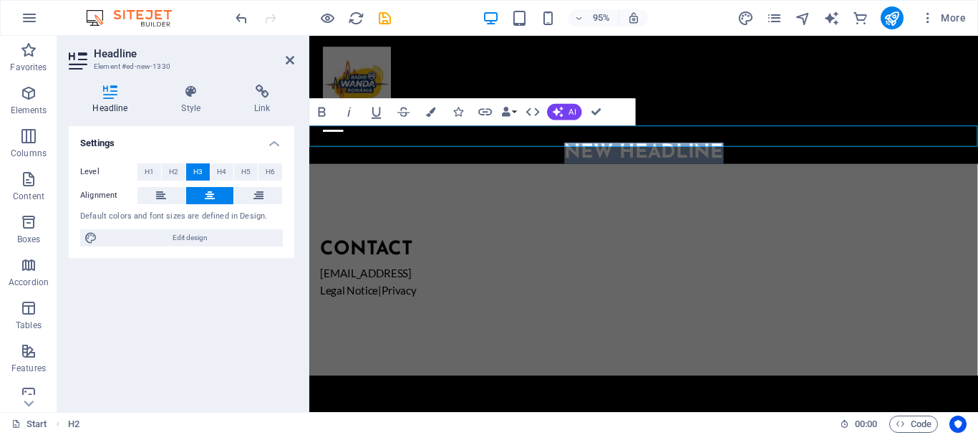
click at [756, 148] on h3 "New headline" at bounding box center [661, 159] width 704 height 22
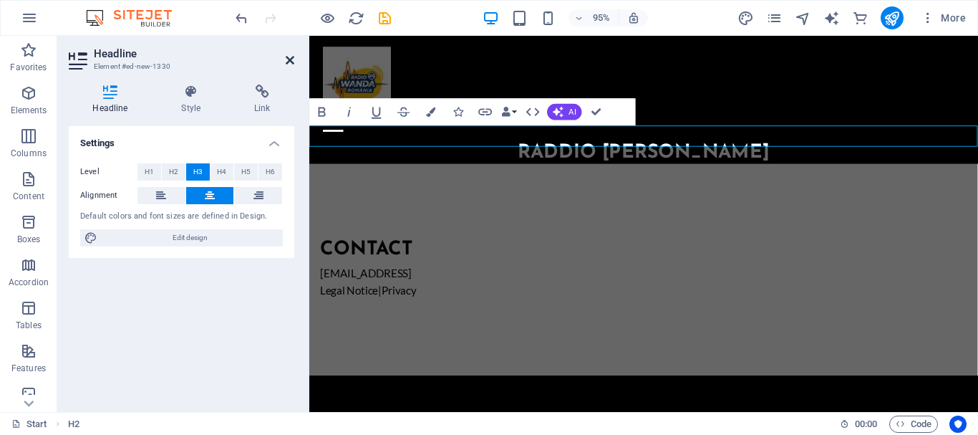
click at [292, 58] on icon at bounding box center [290, 59] width 9 height 11
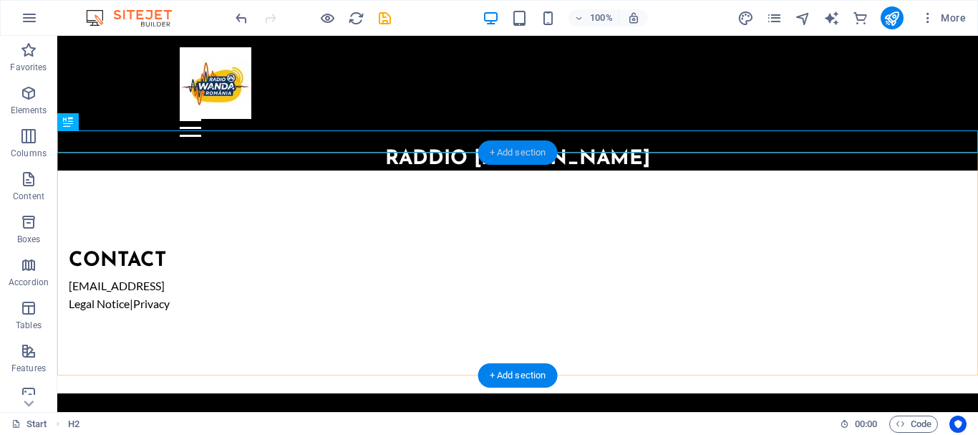
click at [501, 154] on div "+ Add section" at bounding box center [518, 152] width 80 height 24
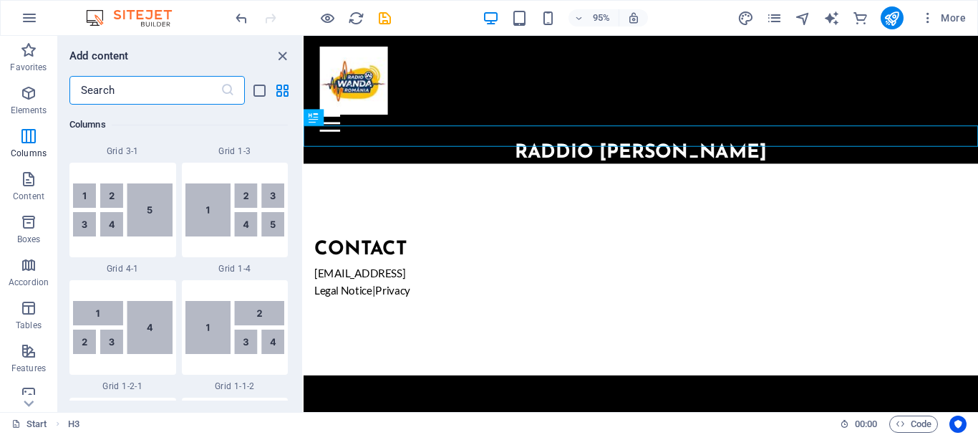
scroll to position [1790, 0]
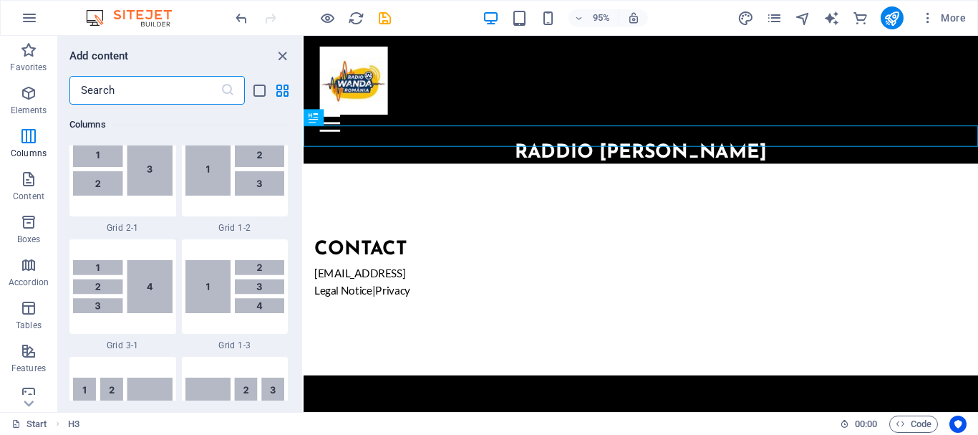
click at [107, 97] on input "text" at bounding box center [144, 90] width 151 height 29
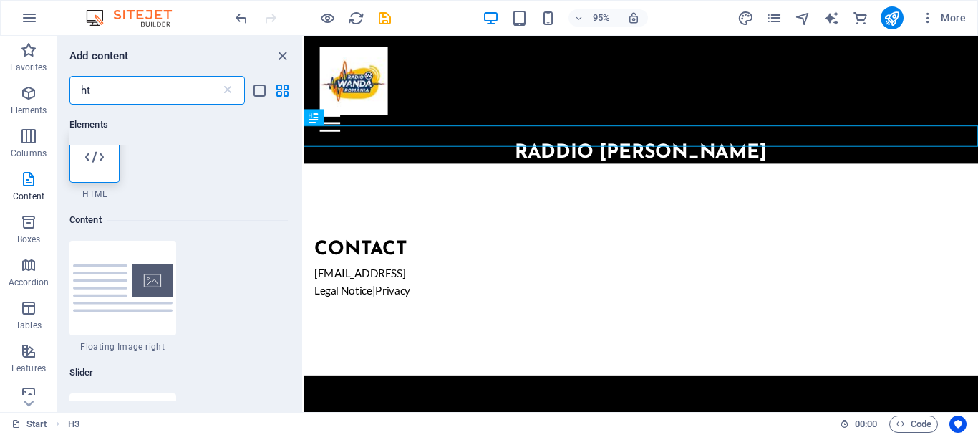
scroll to position [0, 0]
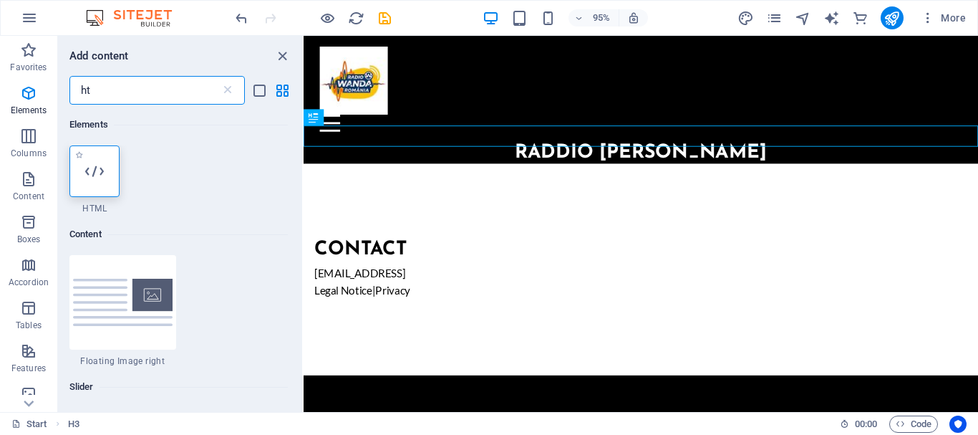
type input "ht"
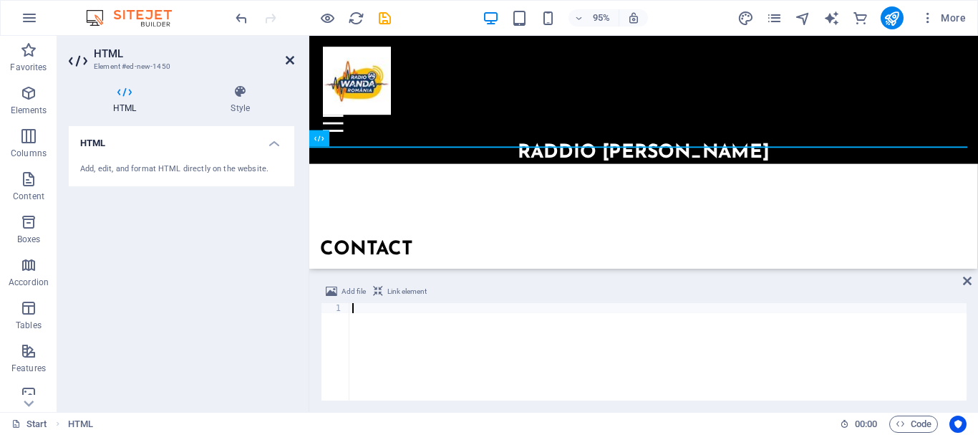
click at [294, 59] on icon at bounding box center [290, 59] width 9 height 11
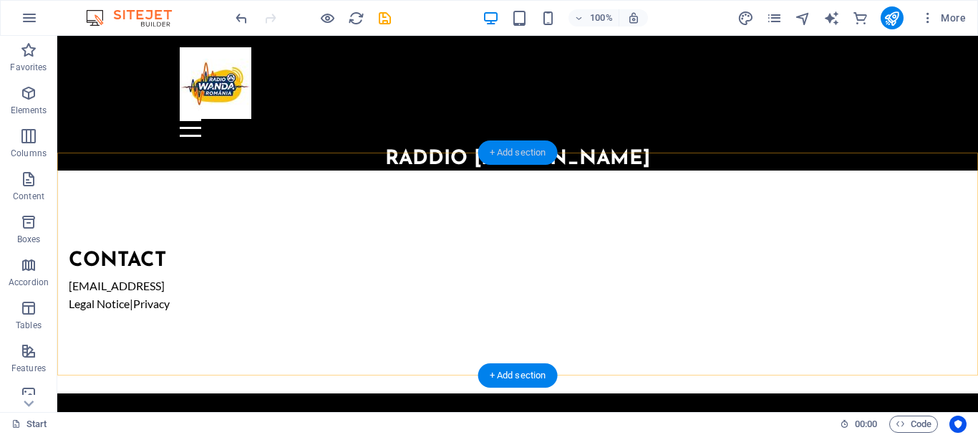
click at [524, 159] on div "+ Add section" at bounding box center [518, 152] width 80 height 24
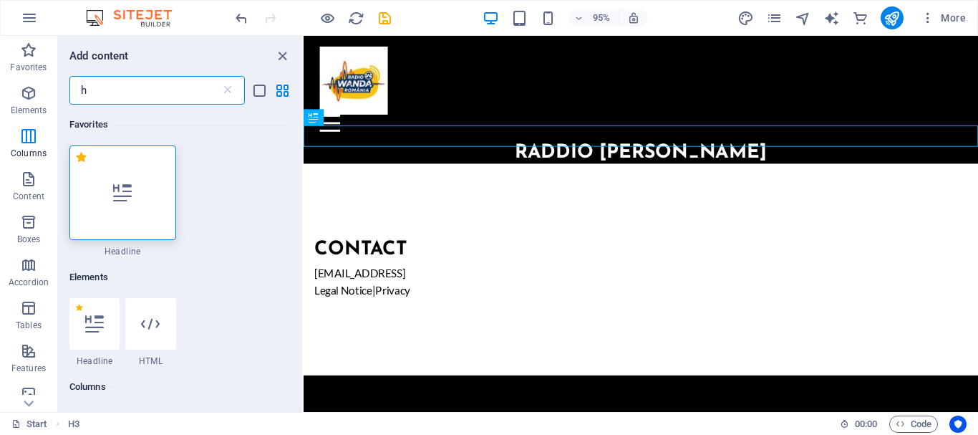
type input "h"
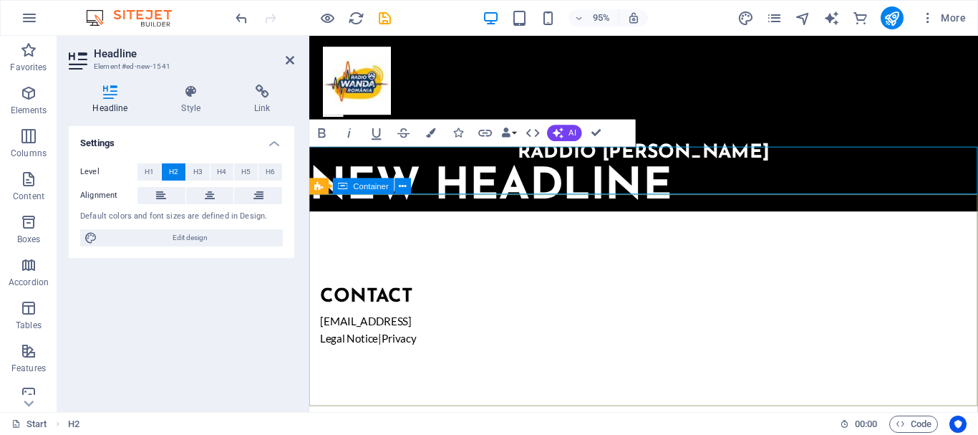
drag, startPoint x: 396, startPoint y: 165, endPoint x: 356, endPoint y: 213, distance: 62.0
click at [356, 221] on div "Contact fc32f3e19db5aa0e63c43c30ac1184@cpanel.local Legal Notice | Privacy" at bounding box center [661, 332] width 704 height 223
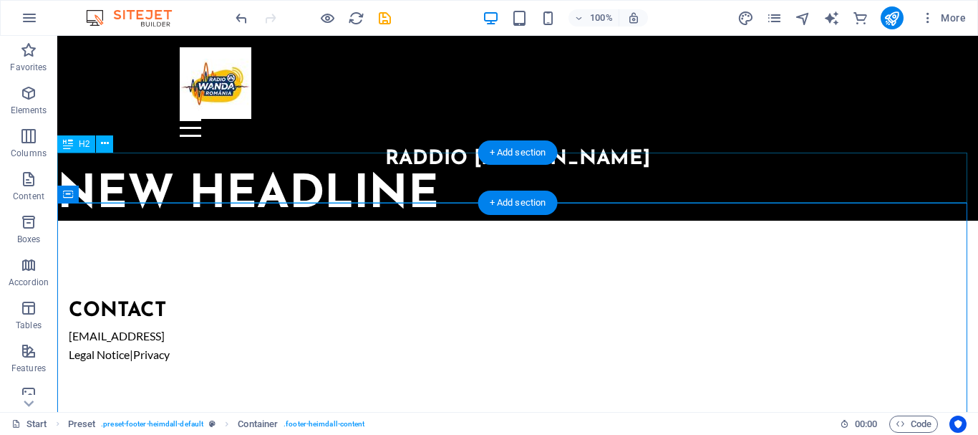
click at [400, 178] on div "New headline" at bounding box center [517, 195] width 921 height 50
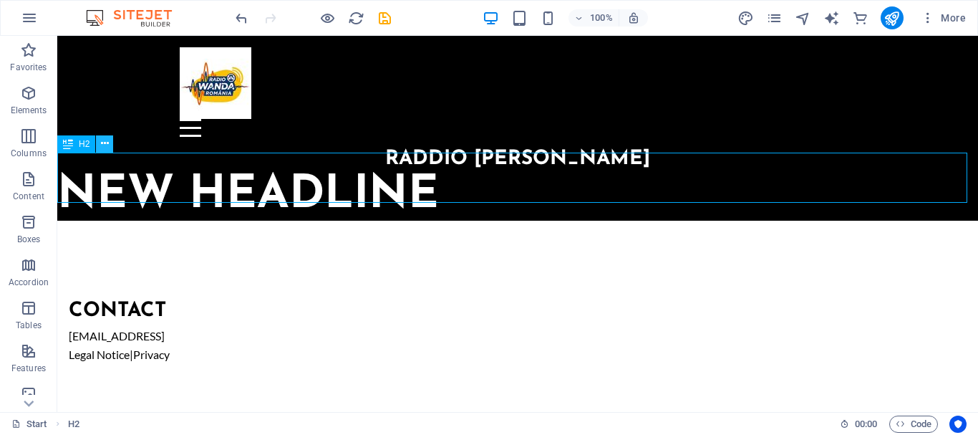
click at [106, 140] on icon at bounding box center [105, 143] width 8 height 15
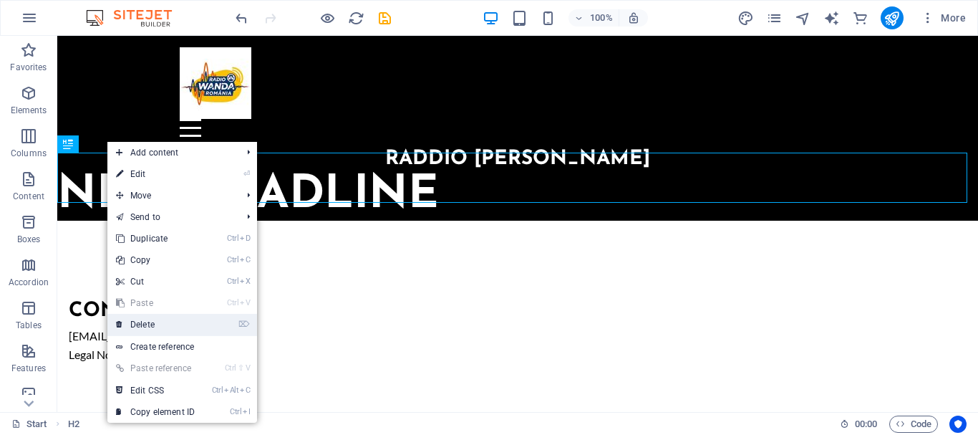
drag, startPoint x: 165, startPoint y: 327, endPoint x: 108, endPoint y: 292, distance: 67.6
click at [165, 327] on link "⌦ Delete" at bounding box center [155, 324] width 96 height 21
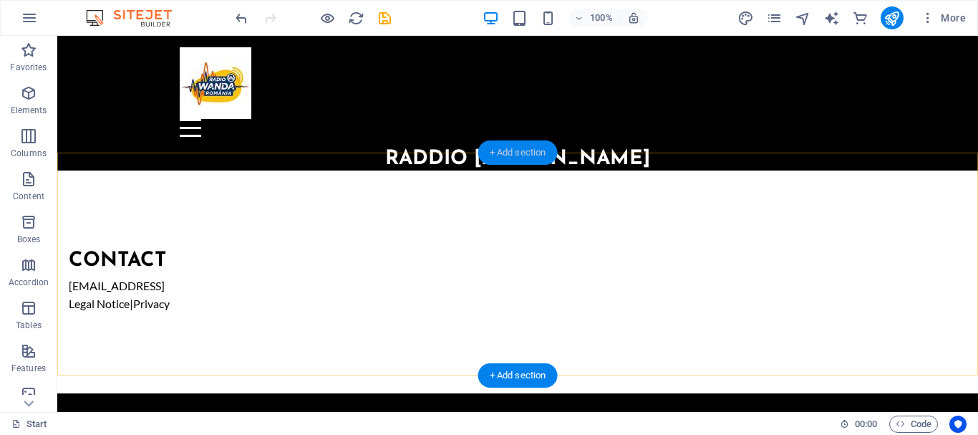
click at [515, 151] on div "+ Add section" at bounding box center [518, 152] width 80 height 24
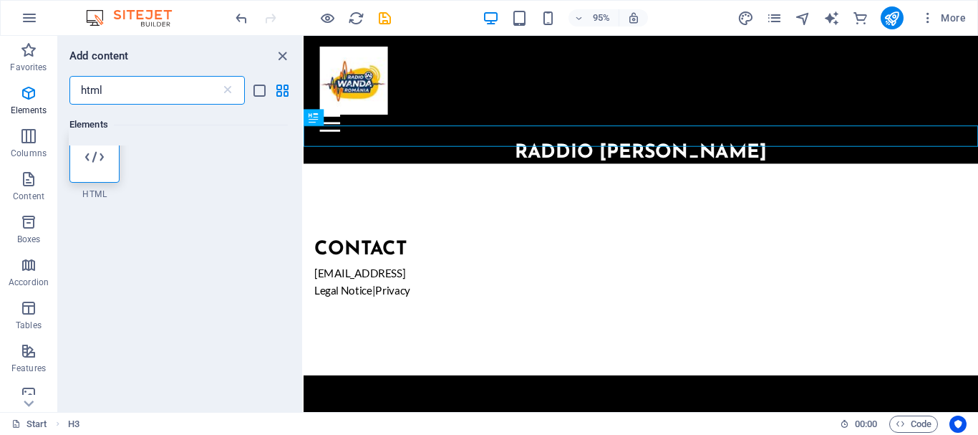
scroll to position [1, 0]
type input "html"
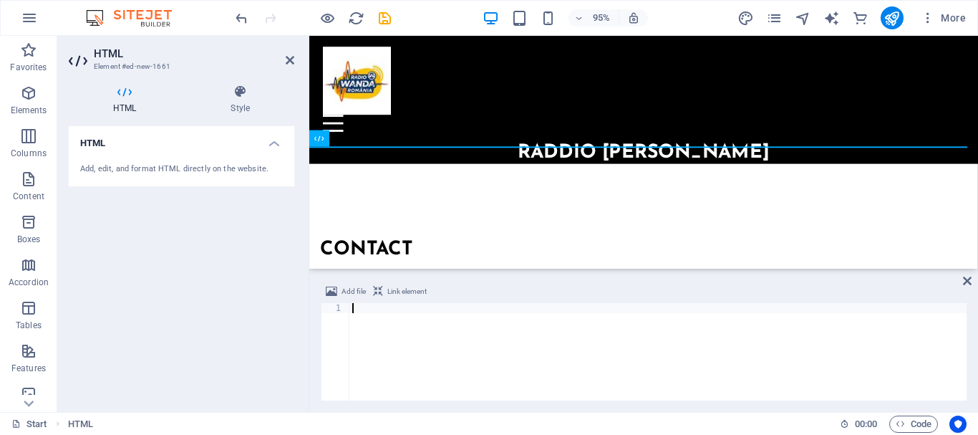
type textarea "<iframe src="https://radio.ascultatare.ro/cp/widgets/player/single/?p=8002" hei…"
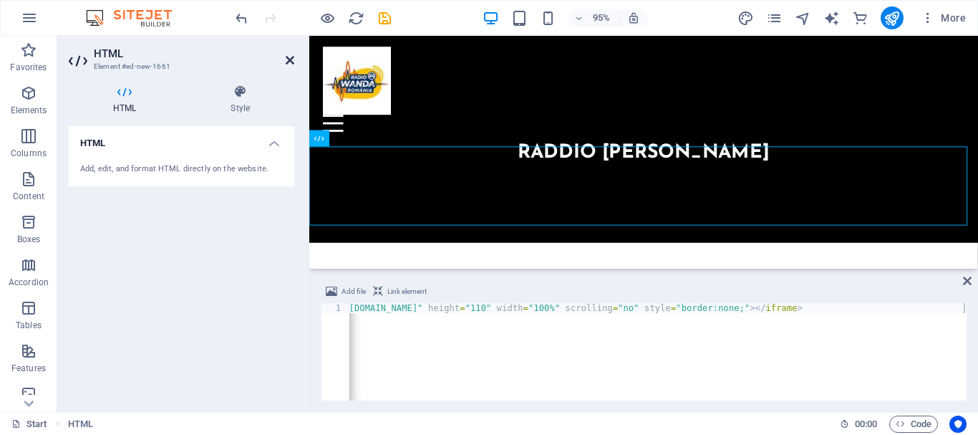
click at [286, 61] on icon at bounding box center [290, 59] width 9 height 11
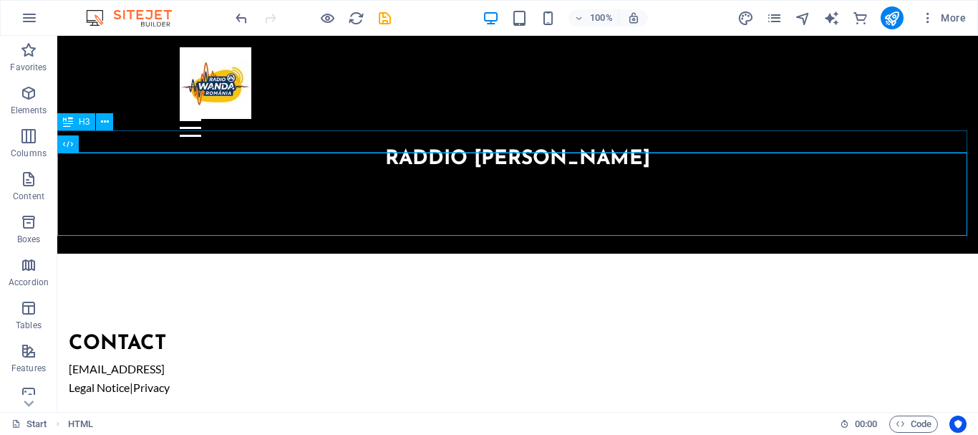
click at [649, 148] on div "raddio Wanda Manele" at bounding box center [517, 159] width 921 height 22
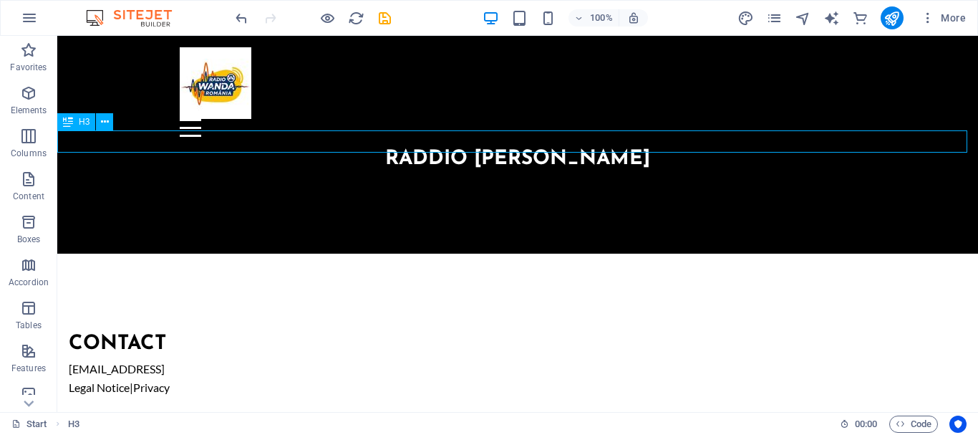
click at [635, 148] on div "raddio Wanda Manele" at bounding box center [517, 159] width 921 height 22
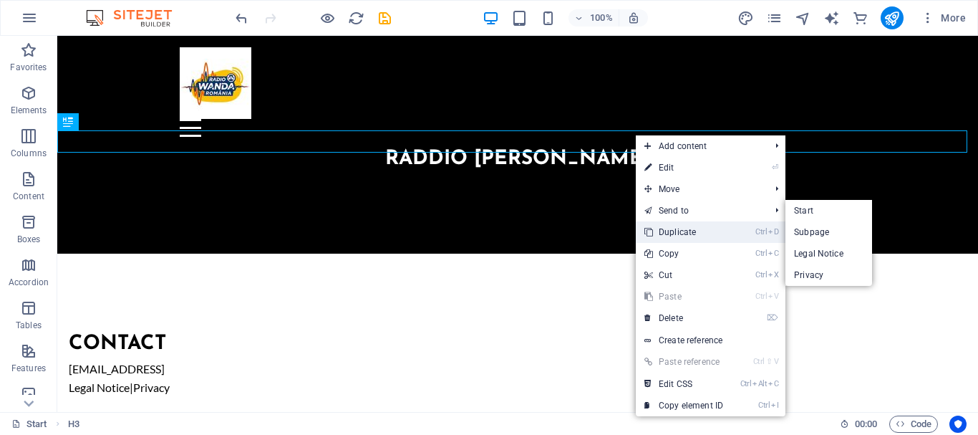
click at [688, 232] on link "Ctrl D Duplicate" at bounding box center [684, 231] width 96 height 21
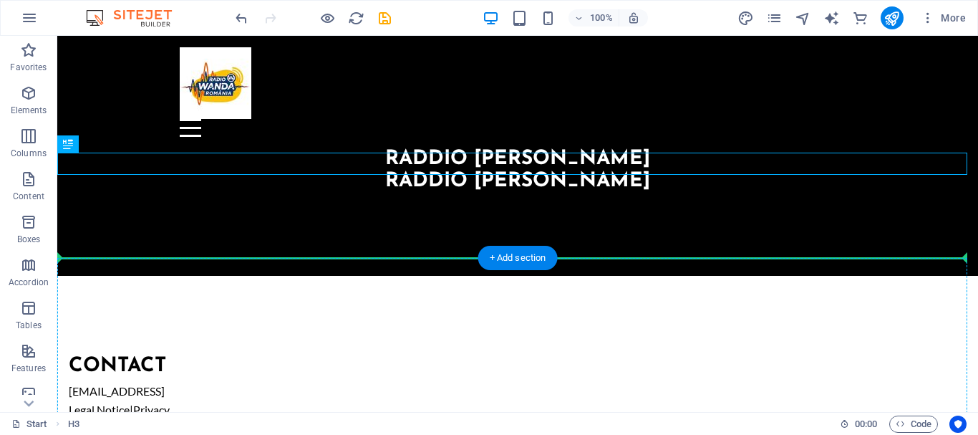
drag, startPoint x: 137, startPoint y: 176, endPoint x: 81, endPoint y: 268, distance: 107.4
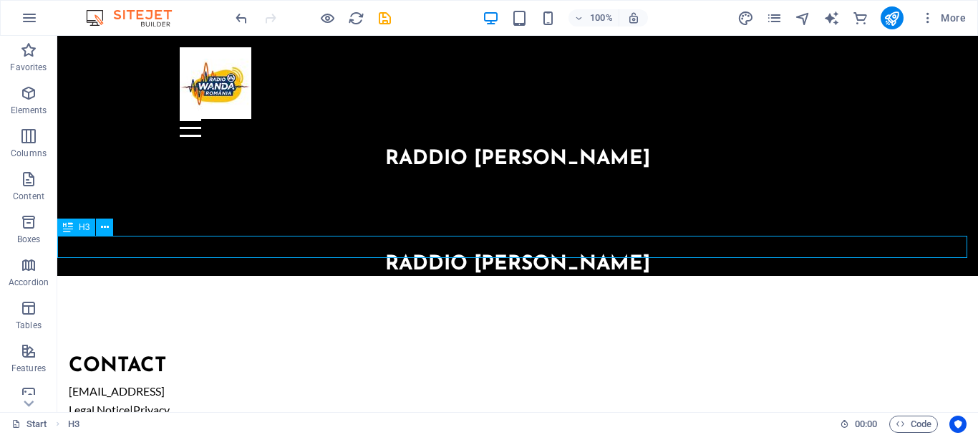
click at [668, 254] on div "raddio Wanda Manele" at bounding box center [517, 265] width 921 height 22
click at [648, 254] on div "raddio Wanda Manele" at bounding box center [517, 265] width 921 height 22
click at [627, 254] on div "raddio Wanda Manele" at bounding box center [517, 265] width 921 height 22
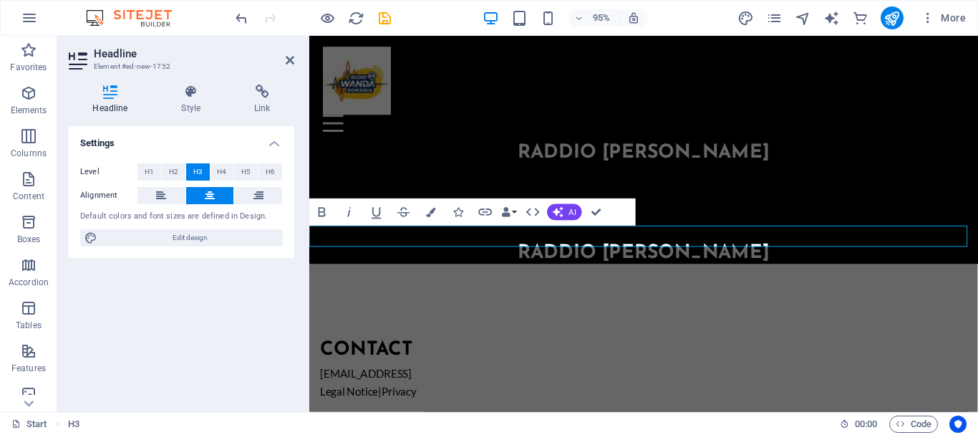
click at [804, 254] on h3 "raddio Wanda Manele" at bounding box center [661, 265] width 704 height 22
click at [797, 254] on h3 "raddio Wanda Manele" at bounding box center [661, 265] width 704 height 22
click at [781, 254] on h3 "raddio Wanda Manele" at bounding box center [661, 265] width 704 height 22
click at [784, 254] on h3 "raddio Wanda Manele" at bounding box center [661, 265] width 704 height 22
click at [293, 60] on icon at bounding box center [290, 59] width 9 height 11
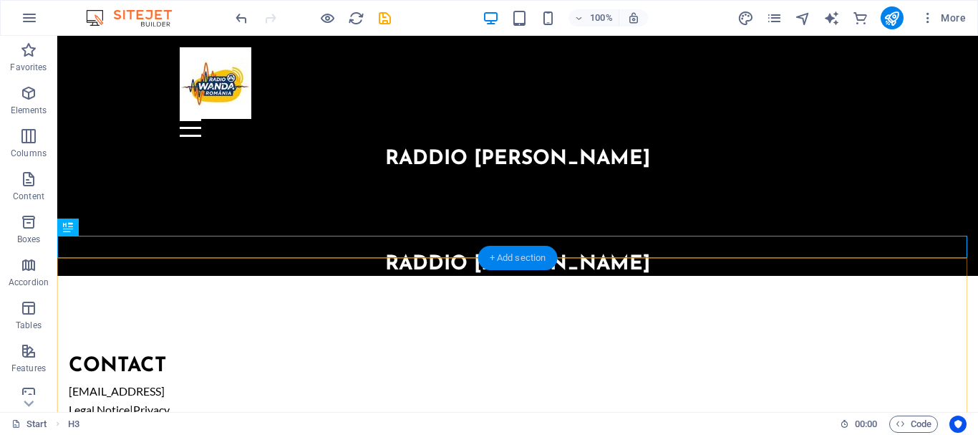
click at [512, 255] on div "+ Add section" at bounding box center [518, 258] width 80 height 24
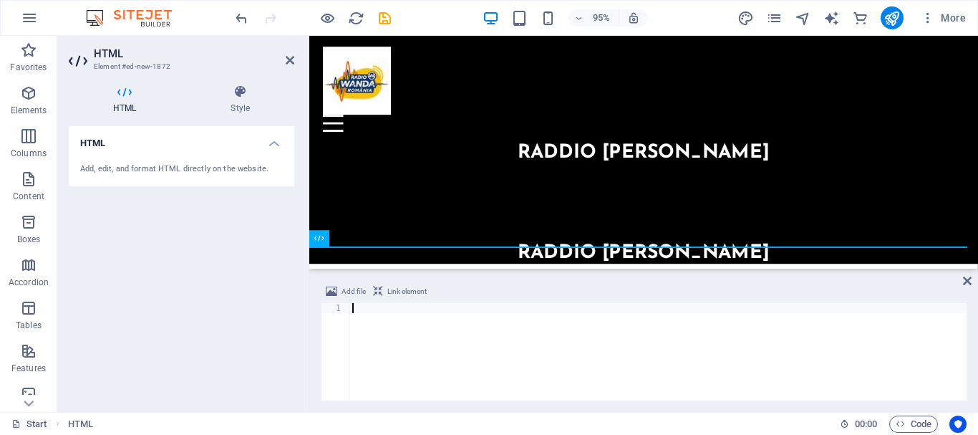
type textarea "<iframe src="https://radio.ascultatare.ro/cp/widgets/player/single/?p=8030" hei…"
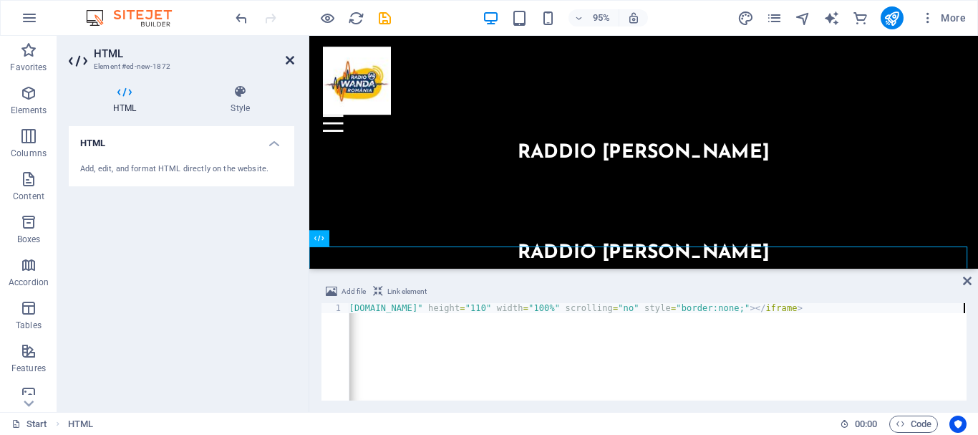
click at [289, 63] on icon at bounding box center [290, 59] width 9 height 11
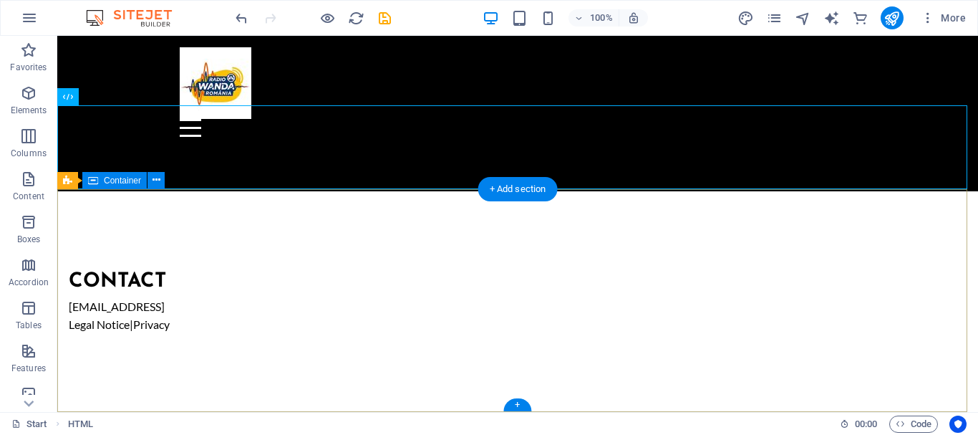
scroll to position [153, 0]
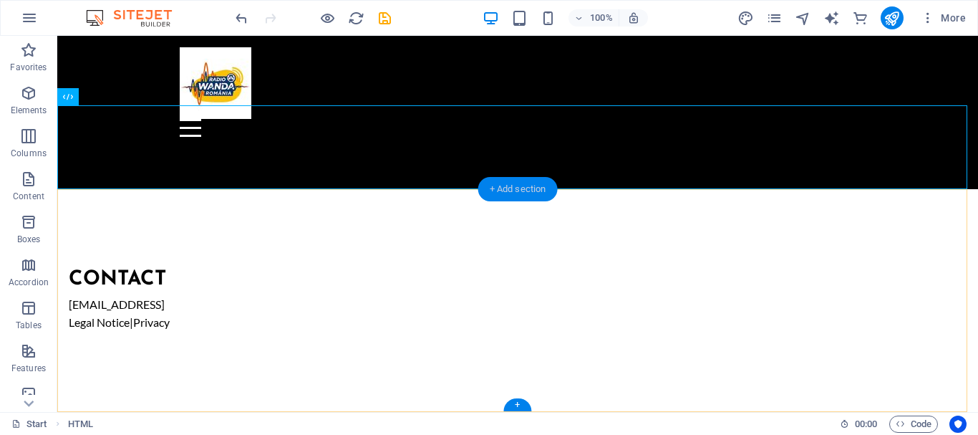
click at [516, 181] on div "+ Add section" at bounding box center [518, 189] width 80 height 24
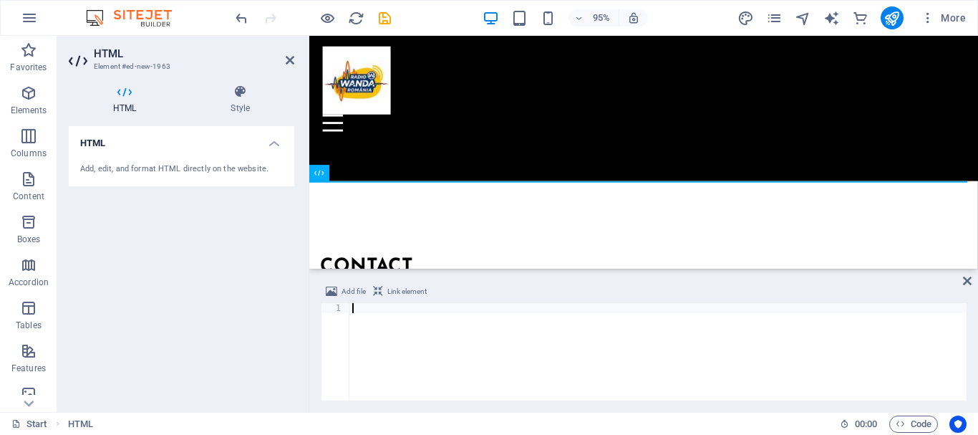
type textarea "</script>"
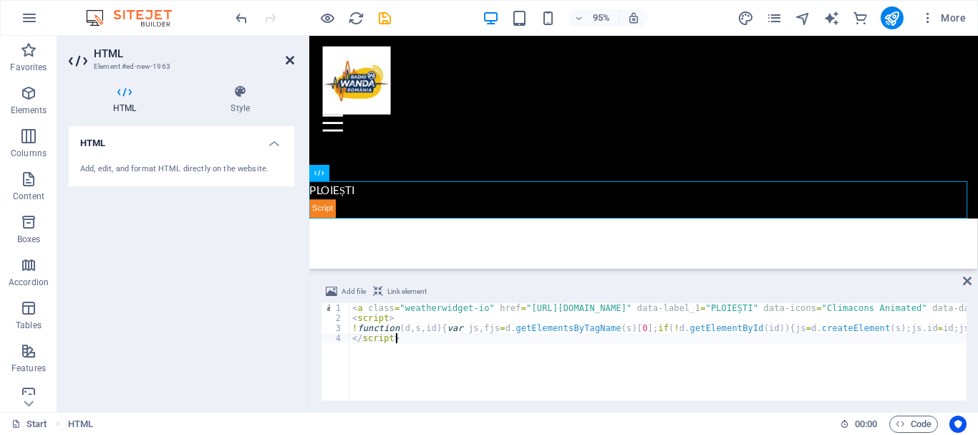
click at [292, 60] on icon at bounding box center [290, 59] width 9 height 11
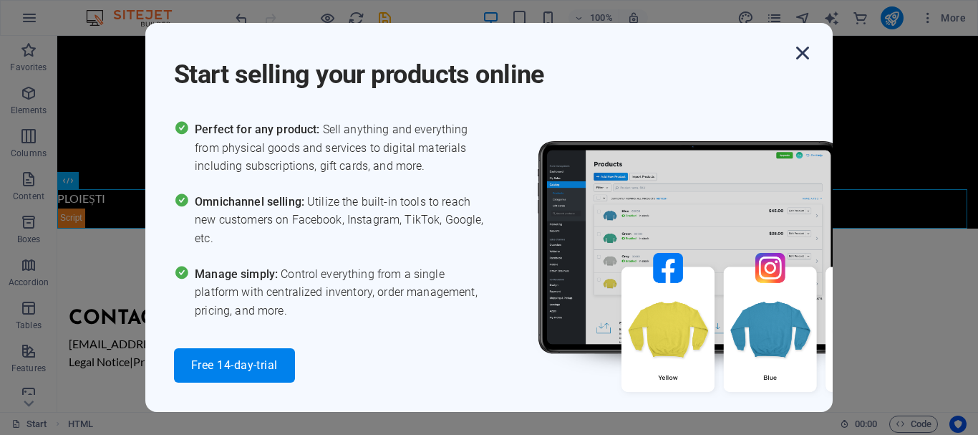
click at [802, 51] on icon "button" at bounding box center [803, 53] width 26 height 26
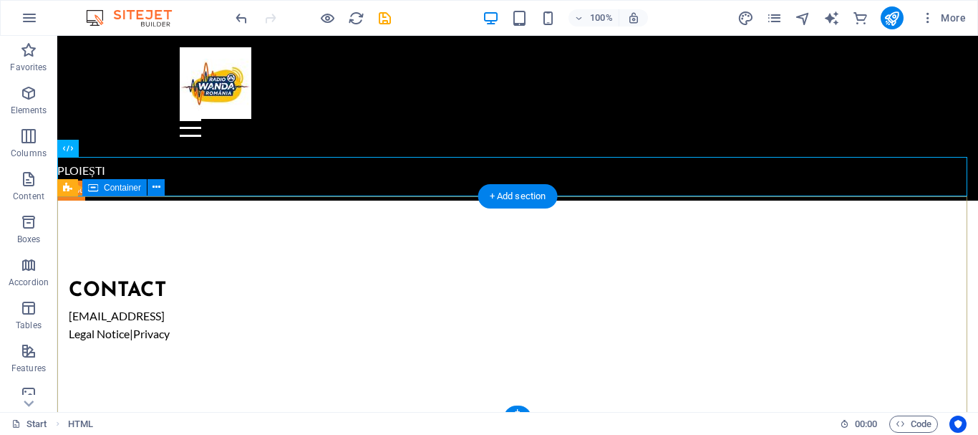
scroll to position [192, 0]
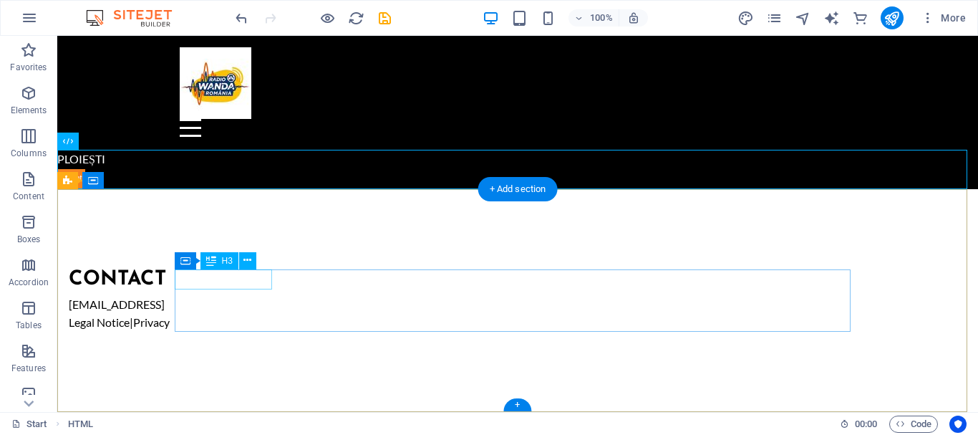
click at [274, 280] on div "Contact fc32f3e19db5aa0e63c43c30ac1184@cpanel.local Legal Notice | Privacy" at bounding box center [407, 300] width 676 height 62
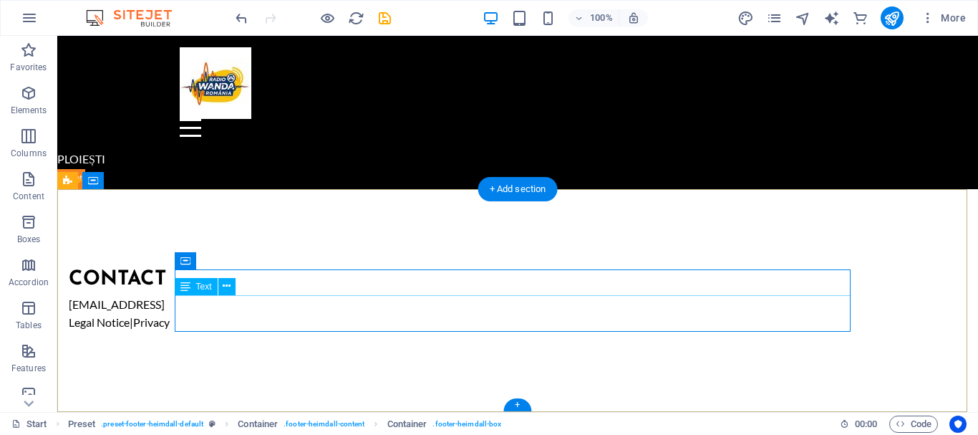
click at [296, 324] on div "fc32f3e19db5aa0e63c43c30ac1184@cpanel.local Legal Notice | Privacy" at bounding box center [407, 313] width 676 height 37
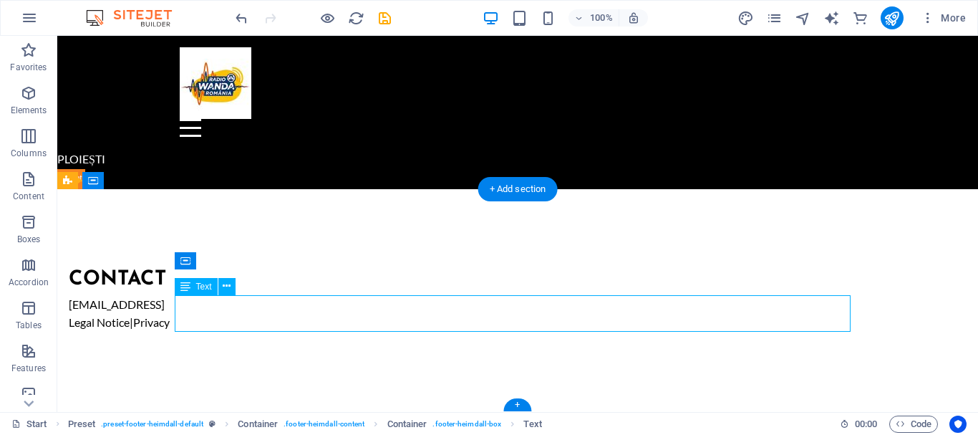
click at [296, 324] on div "fc32f3e19db5aa0e63c43c30ac1184@cpanel.local Legal Notice | Privacy" at bounding box center [407, 313] width 676 height 37
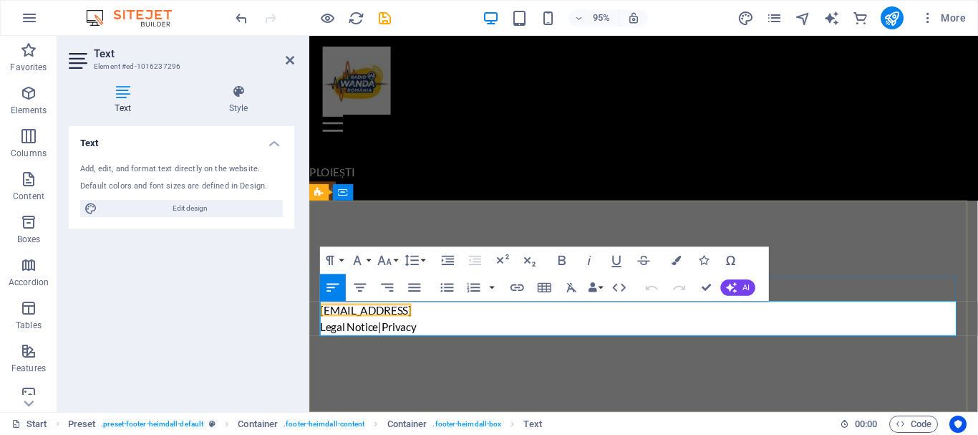
click at [436, 335] on p "Legal Notice | Privacy" at bounding box center [659, 342] width 676 height 19
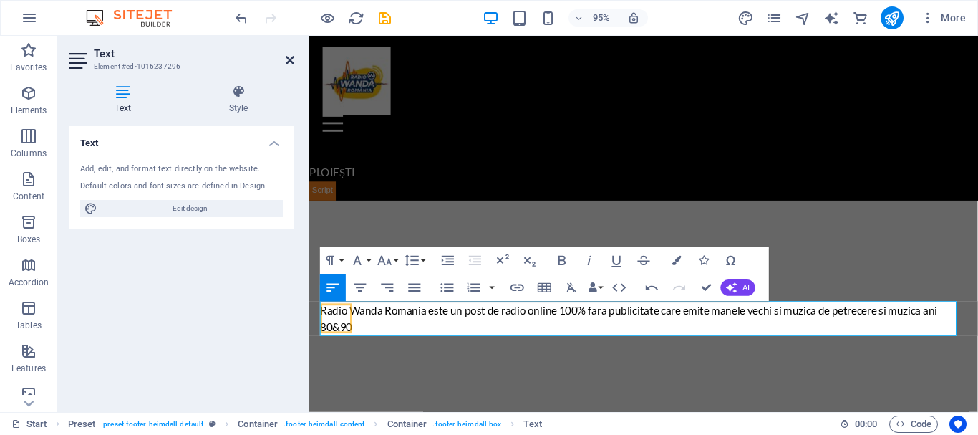
click at [289, 62] on icon at bounding box center [290, 59] width 9 height 11
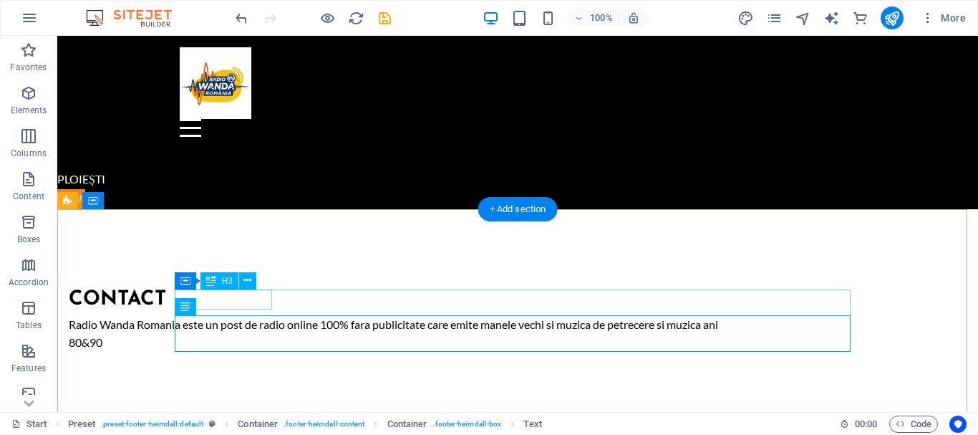
click at [268, 298] on div "Contact" at bounding box center [407, 299] width 676 height 20
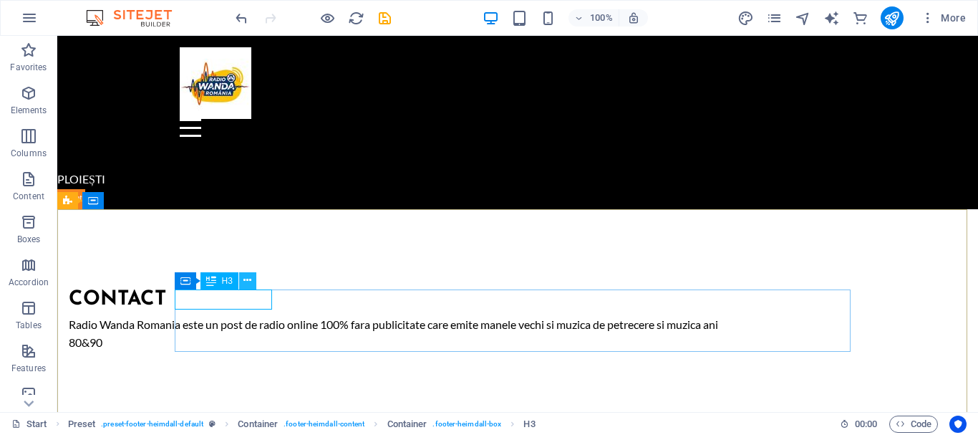
click at [244, 277] on icon at bounding box center [248, 280] width 8 height 15
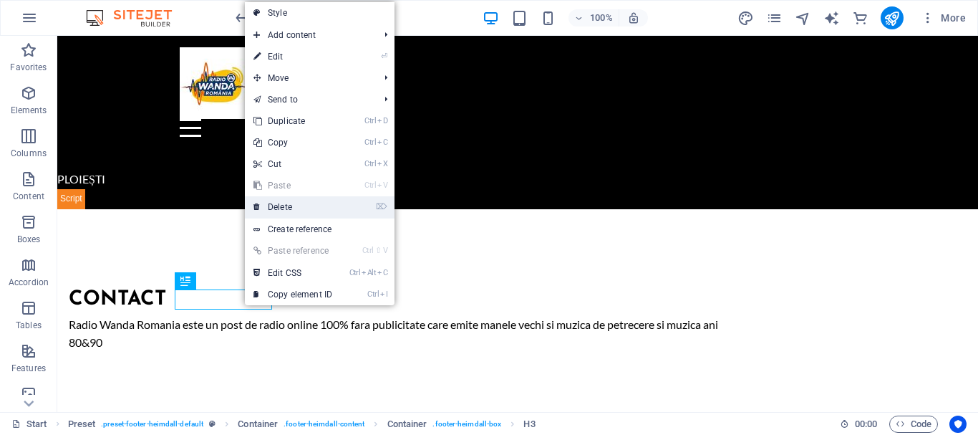
click at [271, 205] on link "⌦ Delete" at bounding box center [293, 206] width 96 height 21
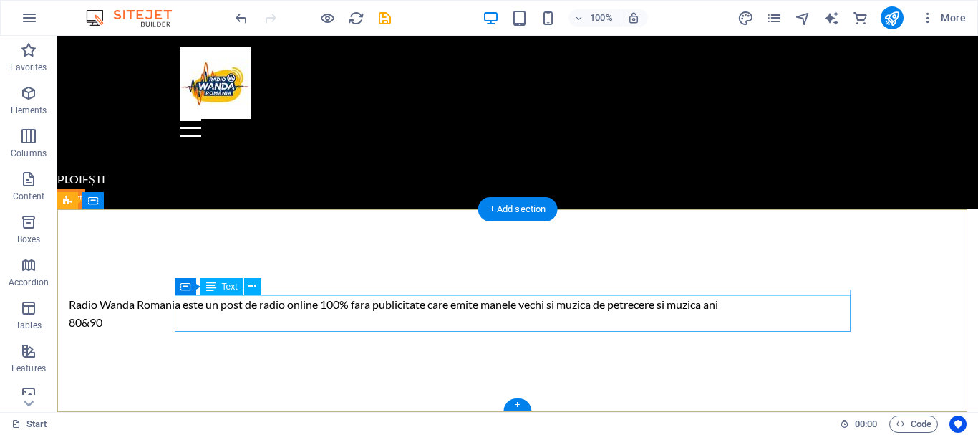
click at [233, 319] on div "Radio Wanda Romania este un post de radio online 100% fara publicitate care emi…" at bounding box center [407, 313] width 676 height 37
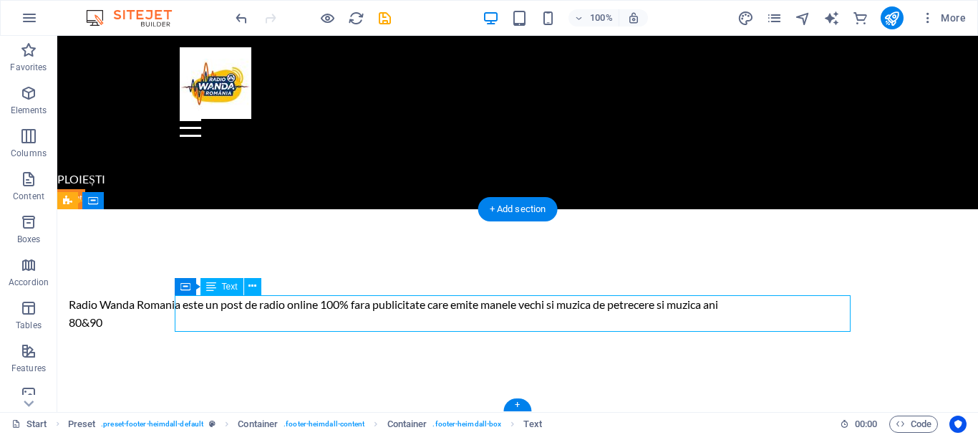
click at [233, 319] on div "Radio Wanda Romania este un post de radio online 100% fara publicitate care emi…" at bounding box center [407, 313] width 676 height 37
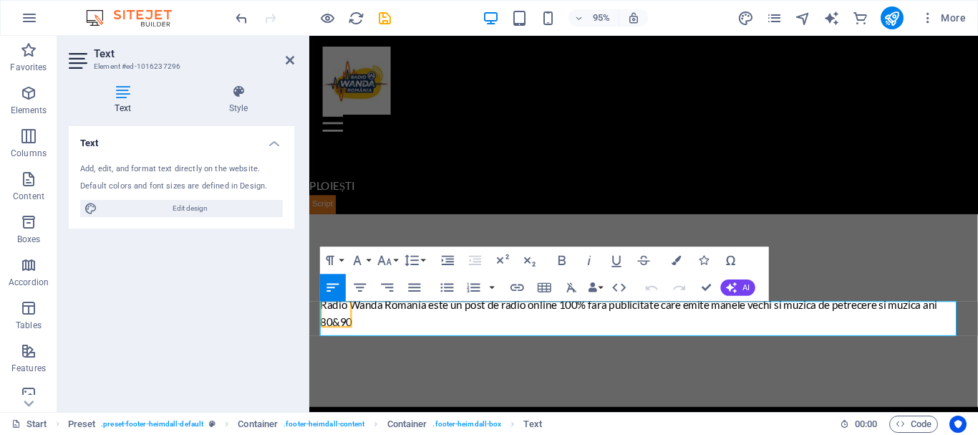
scroll to position [152, 0]
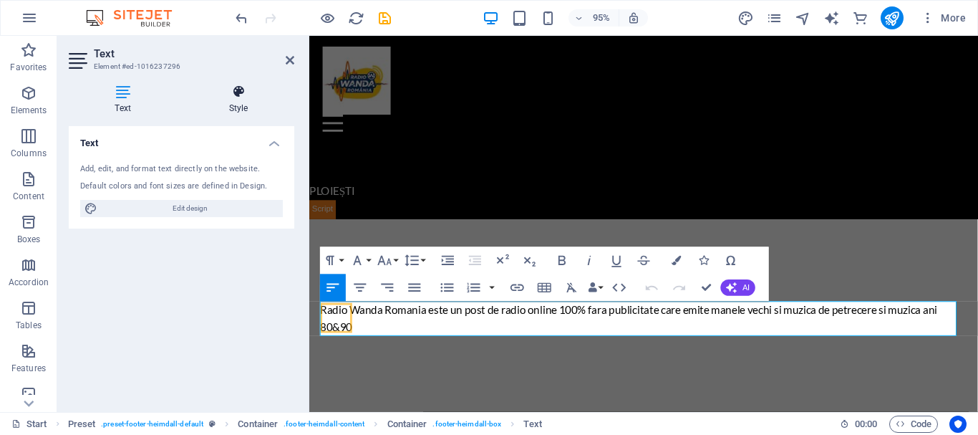
click at [239, 96] on icon at bounding box center [239, 92] width 112 height 14
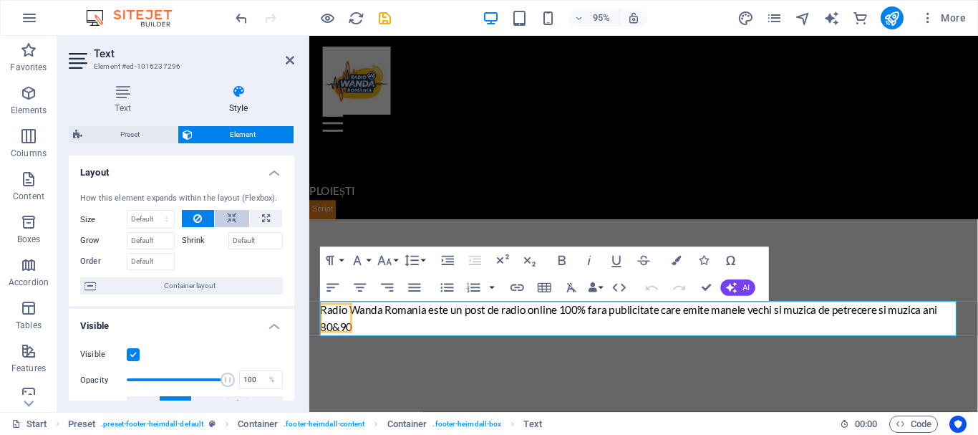
click at [227, 215] on icon at bounding box center [232, 218] width 10 height 17
click at [251, 216] on button at bounding box center [266, 218] width 32 height 17
type input "100"
select select "%"
click at [201, 213] on icon at bounding box center [197, 218] width 9 height 17
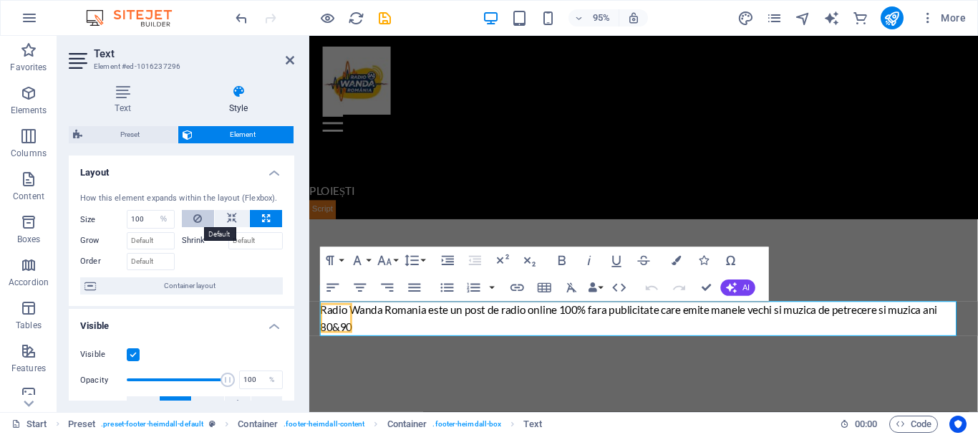
select select "DISABLED_OPTION_VALUE"
click at [351, 289] on button "Align Center" at bounding box center [360, 287] width 26 height 27
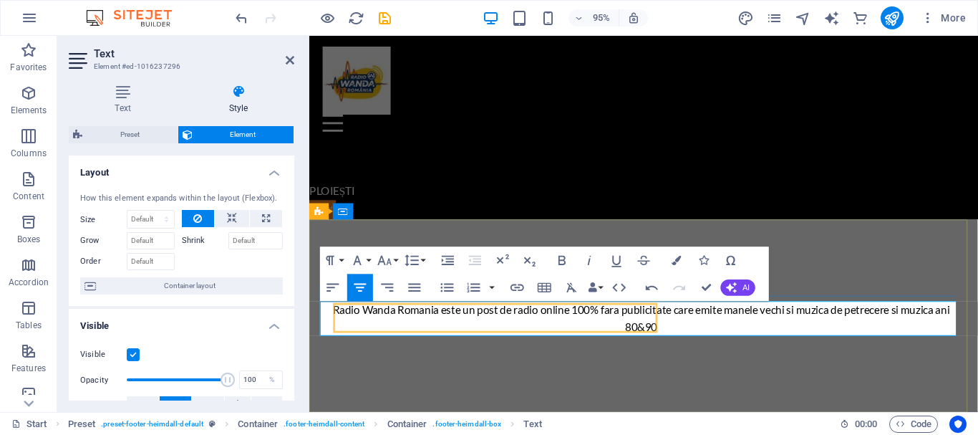
click at [698, 350] on p "Radio Wanda Romania este un post de radio online 100% fara publicitate care emi…" at bounding box center [659, 333] width 676 height 37
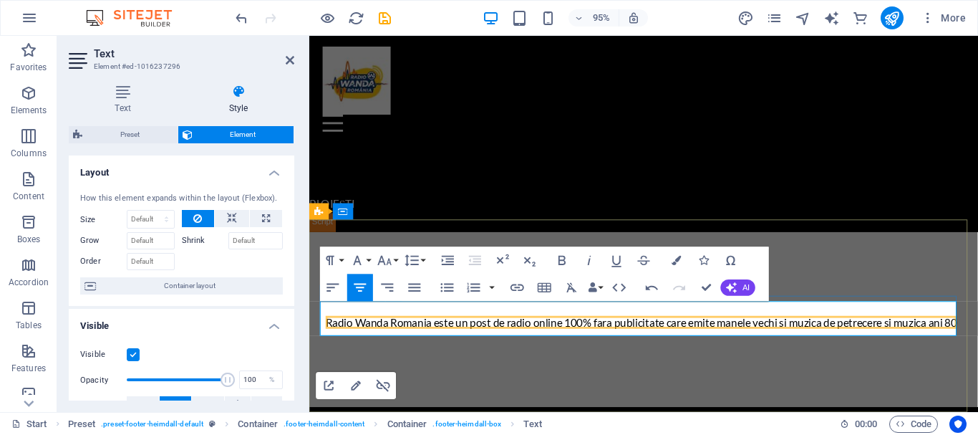
scroll to position [133, 0]
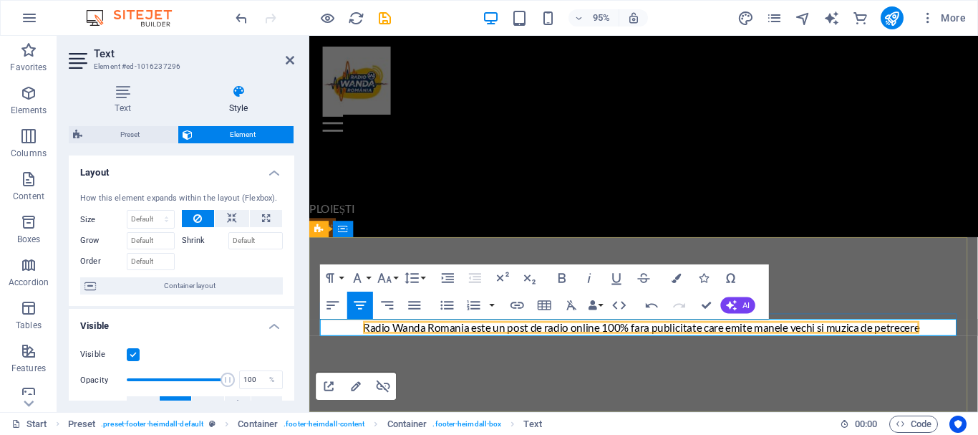
drag, startPoint x: 345, startPoint y: 347, endPoint x: 986, endPoint y: 343, distance: 641.1
click at [978, 343] on p "Radio Wanda Romania este un post de radio online 100% fara publicitate care emi…" at bounding box center [659, 343] width 676 height 19
click at [392, 274] on icon "button" at bounding box center [385, 277] width 16 height 16
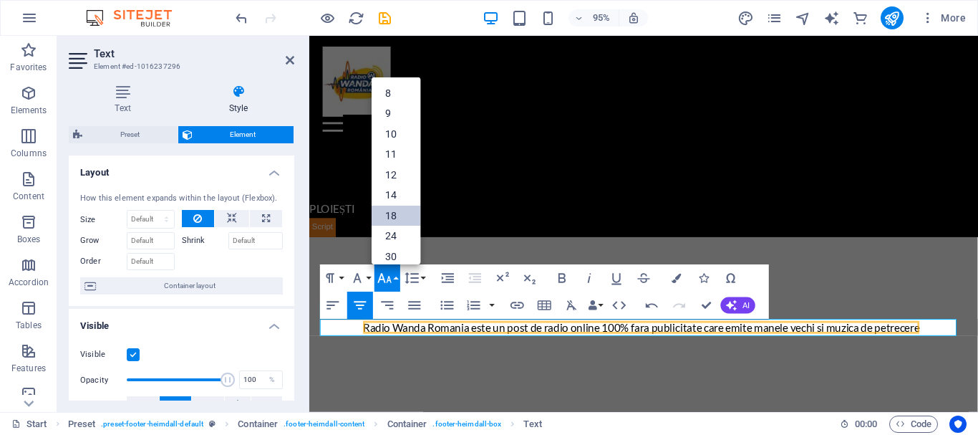
click at [398, 210] on link "18" at bounding box center [396, 215] width 49 height 21
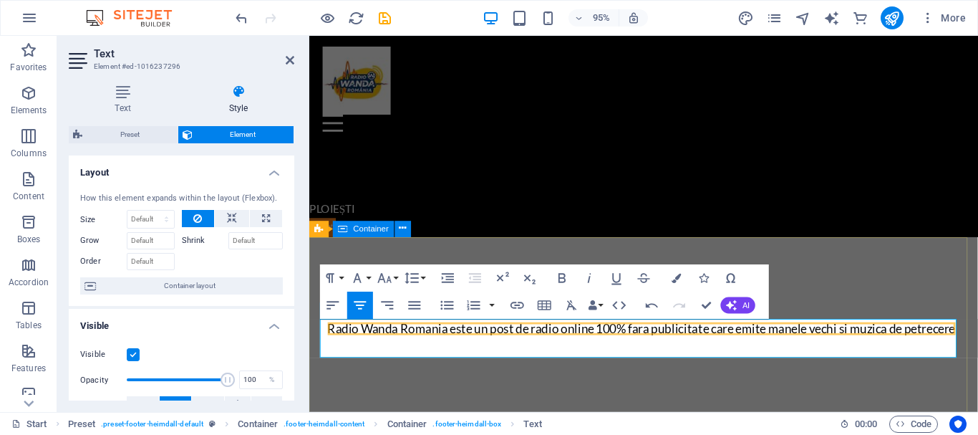
click at [661, 416] on div "Radio Wanda Romania este un post de radio online 100% fara publicitate care emi…" at bounding box center [661, 341] width 704 height 187
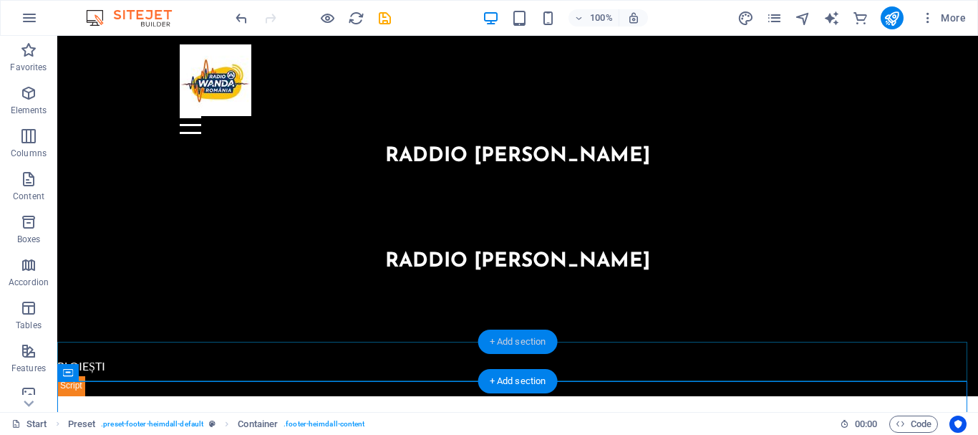
scroll to position [0, 0]
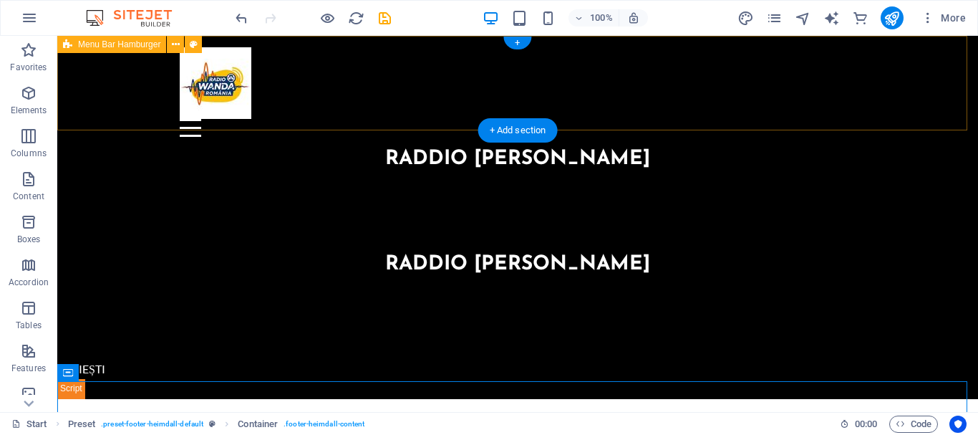
click at [87, 74] on div "Menu Drop content here or Add elements Paste clipboard 01. STARTPAGE 02. SUBPAG…" at bounding box center [517, 92] width 921 height 112
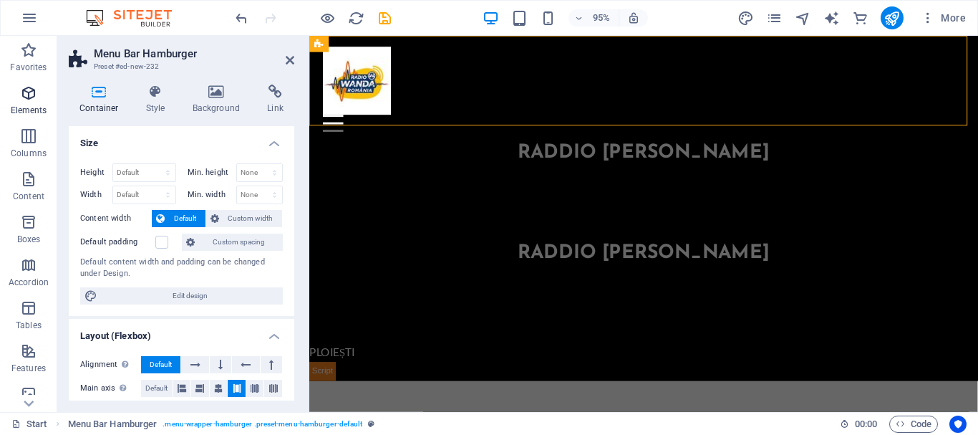
click at [30, 101] on icon "button" at bounding box center [28, 93] width 17 height 17
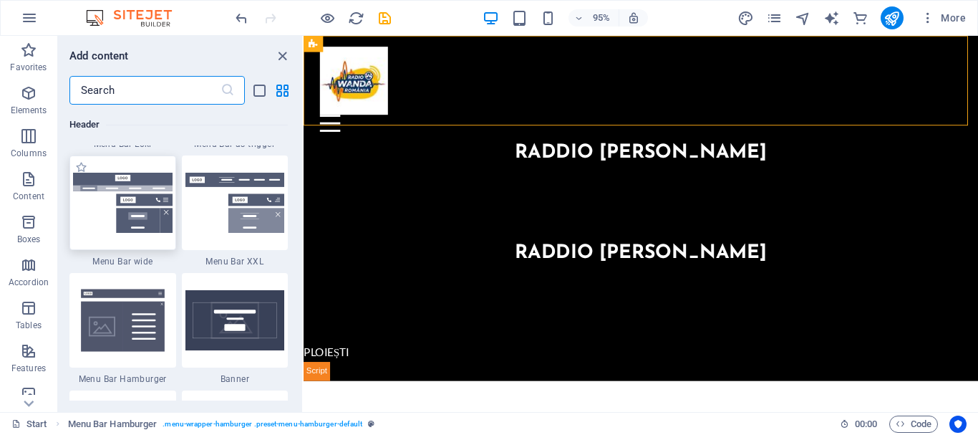
scroll to position [8963, 0]
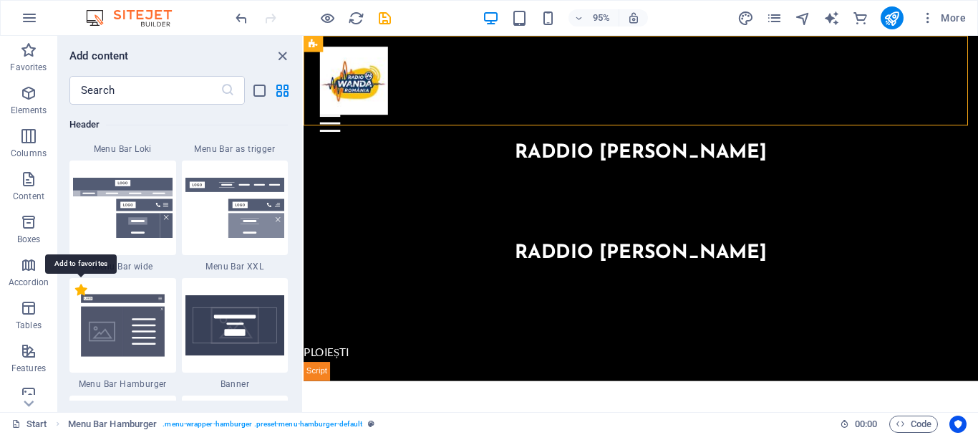
click at [80, 289] on label "1 Star" at bounding box center [81, 290] width 12 height 12
click at [75, 297] on input "1 Star" at bounding box center [74, 297] width 1 height 1
radio input "true"
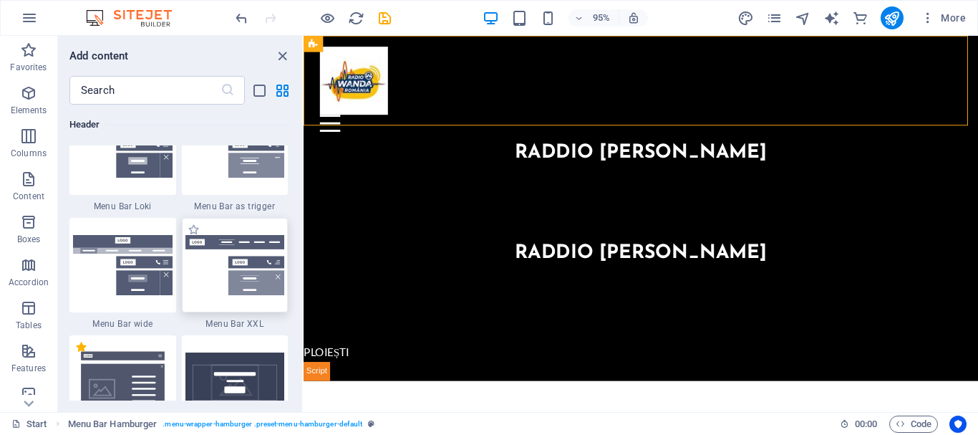
scroll to position [9009, 0]
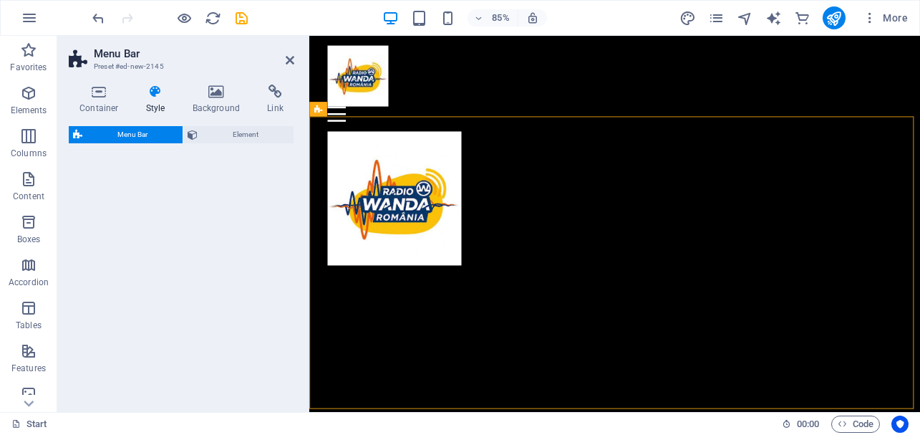
select select "rem"
select select "preset-menu-v2-wide"
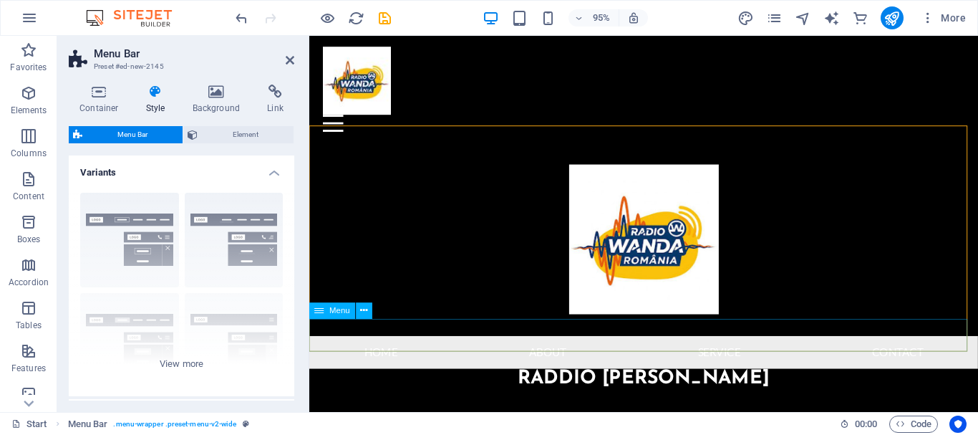
click at [518, 352] on nav "Home About Service Contact" at bounding box center [661, 369] width 704 height 34
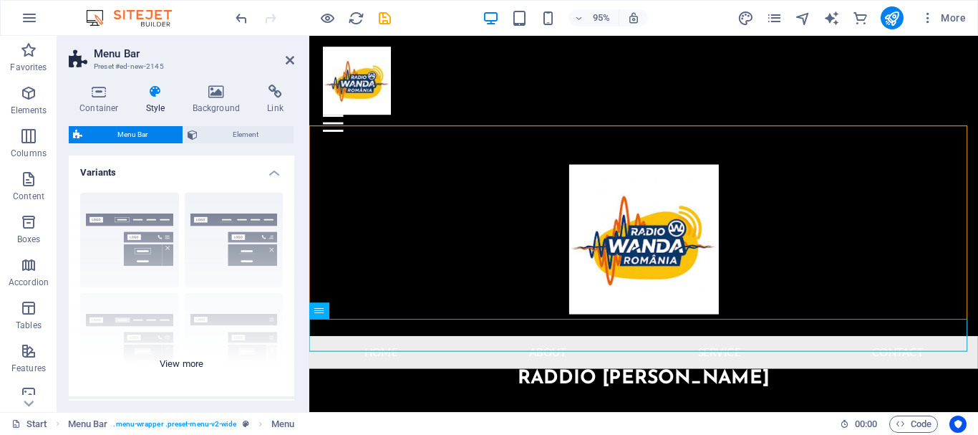
click at [173, 365] on div "Border Centered Default Fixed Loki Trigger Wide XXL" at bounding box center [182, 288] width 226 height 215
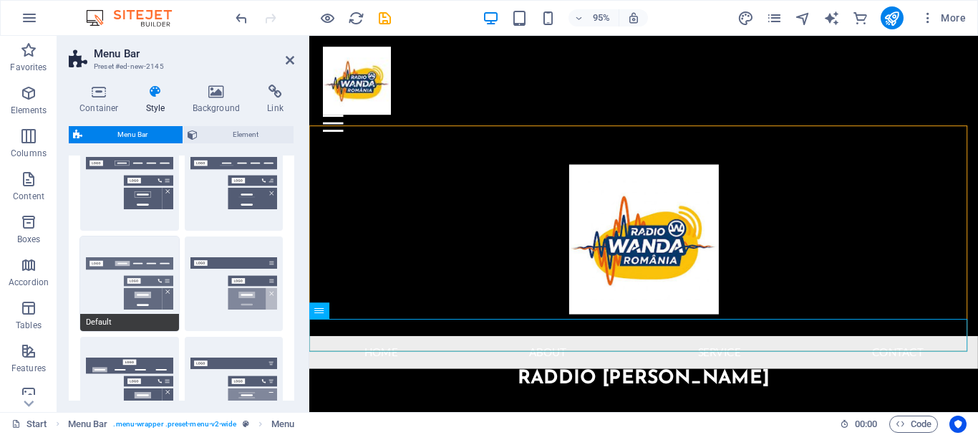
scroll to position [72, 0]
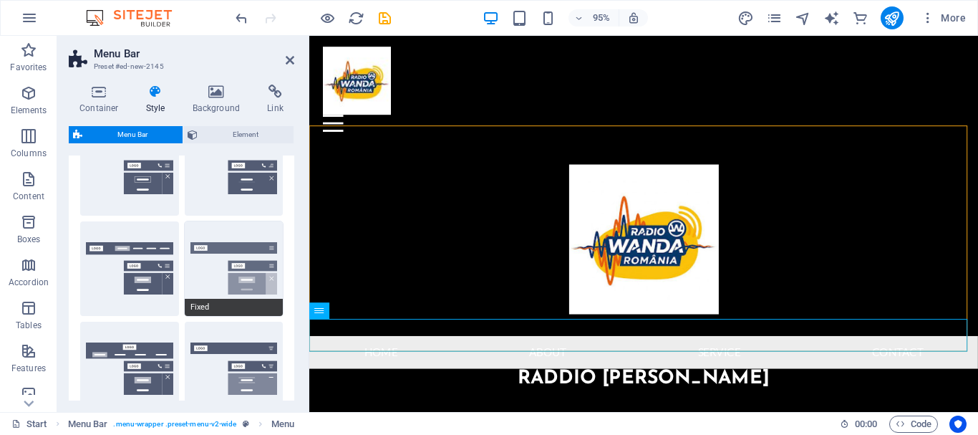
click at [212, 282] on button "Fixed" at bounding box center [234, 268] width 99 height 95
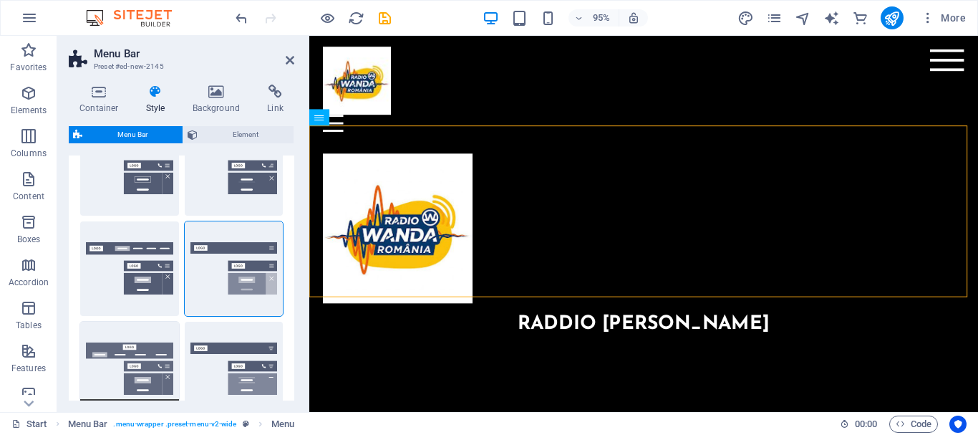
click at [138, 355] on button "Loki" at bounding box center [129, 369] width 99 height 95
type input "0"
select select "DISABLED_OPTION_VALUE"
type input "2"
type input "1"
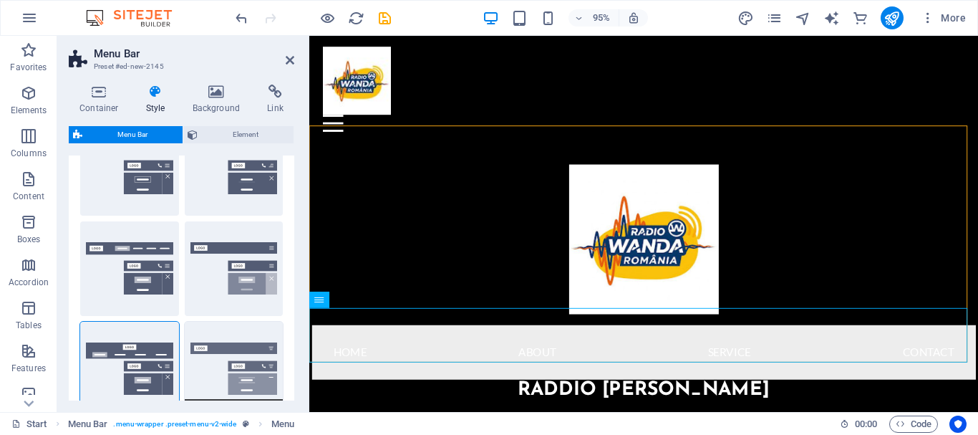
click at [222, 388] on button "Trigger" at bounding box center [234, 369] width 99 height 95
type input "1"
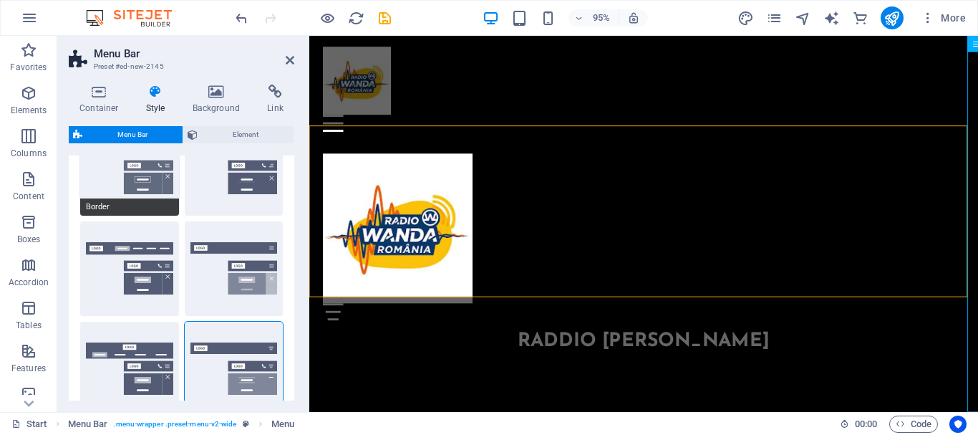
click at [147, 183] on button "Border" at bounding box center [129, 168] width 99 height 95
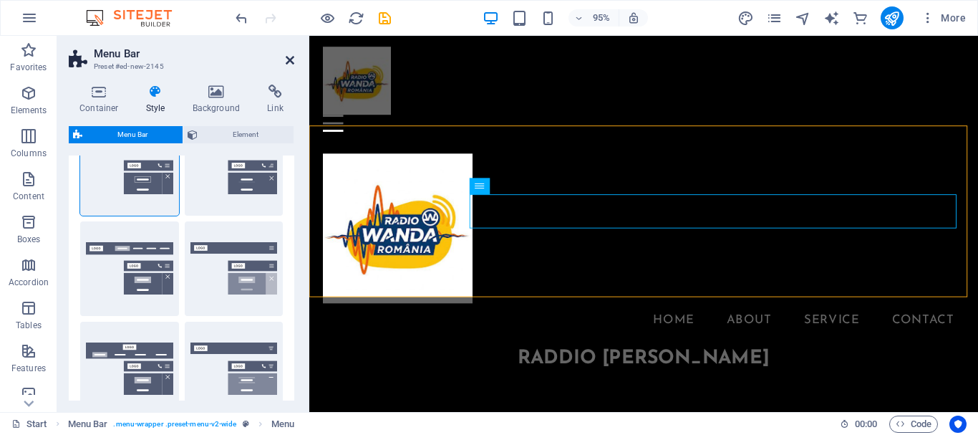
click at [290, 59] on icon at bounding box center [290, 59] width 9 height 11
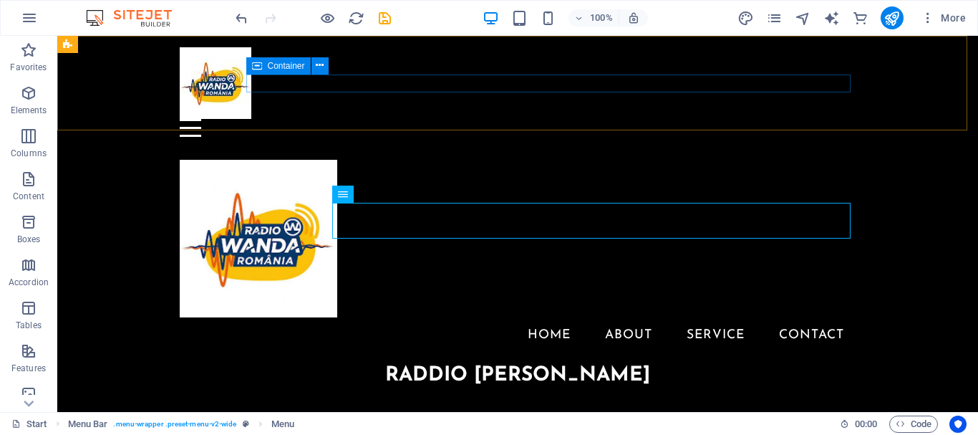
click at [289, 73] on div "Container" at bounding box center [278, 65] width 64 height 17
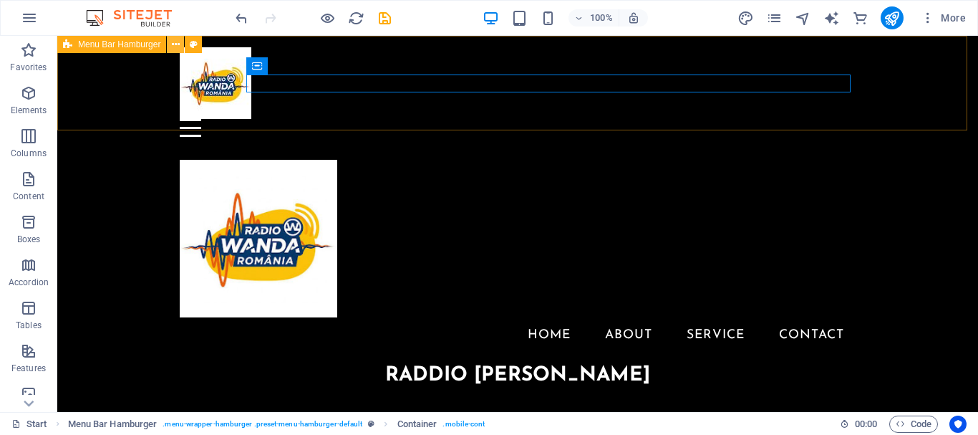
click at [172, 47] on icon at bounding box center [176, 44] width 8 height 15
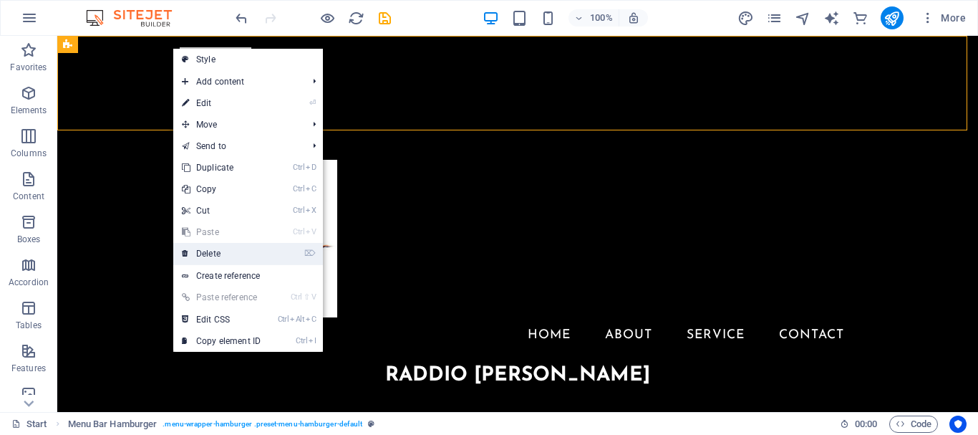
click at [210, 246] on link "⌦ Delete" at bounding box center [221, 253] width 96 height 21
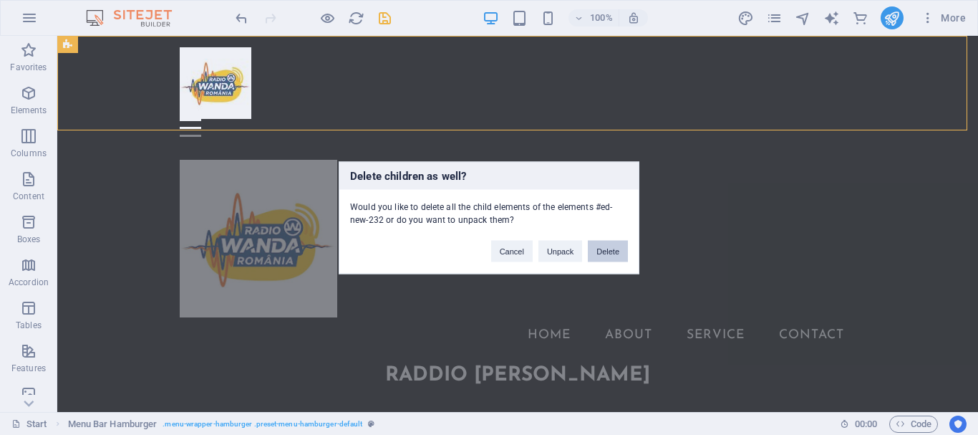
click at [600, 249] on button "Delete" at bounding box center [608, 250] width 40 height 21
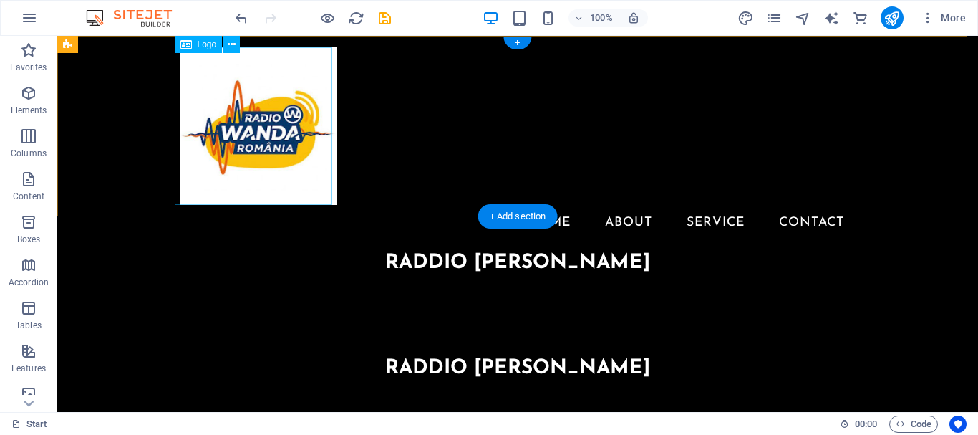
click at [236, 148] on div at bounding box center [518, 126] width 676 height 158
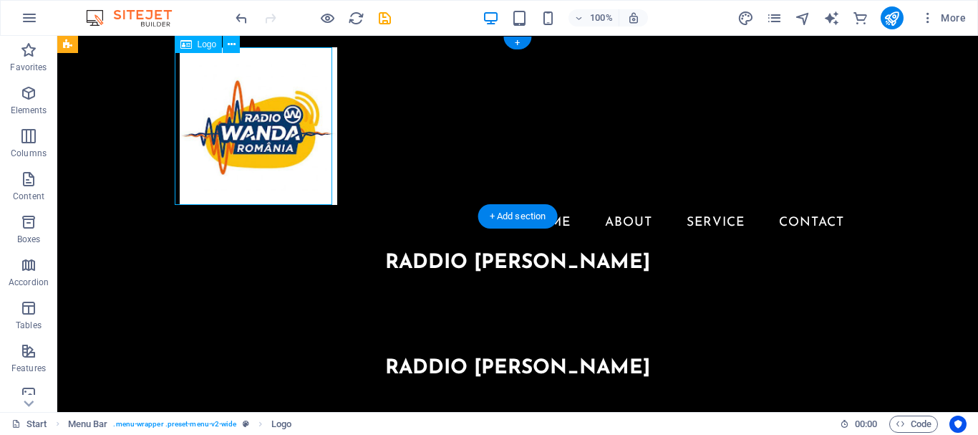
click at [236, 148] on div at bounding box center [518, 126] width 676 height 158
select select "px"
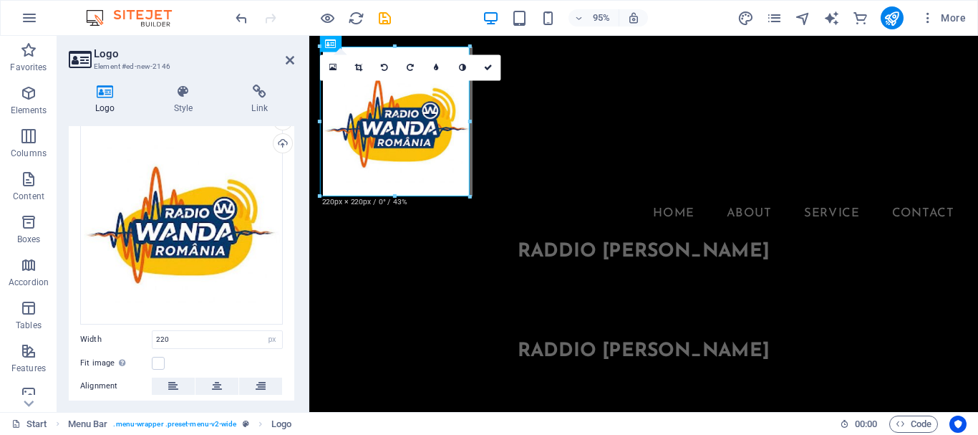
scroll to position [143, 0]
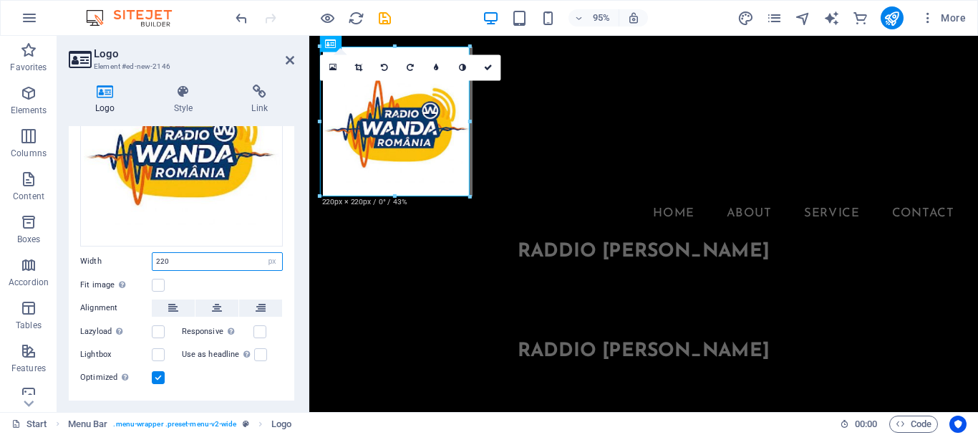
click at [178, 258] on input "220" at bounding box center [218, 261] width 130 height 17
type input "2"
type input "100"
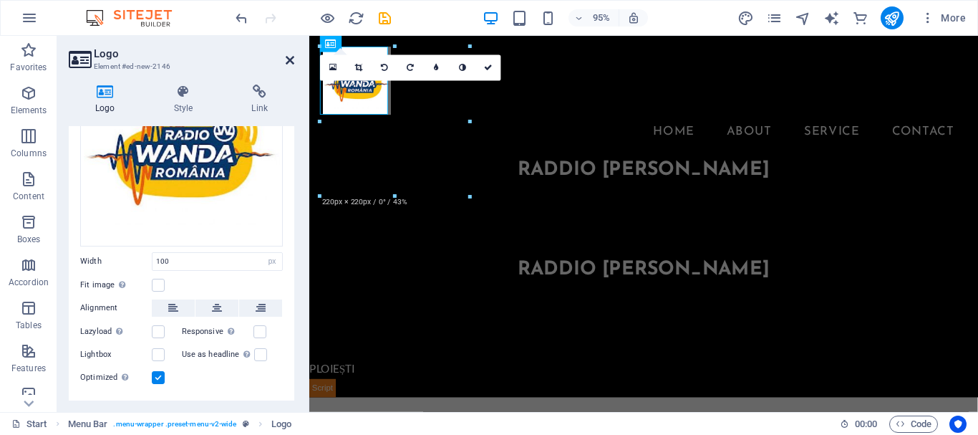
click at [287, 64] on icon at bounding box center [290, 59] width 9 height 11
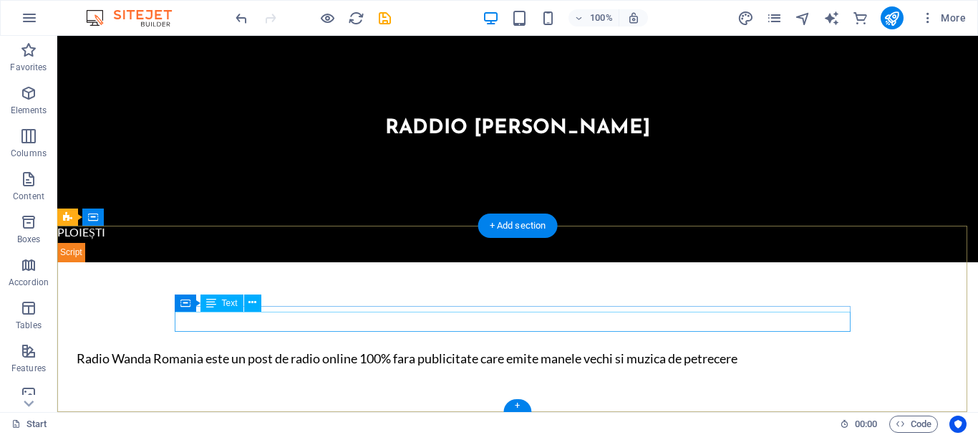
scroll to position [155, 0]
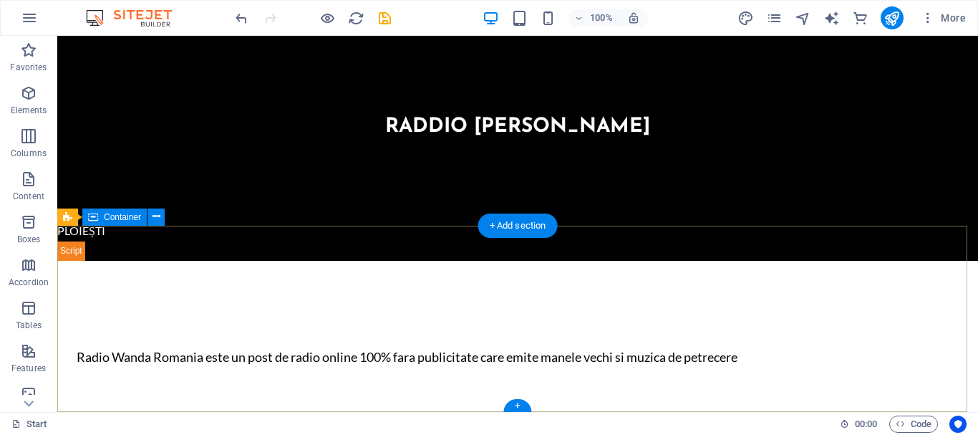
click at [101, 261] on div "Radio Wanda Romania este un post de radio online 100% fara publicitate care emi…" at bounding box center [517, 354] width 921 height 187
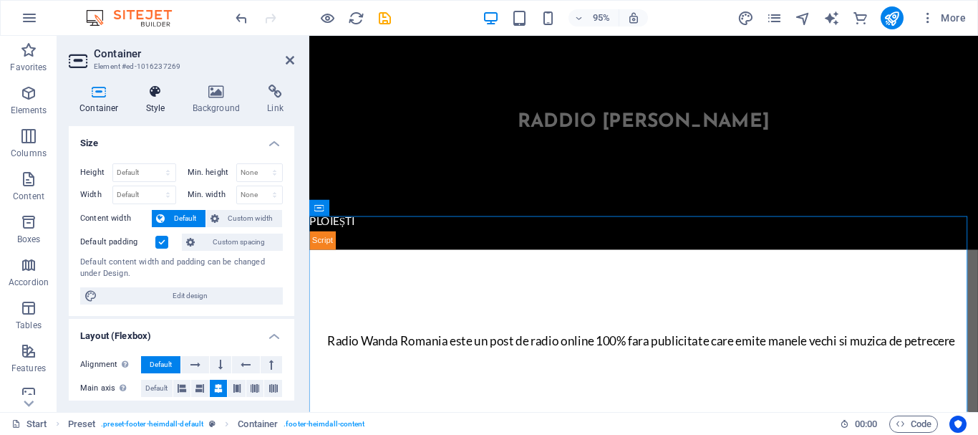
click at [168, 98] on icon at bounding box center [155, 92] width 41 height 14
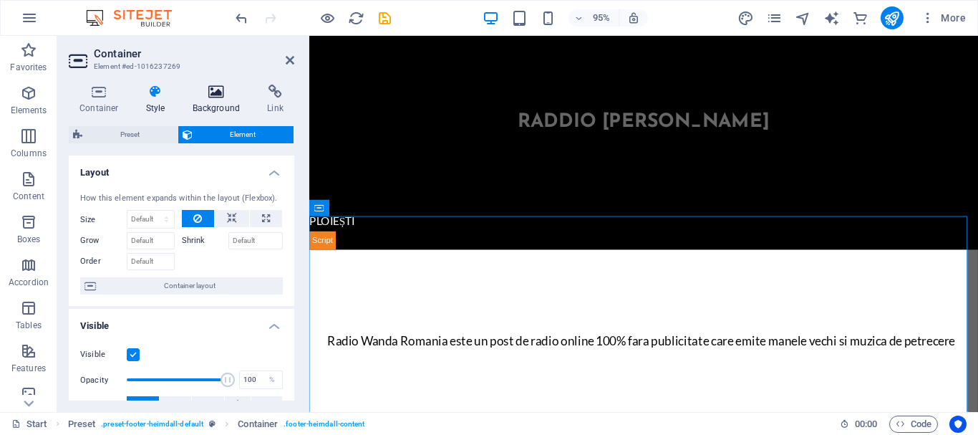
click at [204, 92] on icon at bounding box center [216, 92] width 69 height 14
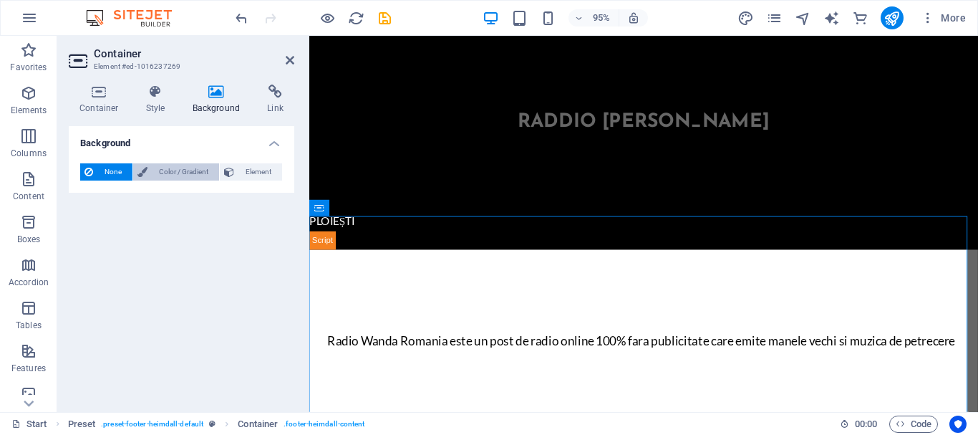
click at [185, 167] on span "Color / Gradient" at bounding box center [183, 171] width 63 height 17
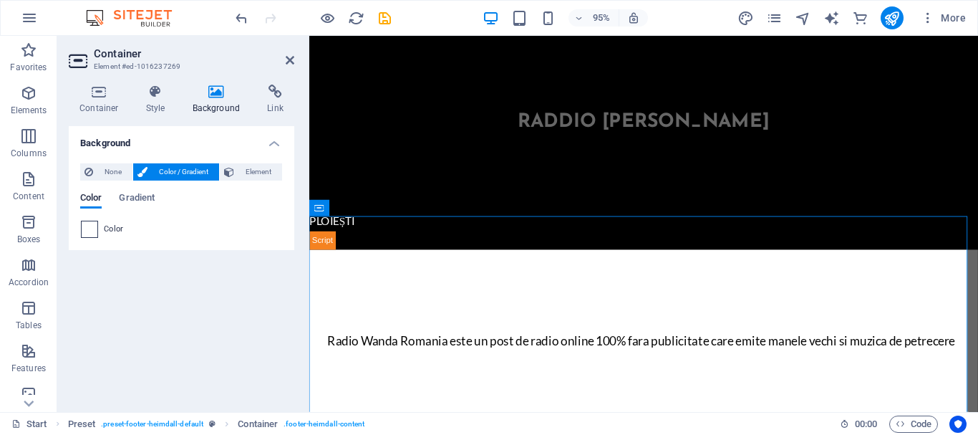
click at [86, 231] on span at bounding box center [90, 229] width 16 height 16
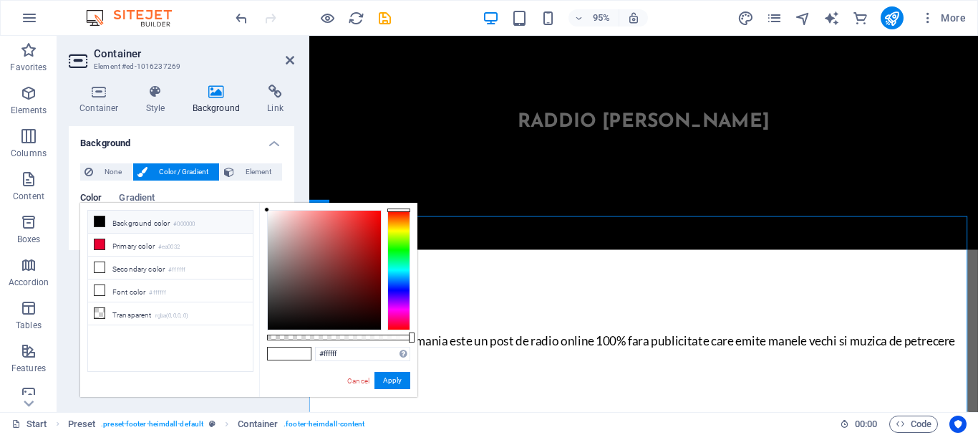
click at [102, 221] on icon at bounding box center [100, 221] width 10 height 10
type input "#000000"
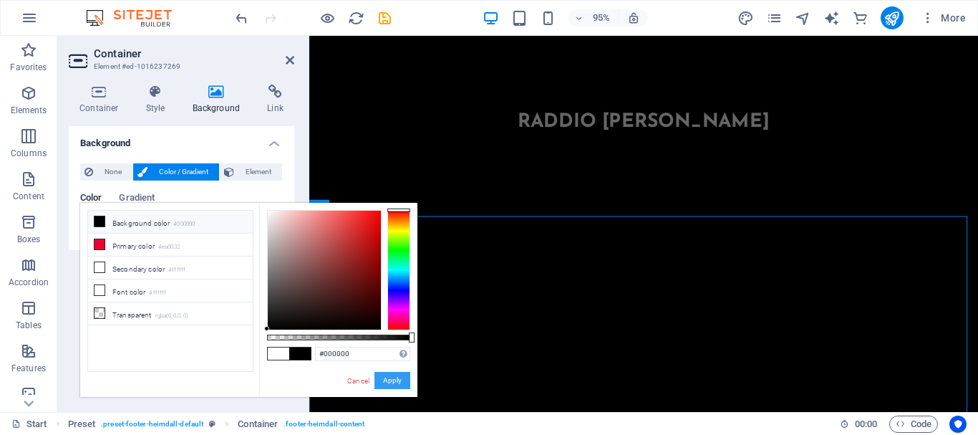
click at [387, 382] on button "Apply" at bounding box center [393, 380] width 36 height 17
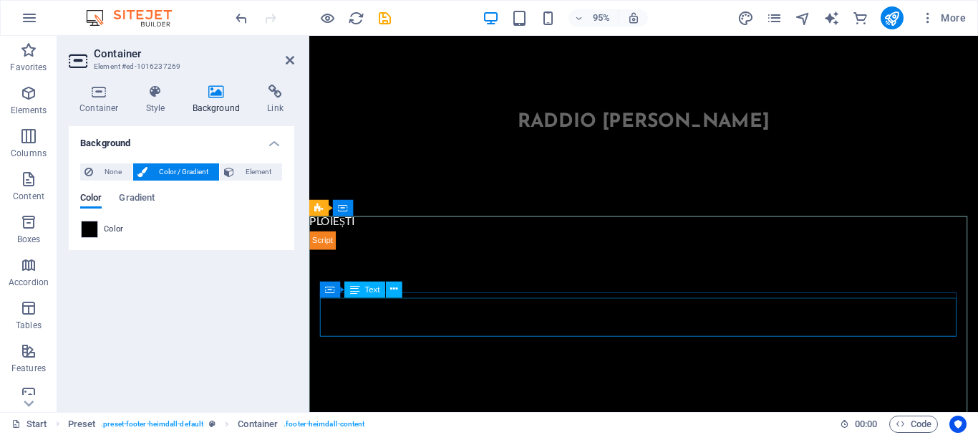
click at [513, 347] on div "Radio Wanda Romania este un post de radio online 100% fara publicitate care emi…" at bounding box center [659, 357] width 676 height 21
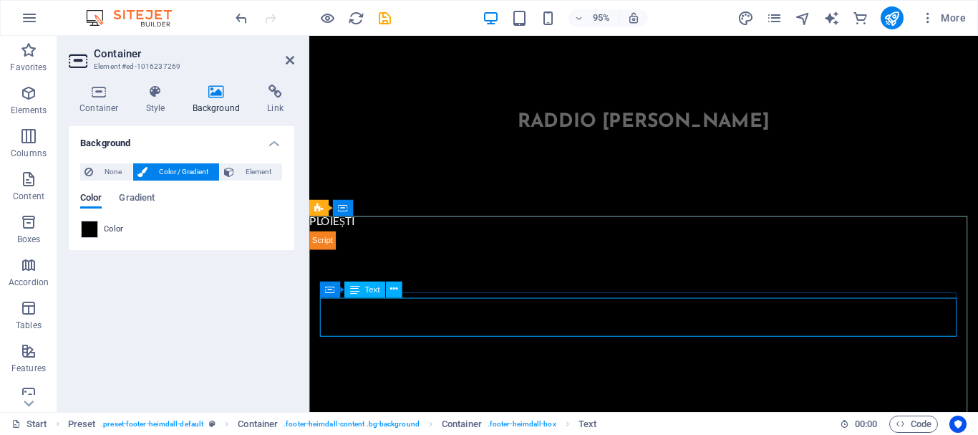
click at [375, 293] on span "Text" at bounding box center [372, 289] width 15 height 8
click at [374, 293] on span "Text" at bounding box center [372, 289] width 15 height 8
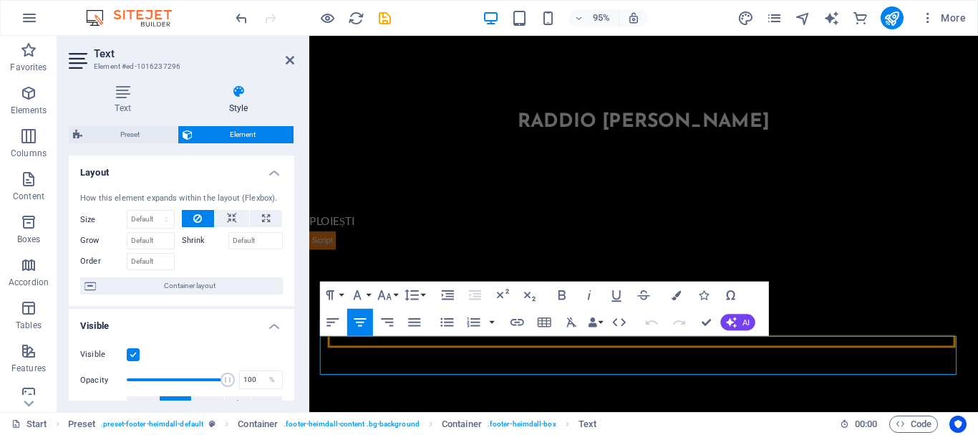
scroll to position [115, 0]
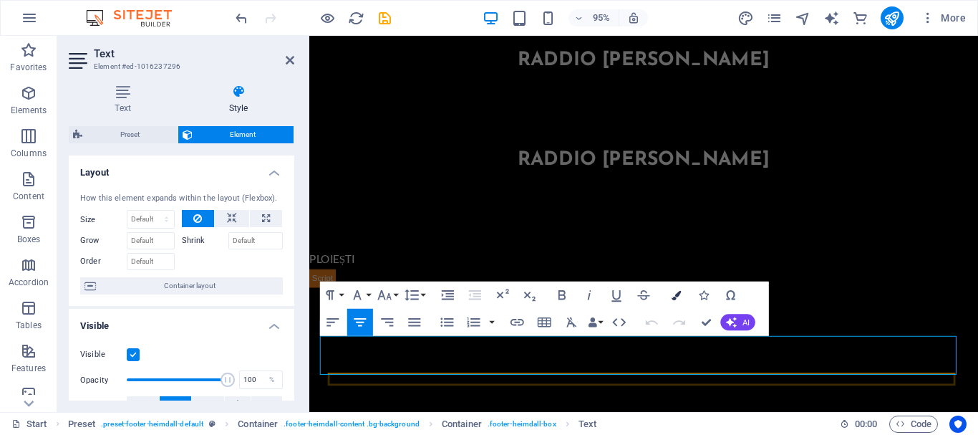
click at [677, 295] on icon "button" at bounding box center [676, 294] width 9 height 9
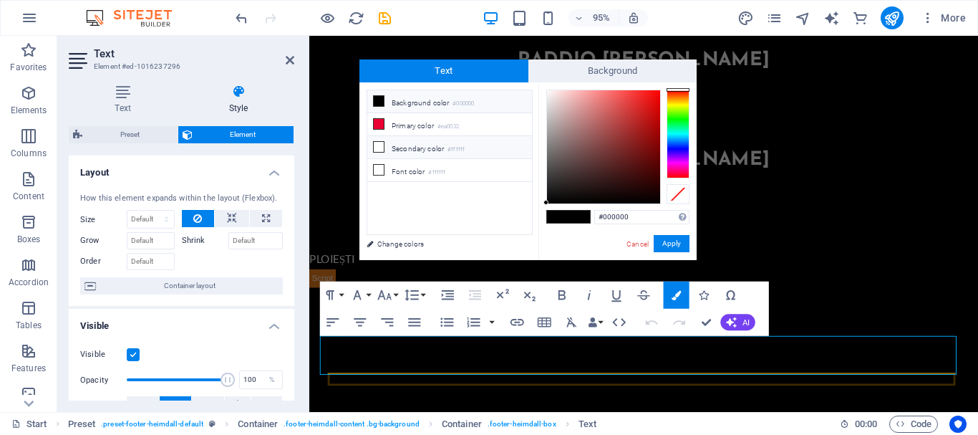
click at [374, 143] on icon at bounding box center [379, 147] width 10 height 10
drag, startPoint x: 665, startPoint y: 377, endPoint x: 359, endPoint y: 377, distance: 305.9
click at [359, 387] on p "Radio Wanda Romania este un post de radio online 100% fara publicitate care emi…" at bounding box center [659, 397] width 676 height 21
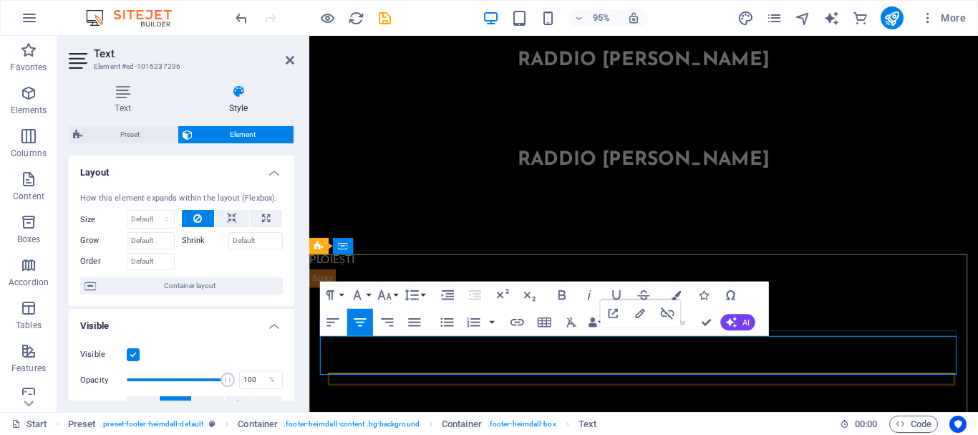
click at [726, 387] on p "Radio Wanda Romania este un post de radio online 100% fara publicitate care emi…" at bounding box center [659, 397] width 676 height 21
drag, startPoint x: 709, startPoint y: 377, endPoint x: 335, endPoint y: 364, distance: 374.1
click at [335, 387] on p "Radio Wanda Romania este un post de radio online 100% fara publicitate care emi…" at bounding box center [659, 397] width 676 height 21
click at [639, 315] on icon "button" at bounding box center [641, 313] width 16 height 16
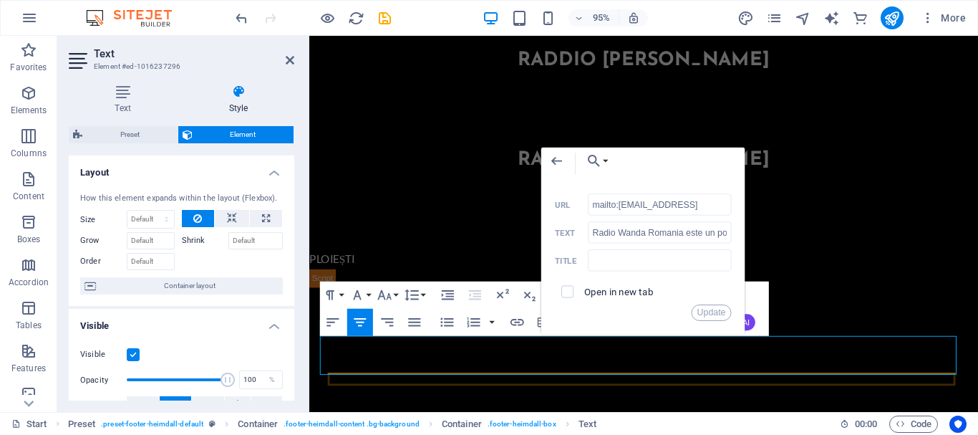
scroll to position [0, 92]
click at [675, 297] on icon "button" at bounding box center [676, 294] width 9 height 9
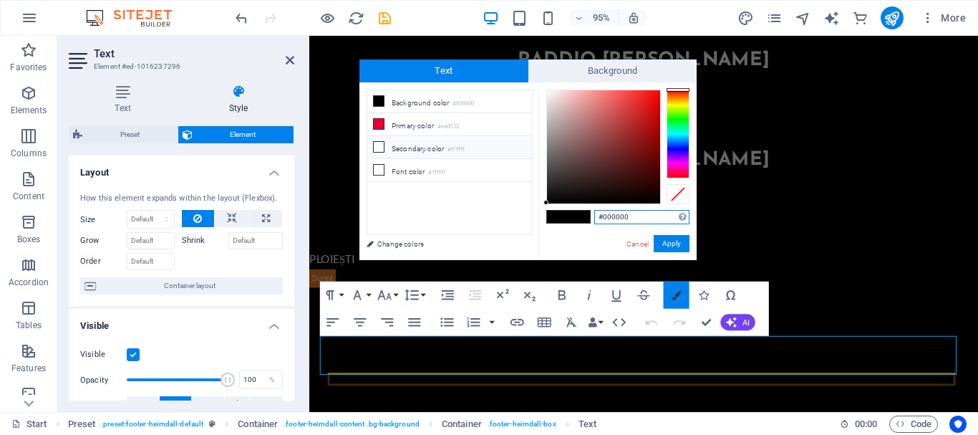
scroll to position [0, 0]
click at [377, 146] on icon at bounding box center [379, 147] width 10 height 10
type input "#ffffff"
click at [668, 246] on button "Apply" at bounding box center [672, 243] width 36 height 17
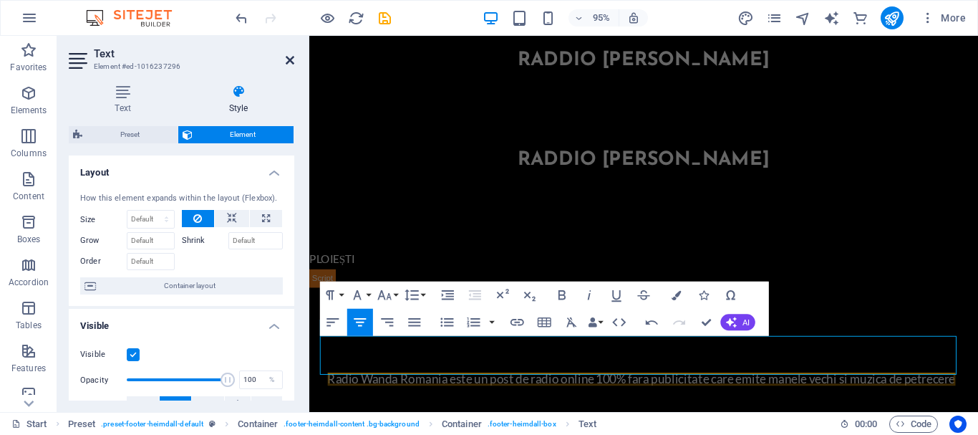
click at [286, 58] on icon at bounding box center [290, 59] width 9 height 11
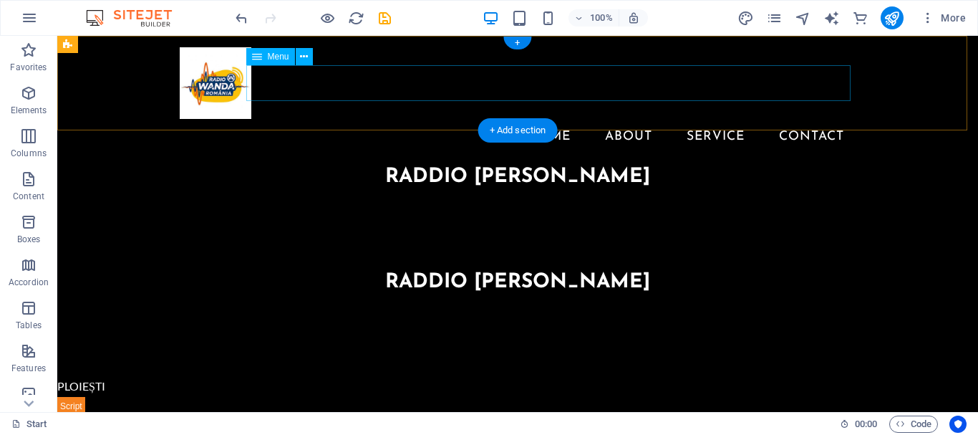
click at [726, 119] on nav "Home About Service Contact" at bounding box center [518, 137] width 676 height 36
select select
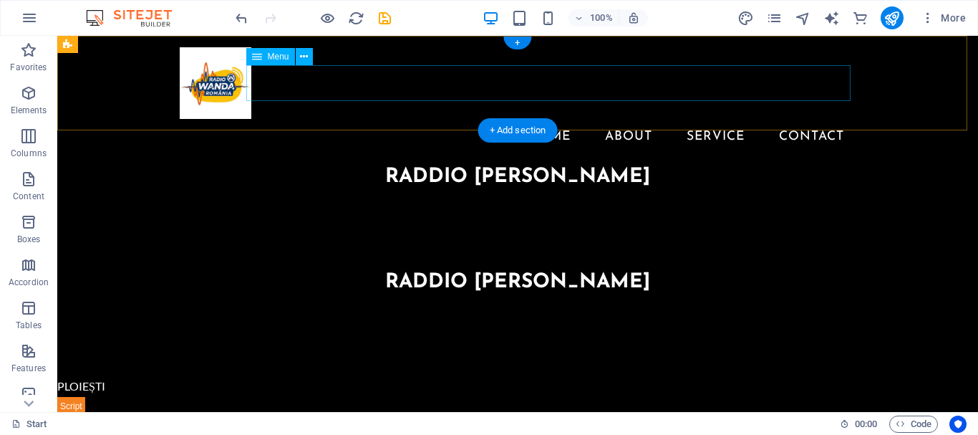
select select
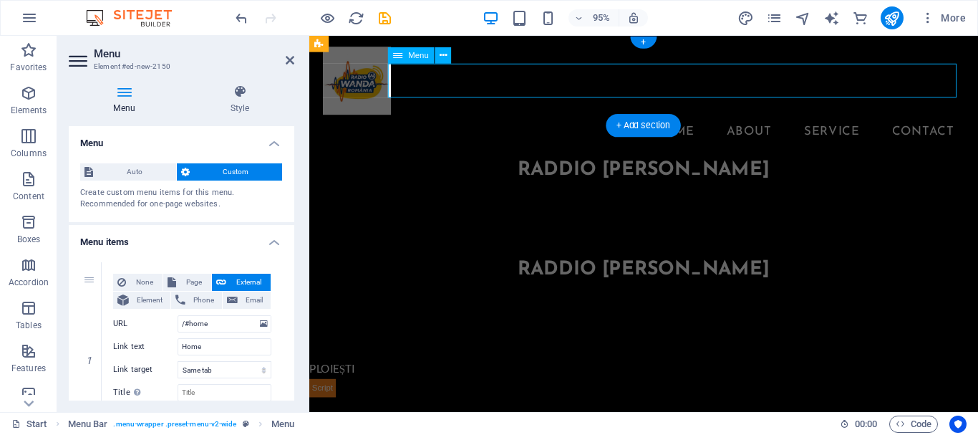
click at [877, 119] on nav "Home About Service Contact" at bounding box center [662, 137] width 676 height 36
click at [870, 119] on nav "Home About Service Contact" at bounding box center [662, 137] width 676 height 36
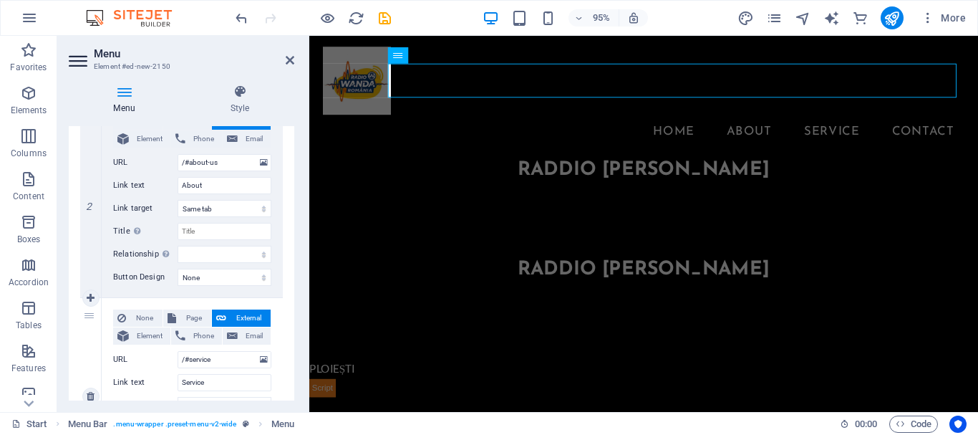
scroll to position [430, 0]
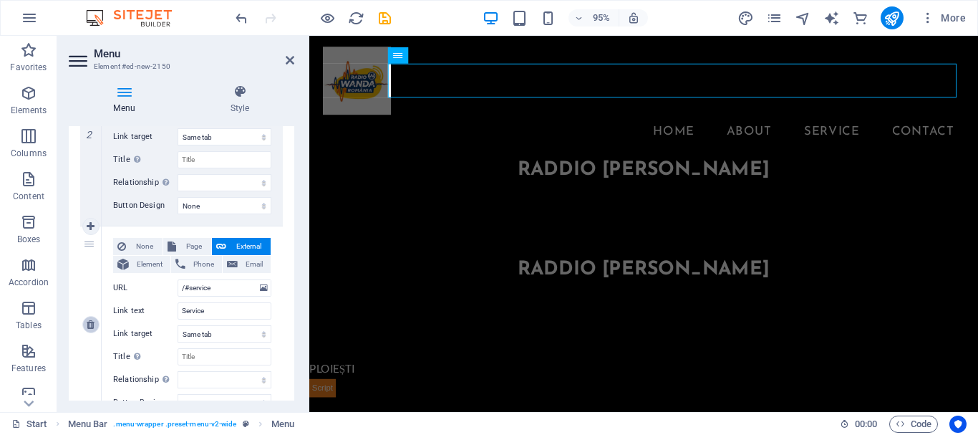
click at [94, 325] on icon at bounding box center [91, 324] width 8 height 10
select select
type input "/#contact"
type input "Contact"
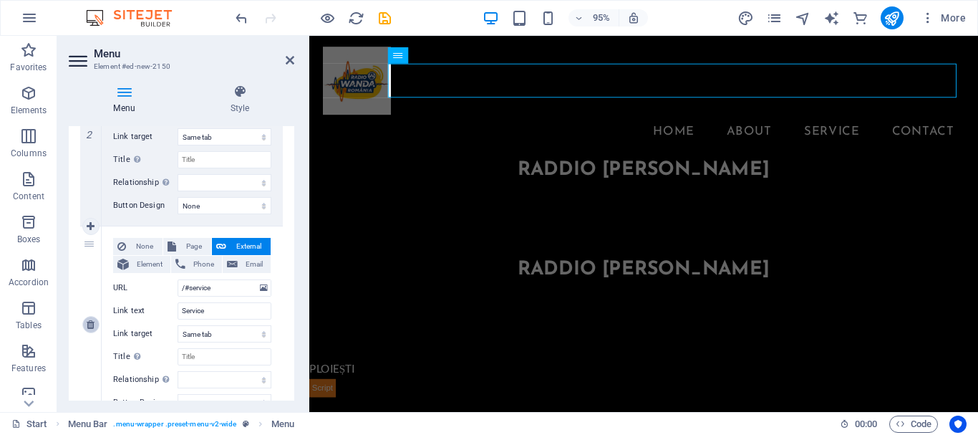
select select
drag, startPoint x: 290, startPoint y: 61, endPoint x: 265, endPoint y: 59, distance: 25.2
click at [290, 61] on icon at bounding box center [290, 59] width 9 height 11
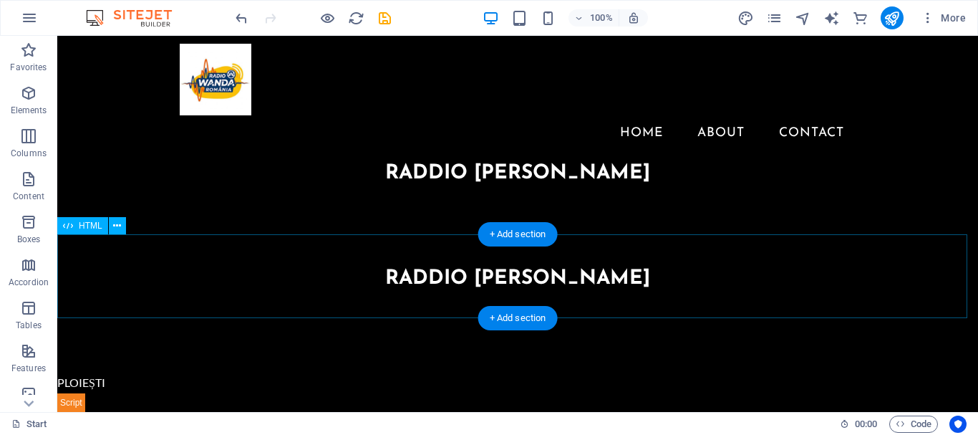
scroll to position [0, 0]
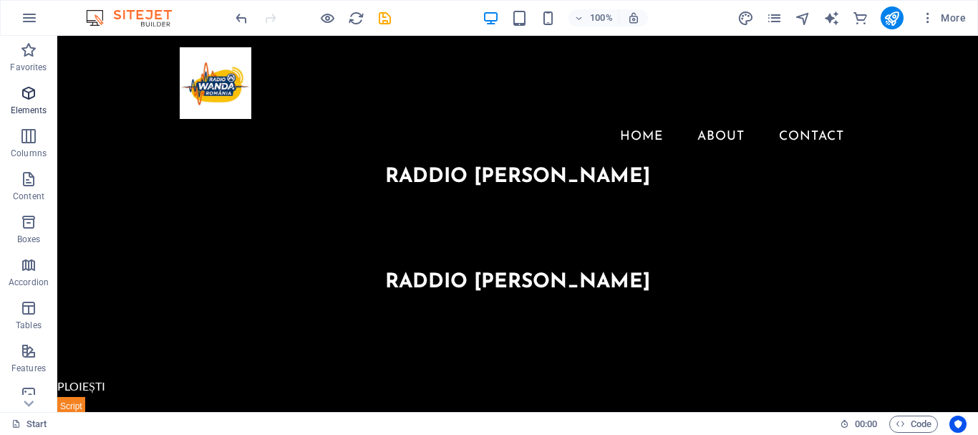
click at [20, 92] on icon "button" at bounding box center [28, 93] width 17 height 17
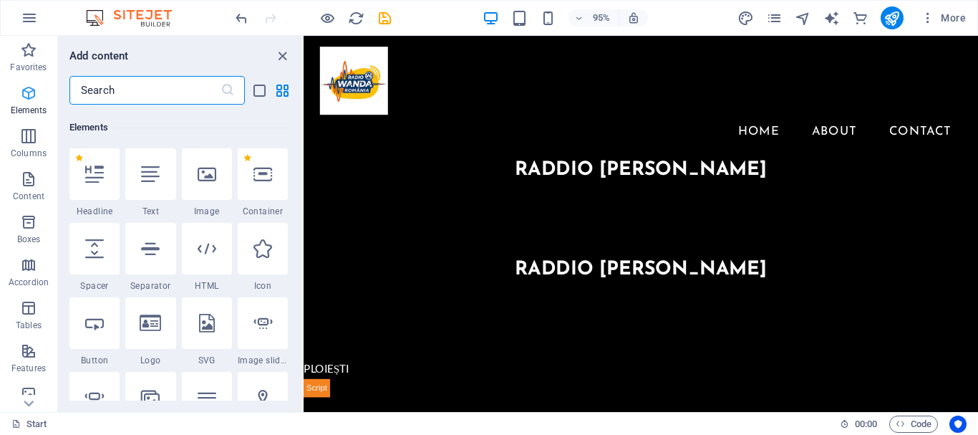
scroll to position [270, 0]
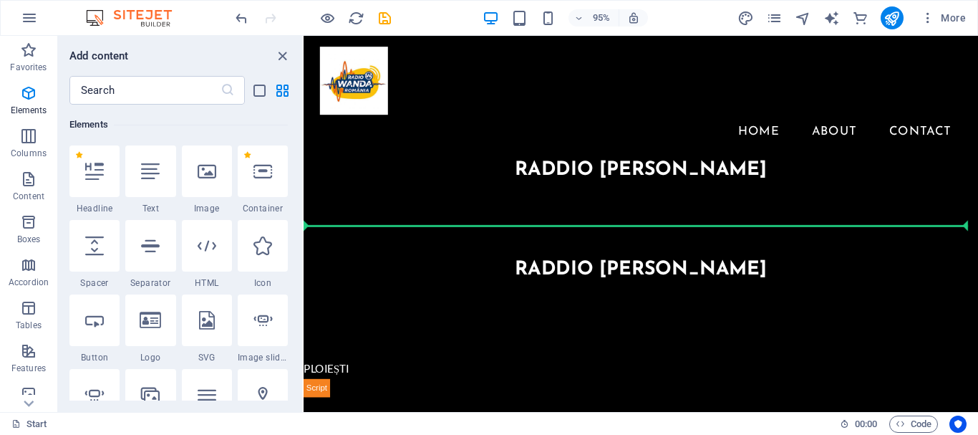
select select "px"
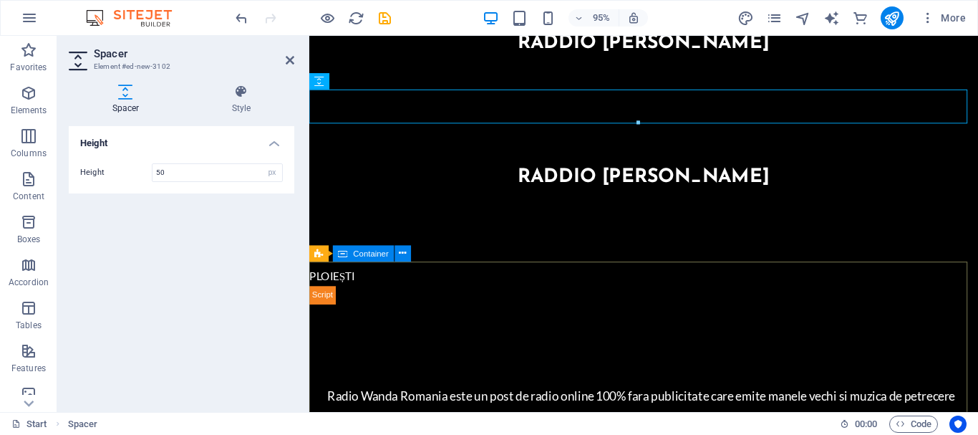
scroll to position [143, 0]
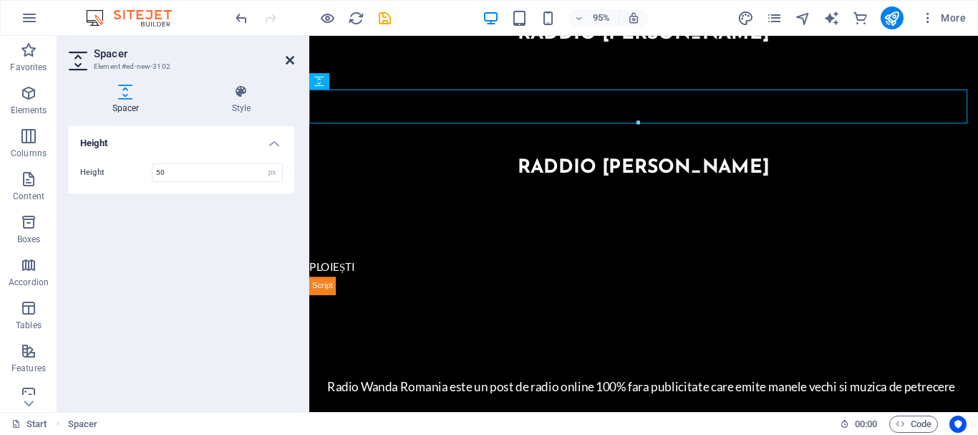
click at [289, 62] on icon at bounding box center [290, 59] width 9 height 11
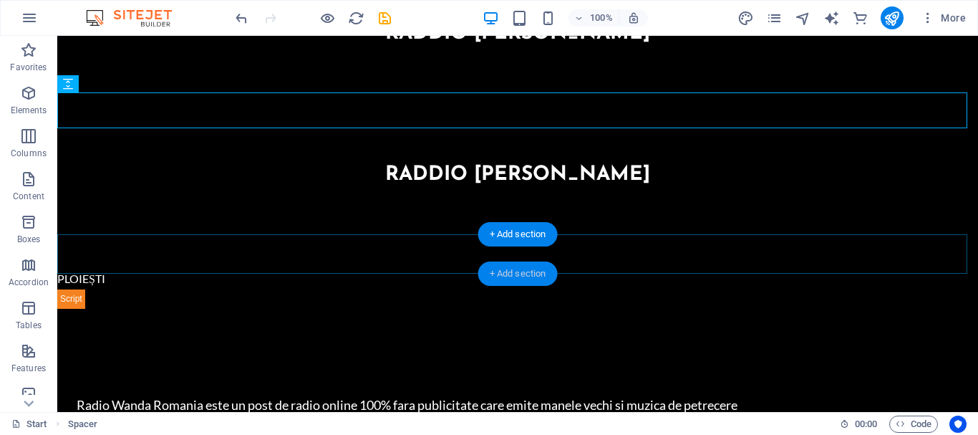
click at [495, 275] on div "+ Add section" at bounding box center [518, 273] width 80 height 24
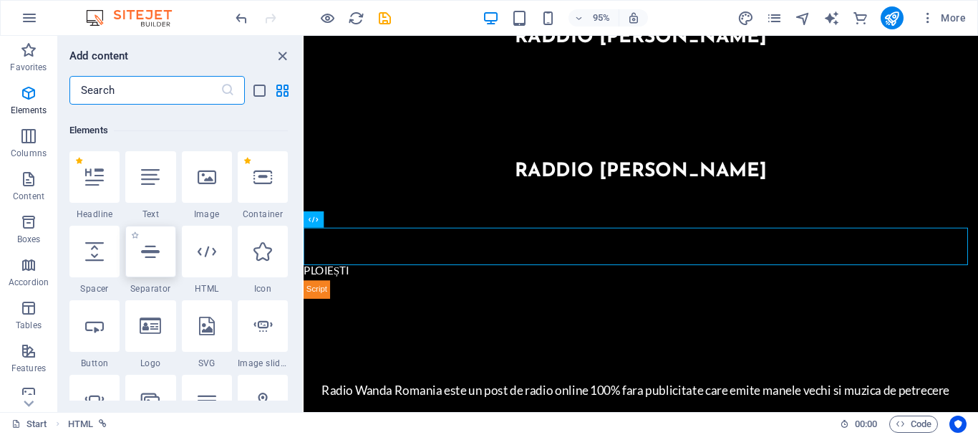
scroll to position [287, 0]
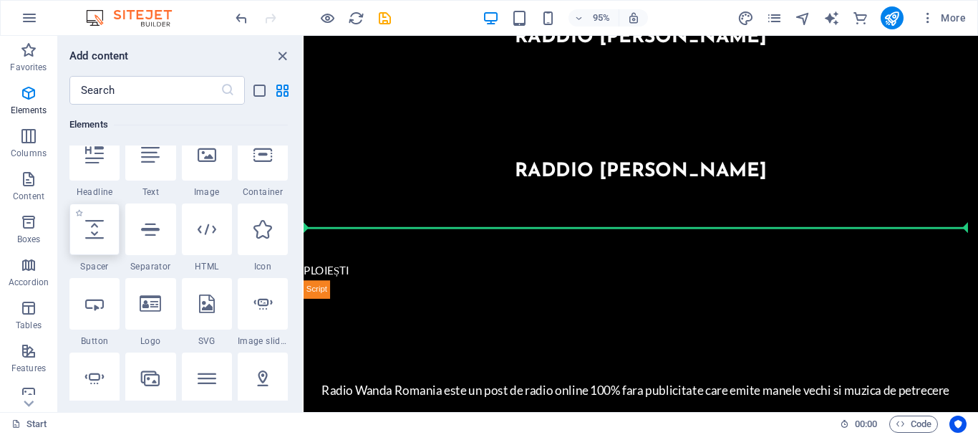
select select "px"
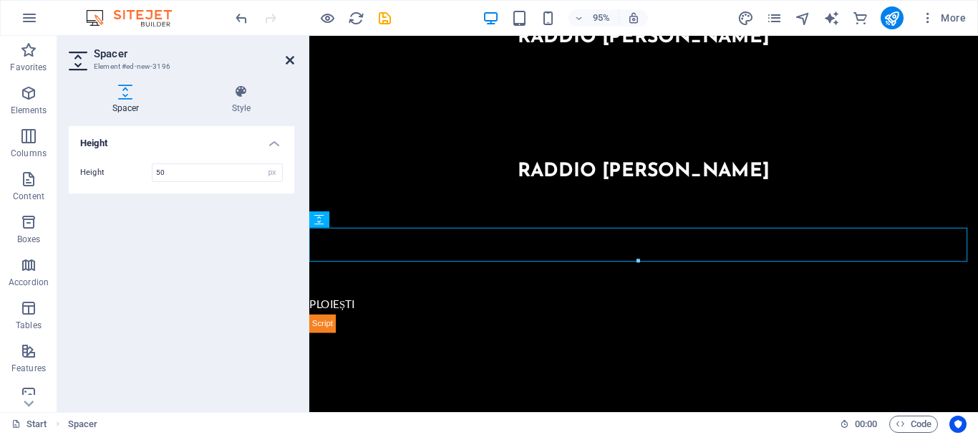
click at [293, 59] on icon at bounding box center [290, 59] width 9 height 11
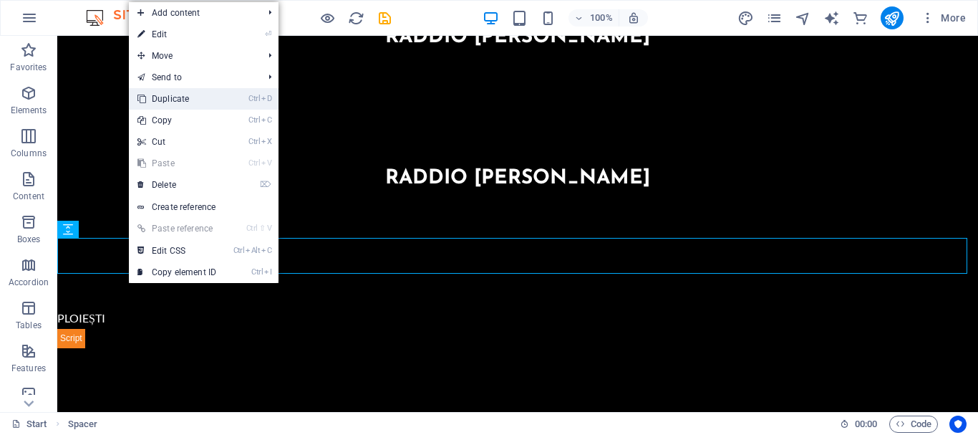
click at [170, 96] on link "Ctrl D Duplicate" at bounding box center [177, 98] width 96 height 21
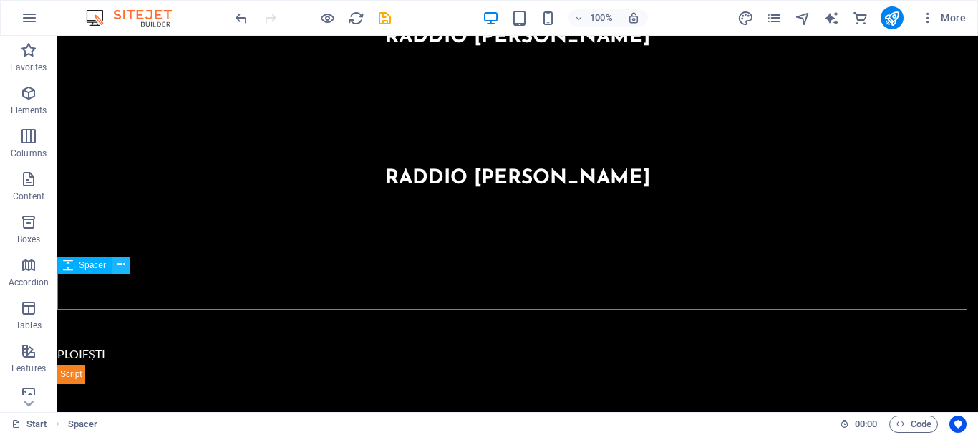
click at [121, 269] on icon at bounding box center [121, 264] width 8 height 15
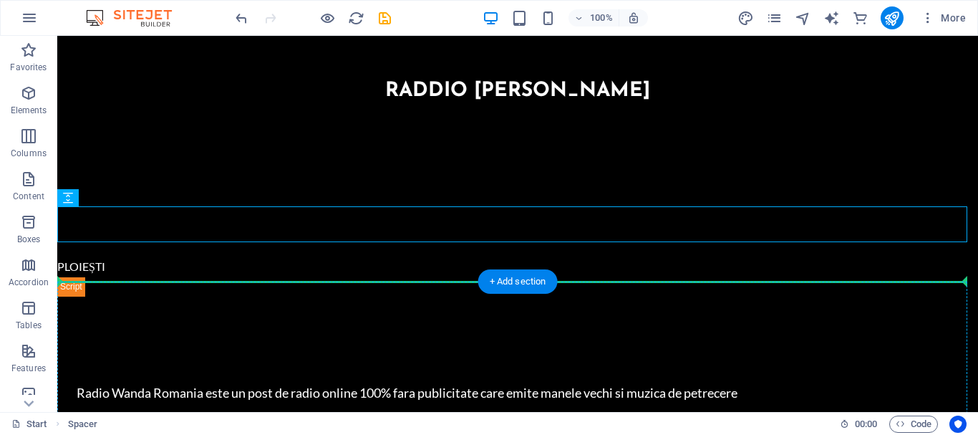
scroll to position [263, 0]
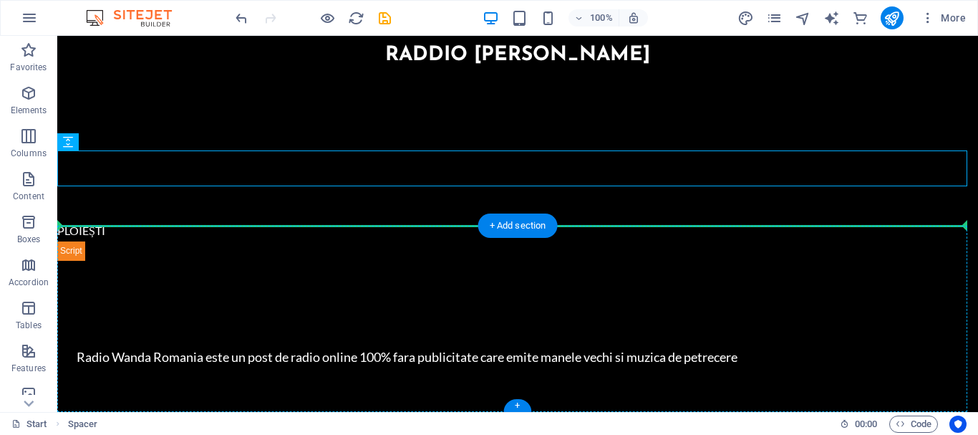
drag, startPoint x: 147, startPoint y: 302, endPoint x: 98, endPoint y: 229, distance: 87.8
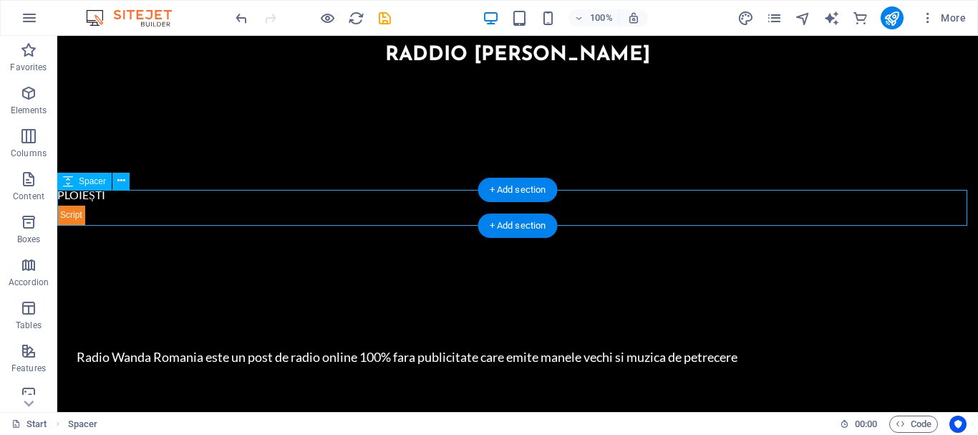
click at [92, 225] on div at bounding box center [517, 243] width 921 height 36
select select "px"
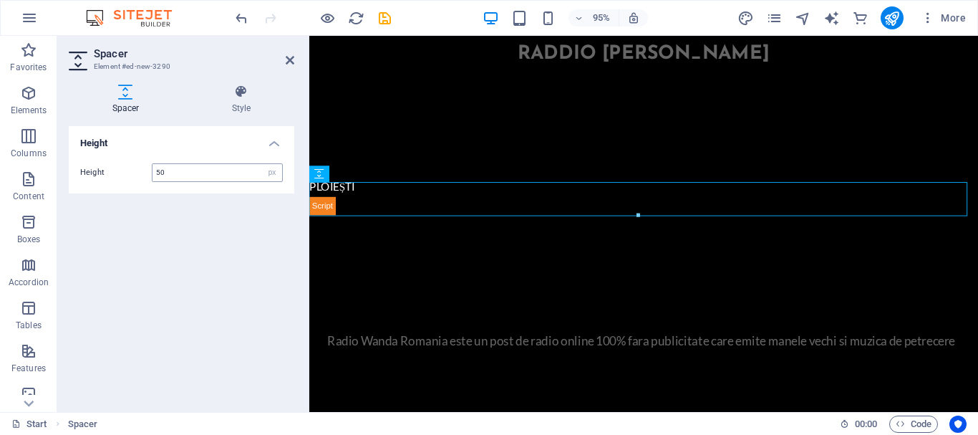
click at [209, 175] on input "50" at bounding box center [218, 172] width 130 height 17
type input "5"
type input "70"
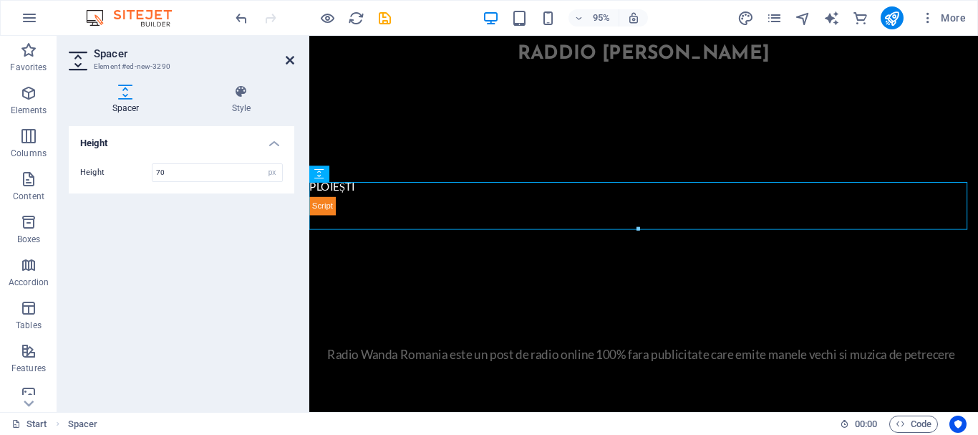
click at [289, 56] on icon at bounding box center [290, 59] width 9 height 11
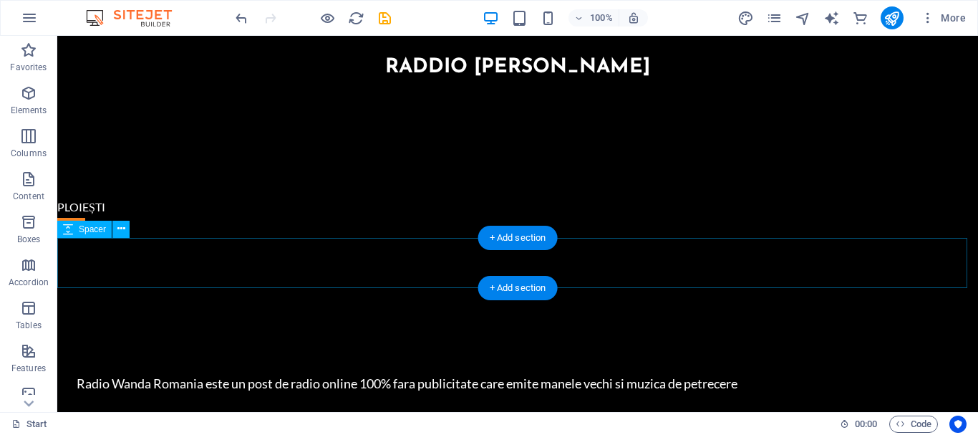
scroll to position [277, 0]
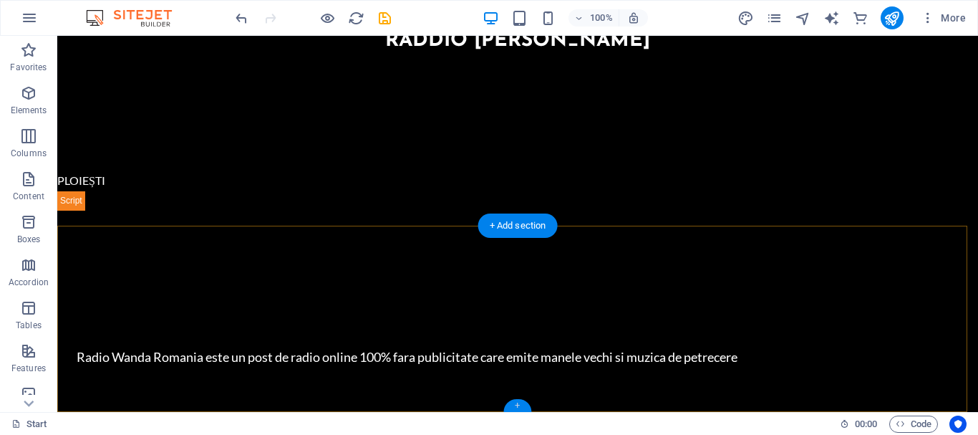
click at [519, 403] on div "+" at bounding box center [518, 405] width 28 height 13
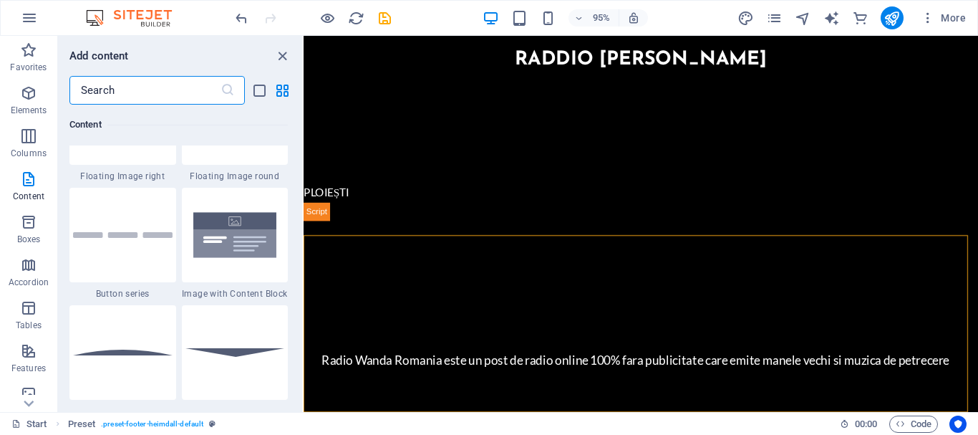
scroll to position [3197, 0]
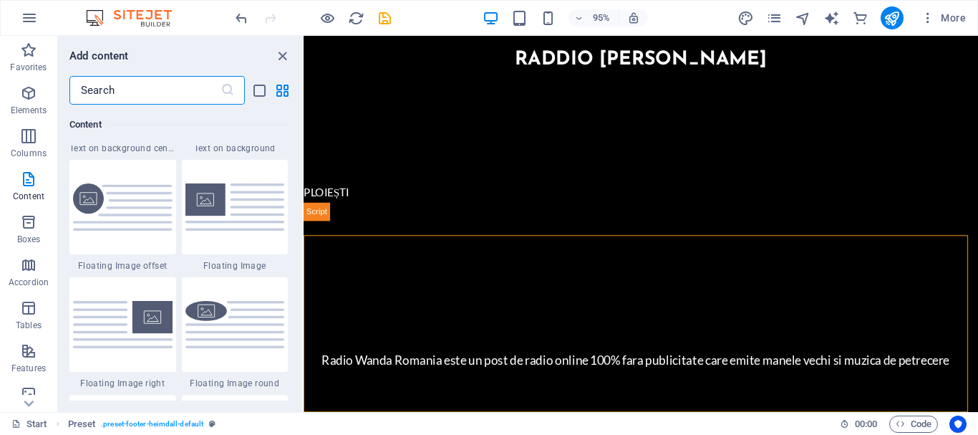
click at [107, 82] on input "text" at bounding box center [144, 90] width 151 height 29
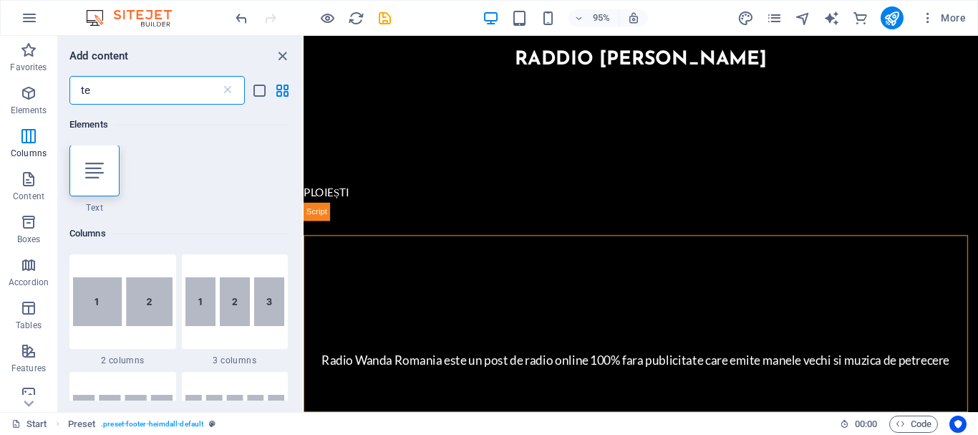
scroll to position [0, 0]
type input "te"
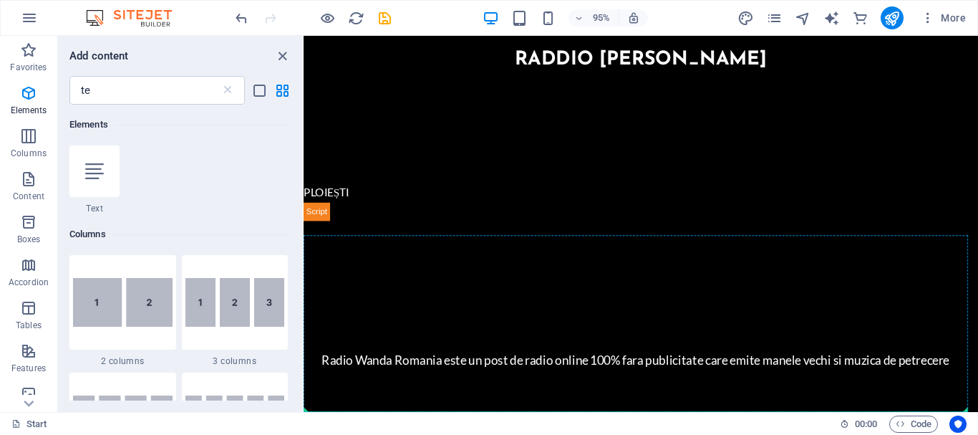
scroll to position [297, 0]
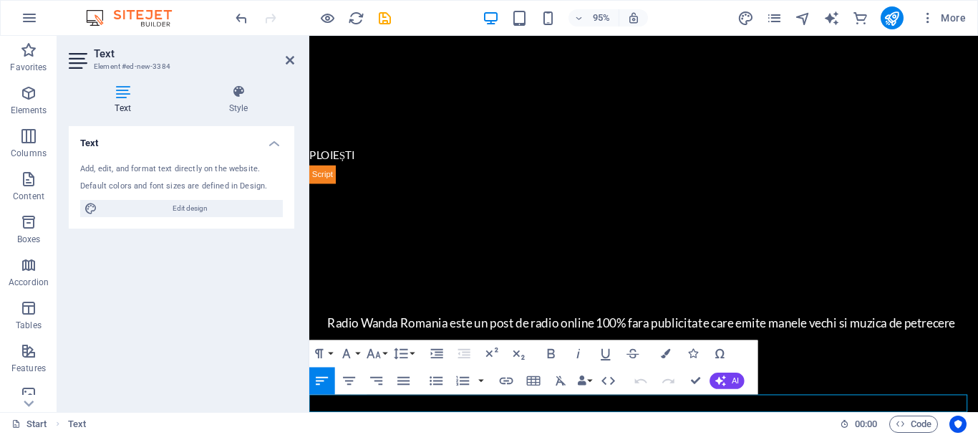
click at [418, 428] on p "New text element" at bounding box center [661, 437] width 704 height 19
click at [433, 432] on span ", 2025. All Rights Reserved." at bounding box center [492, 438] width 134 height 12
click at [425, 432] on b "SonicPanel" at bounding box center [396, 438] width 59 height 12
click at [428, 432] on span ", 2025. All Rights Reserved." at bounding box center [492, 438] width 134 height 12
drag, startPoint x: 430, startPoint y: 424, endPoint x: 357, endPoint y: 427, distance: 72.4
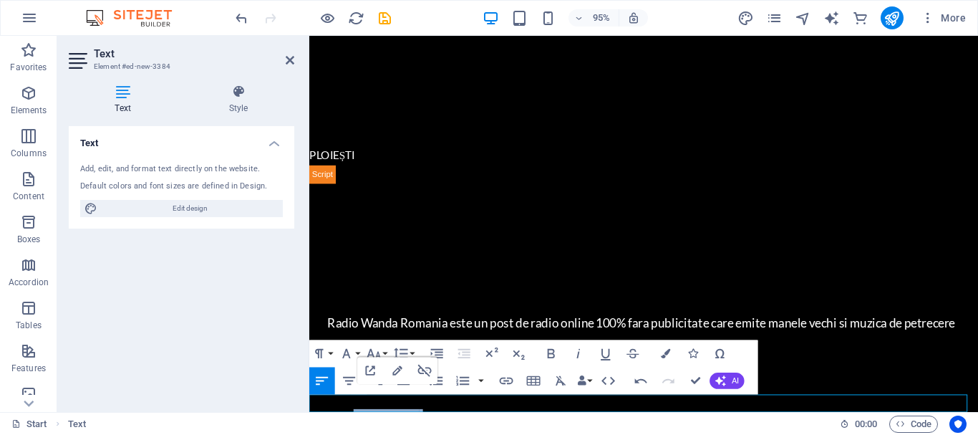
click at [356, 428] on p "Copyright © SonicPanel , 2025. All Rights Reserved." at bounding box center [661, 437] width 704 height 19
click at [425, 432] on b "SonicPanel" at bounding box center [396, 438] width 59 height 12
drag, startPoint x: 428, startPoint y: 426, endPoint x: 365, endPoint y: 428, distance: 63.8
click at [365, 428] on p "Copyright © SonicPanel , 2025. All Rights Reserved." at bounding box center [661, 437] width 704 height 19
click at [370, 379] on icon "button" at bounding box center [377, 380] width 16 height 16
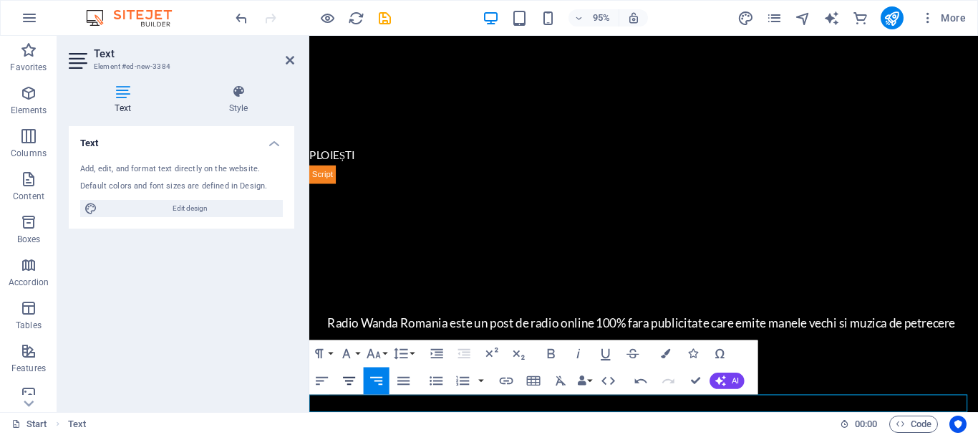
click at [345, 377] on icon "button" at bounding box center [350, 381] width 12 height 8
click at [291, 61] on icon at bounding box center [290, 59] width 9 height 11
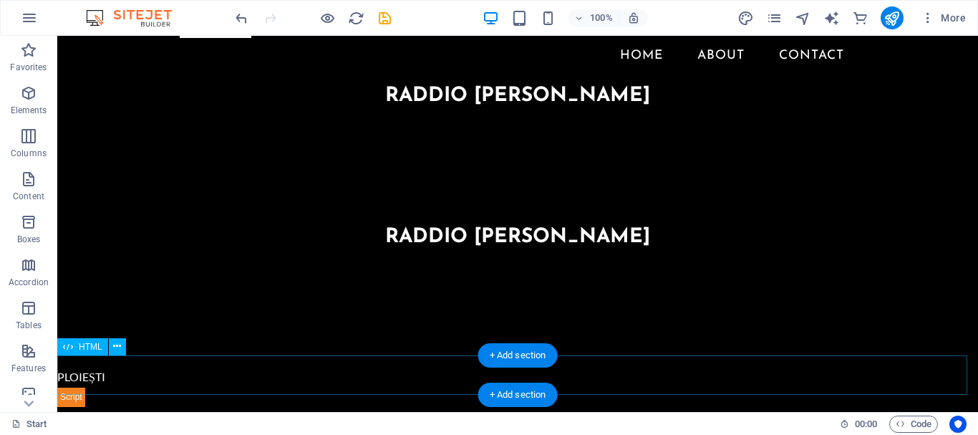
scroll to position [0, 0]
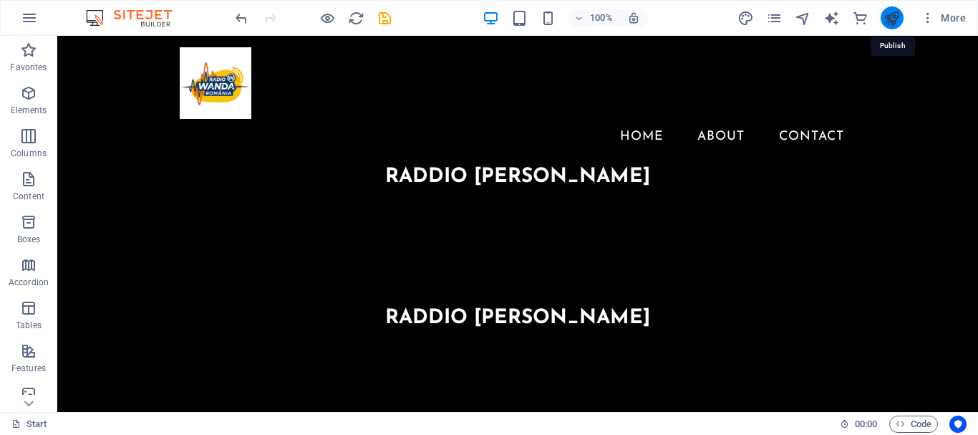
click at [896, 18] on icon "publish" at bounding box center [892, 18] width 16 height 16
